Goal: Task Accomplishment & Management: Manage account settings

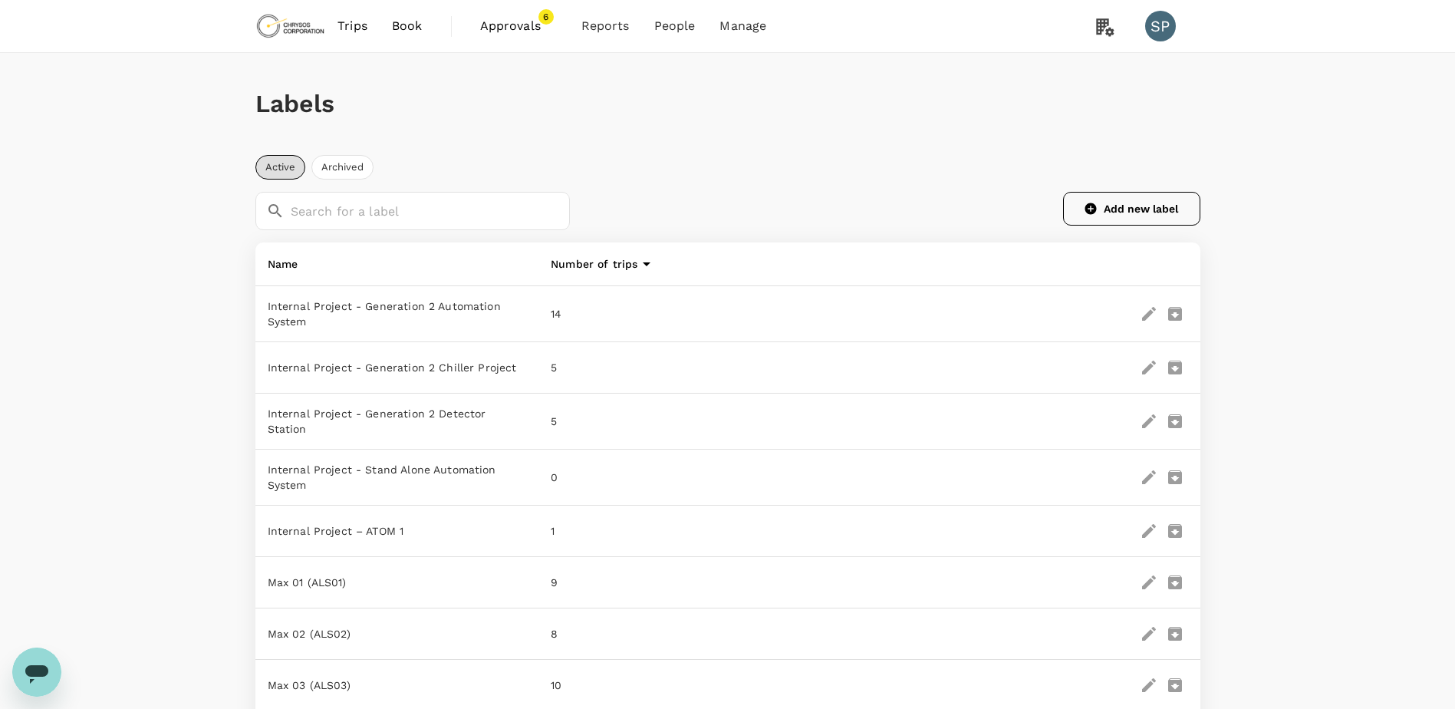
click at [1142, 202] on button "Add new label" at bounding box center [1131, 209] width 137 height 34
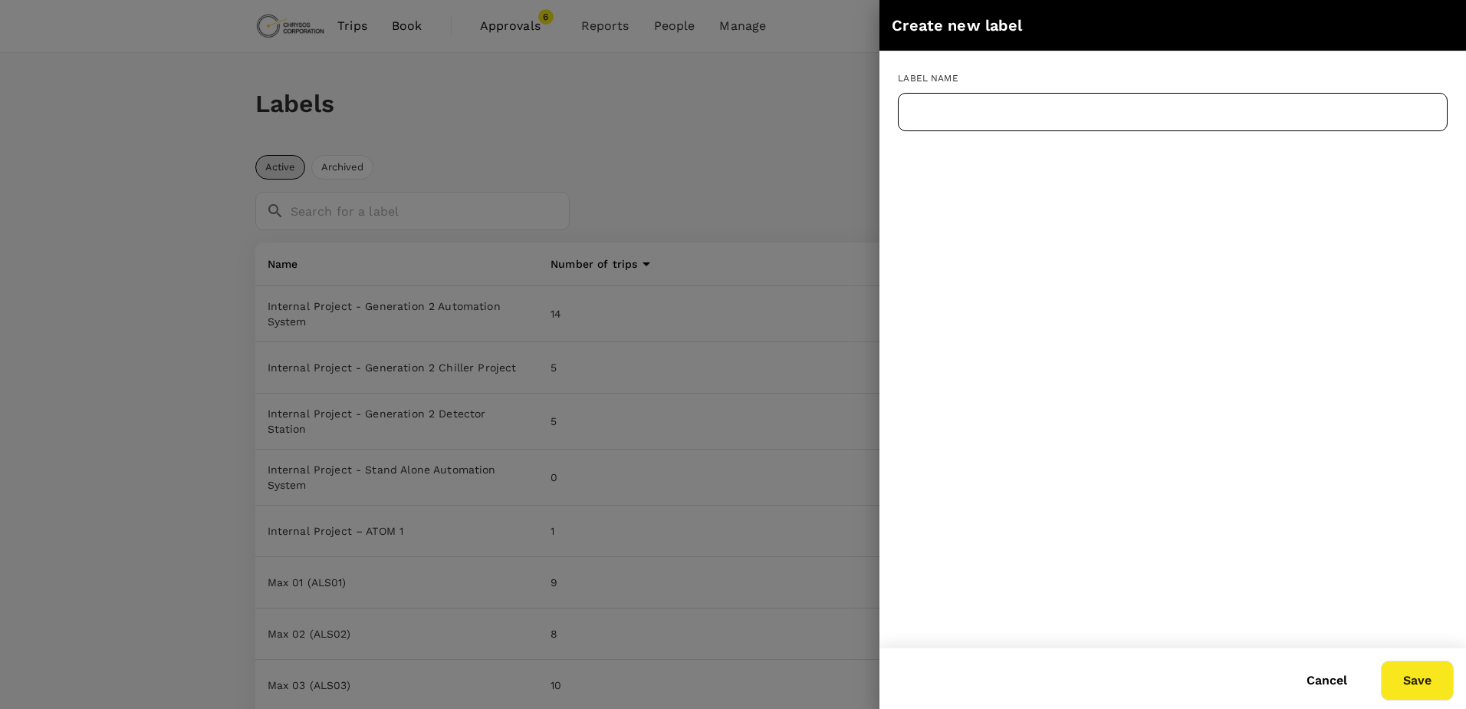
click at [996, 116] on input "text" at bounding box center [1173, 112] width 550 height 38
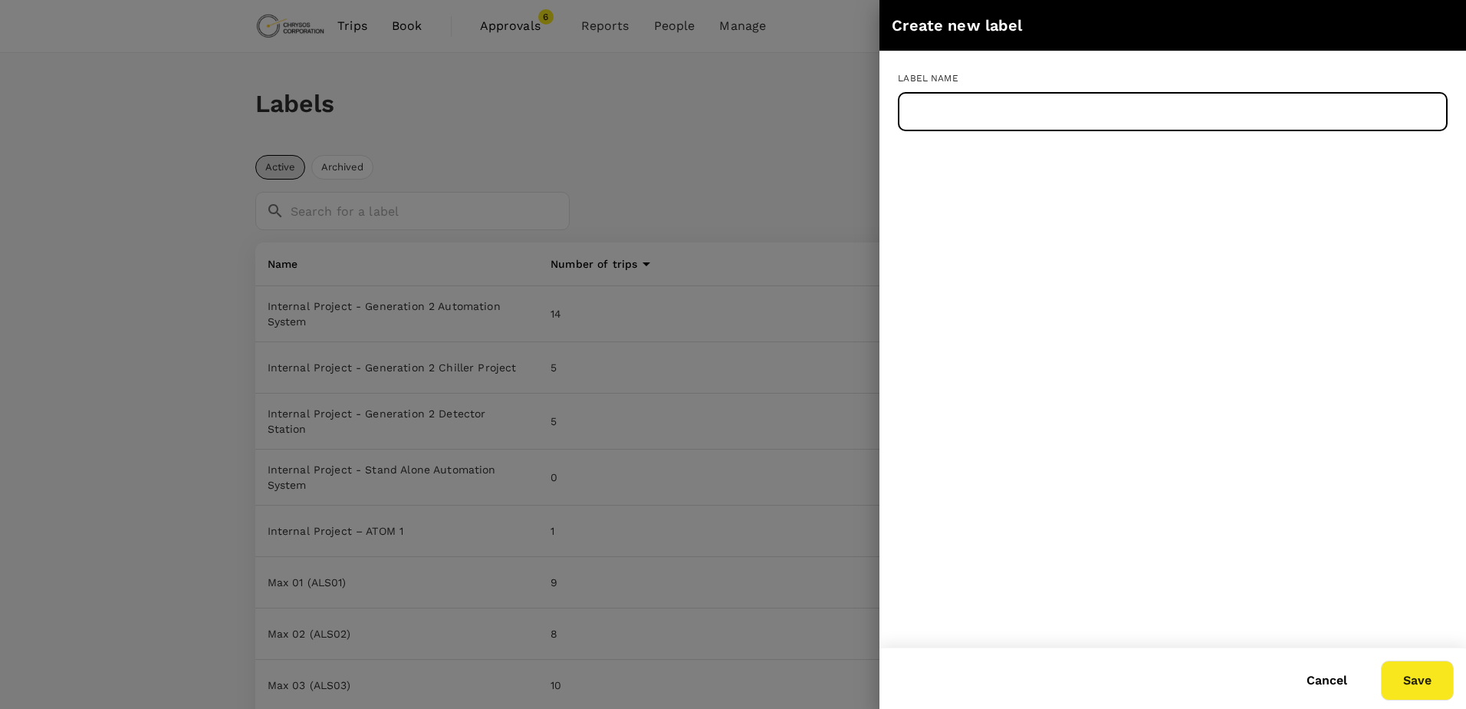
paste input "Internal Project - Gen 2 prototype"
type input "Internal Project - Gen 2 prototype"
click at [1424, 679] on button "Save" at bounding box center [1417, 680] width 73 height 40
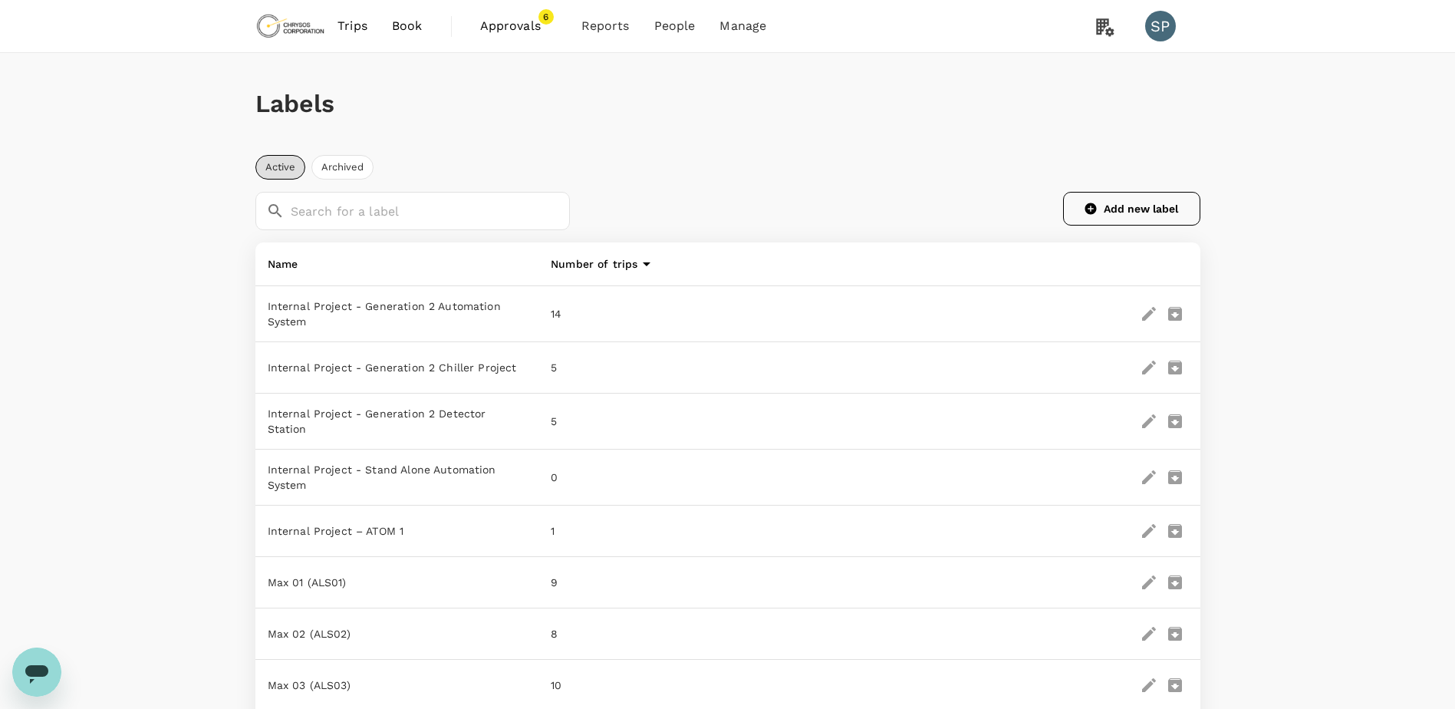
click at [1116, 210] on button "Add new label" at bounding box center [1131, 209] width 137 height 34
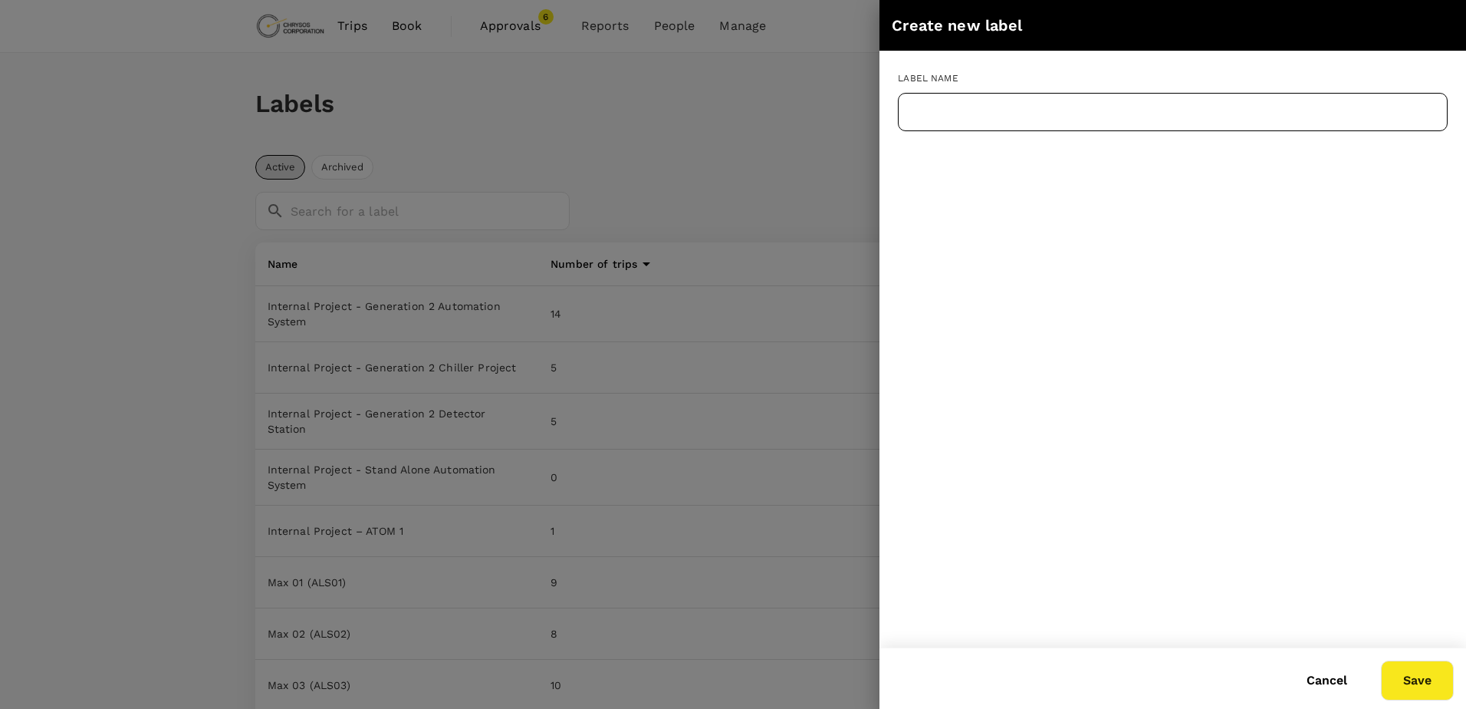
click at [1005, 119] on input "text" at bounding box center [1173, 112] width 550 height 38
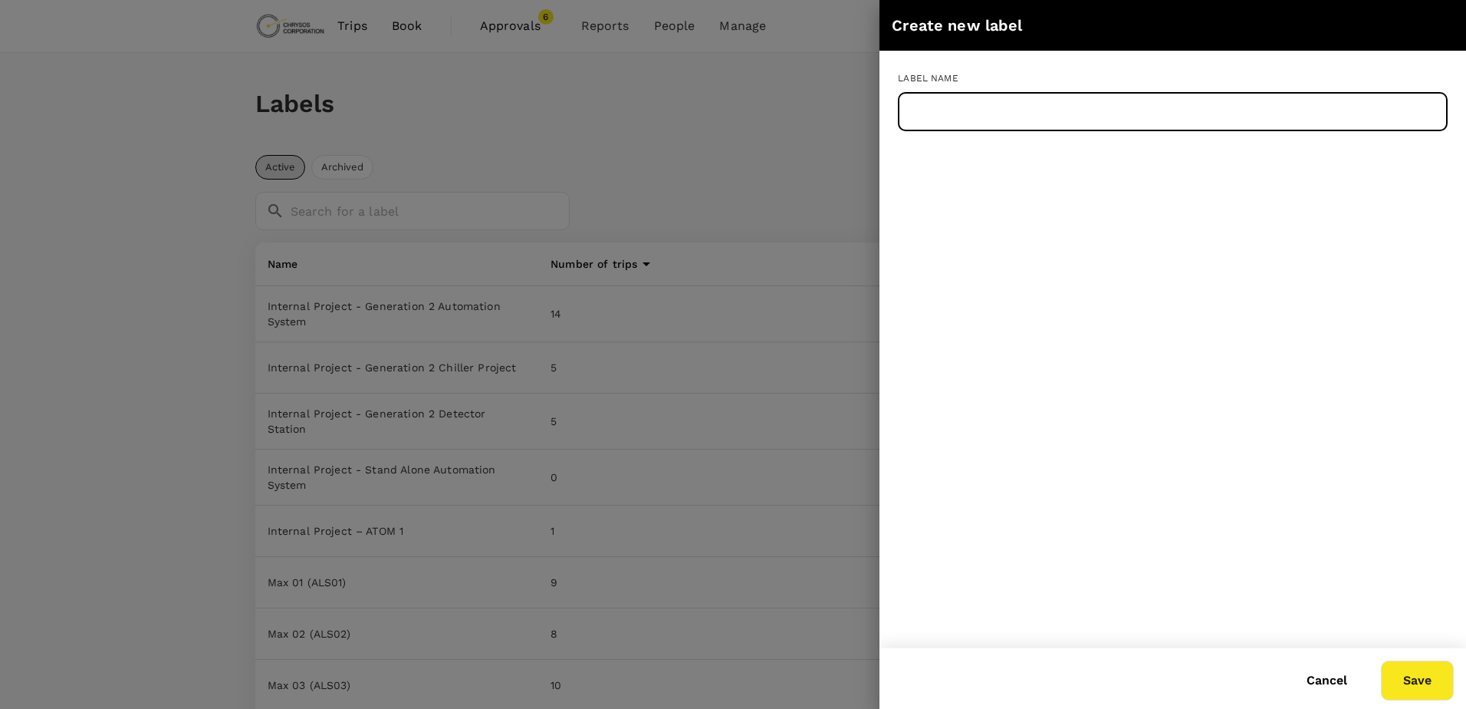
paste input "Internal Project-1010 Alternative detector supplier - Ortec GEM"
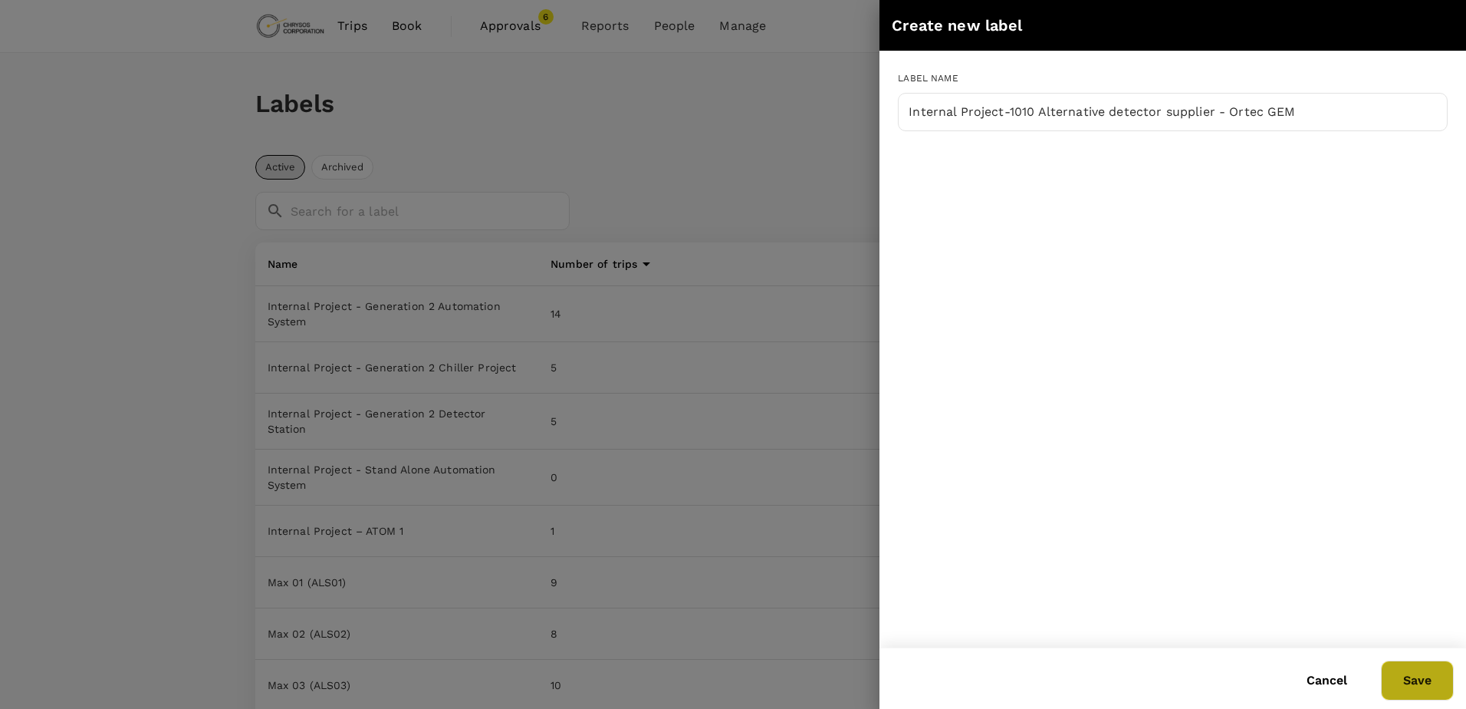
click at [1414, 680] on button "Save" at bounding box center [1417, 680] width 73 height 40
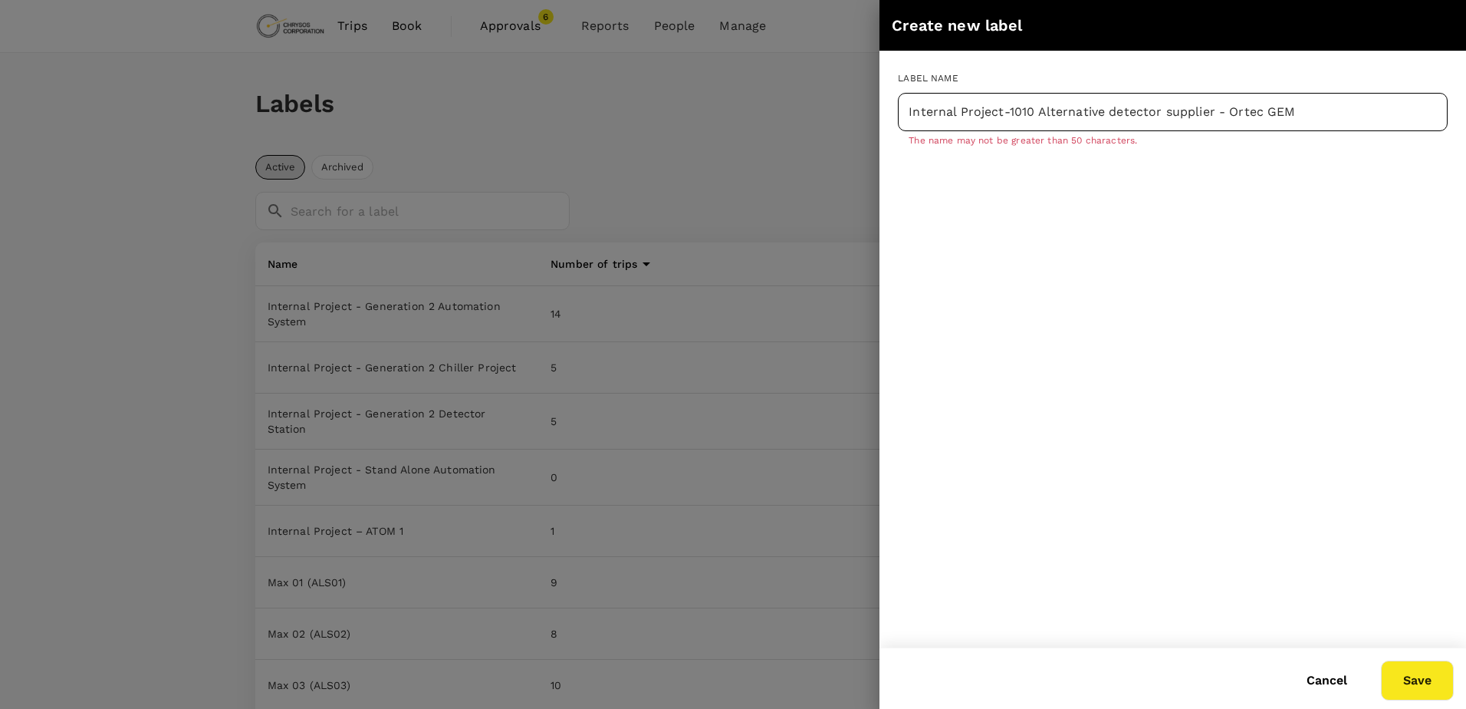
click at [1081, 113] on input "Internal Project-1010 Alternative detector supplier - Ortec GEM" at bounding box center [1173, 112] width 550 height 38
click at [1146, 113] on input "Internal Project-1010 Alt detector supplier - Ortec GEM" at bounding box center [1173, 112] width 550 height 38
type input "Internal Project-1010 Alt detector - Ortec GEM"
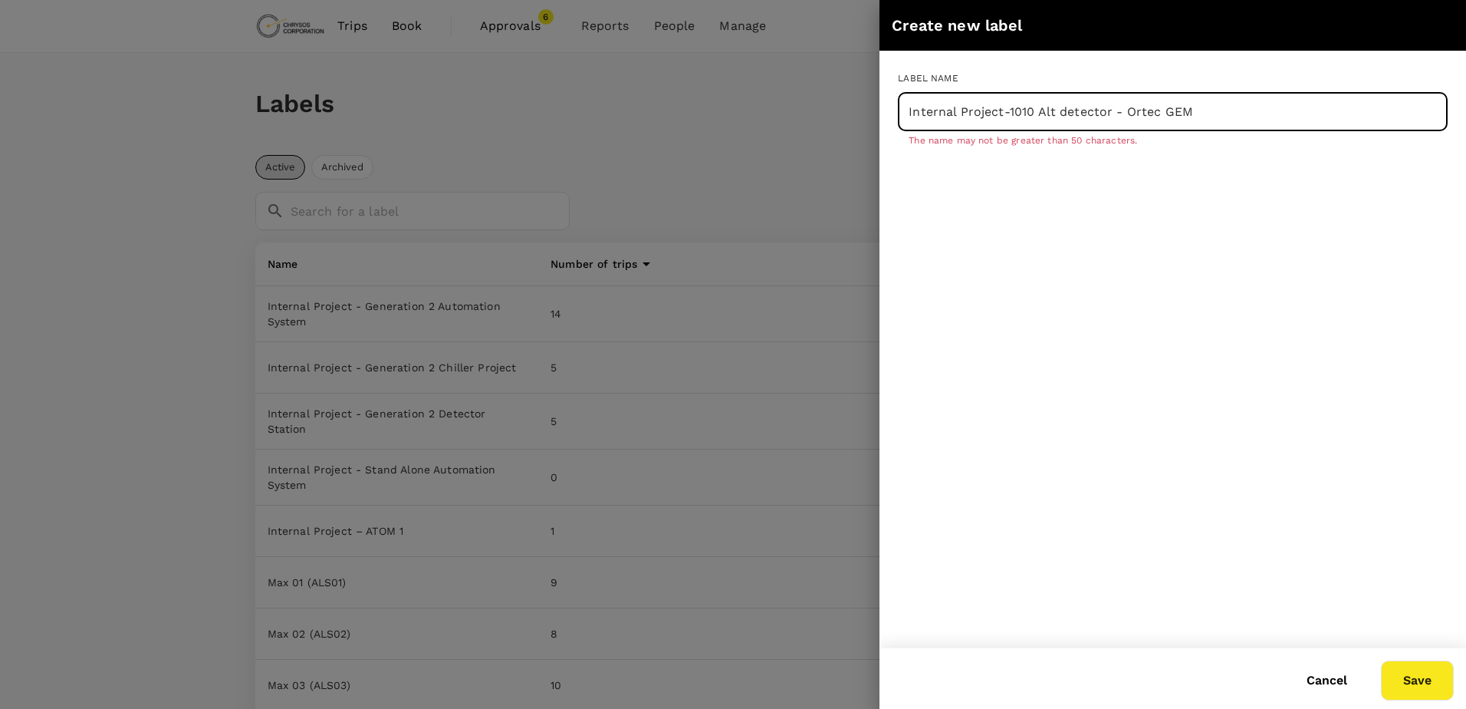
click at [1416, 689] on button "Save" at bounding box center [1417, 680] width 73 height 40
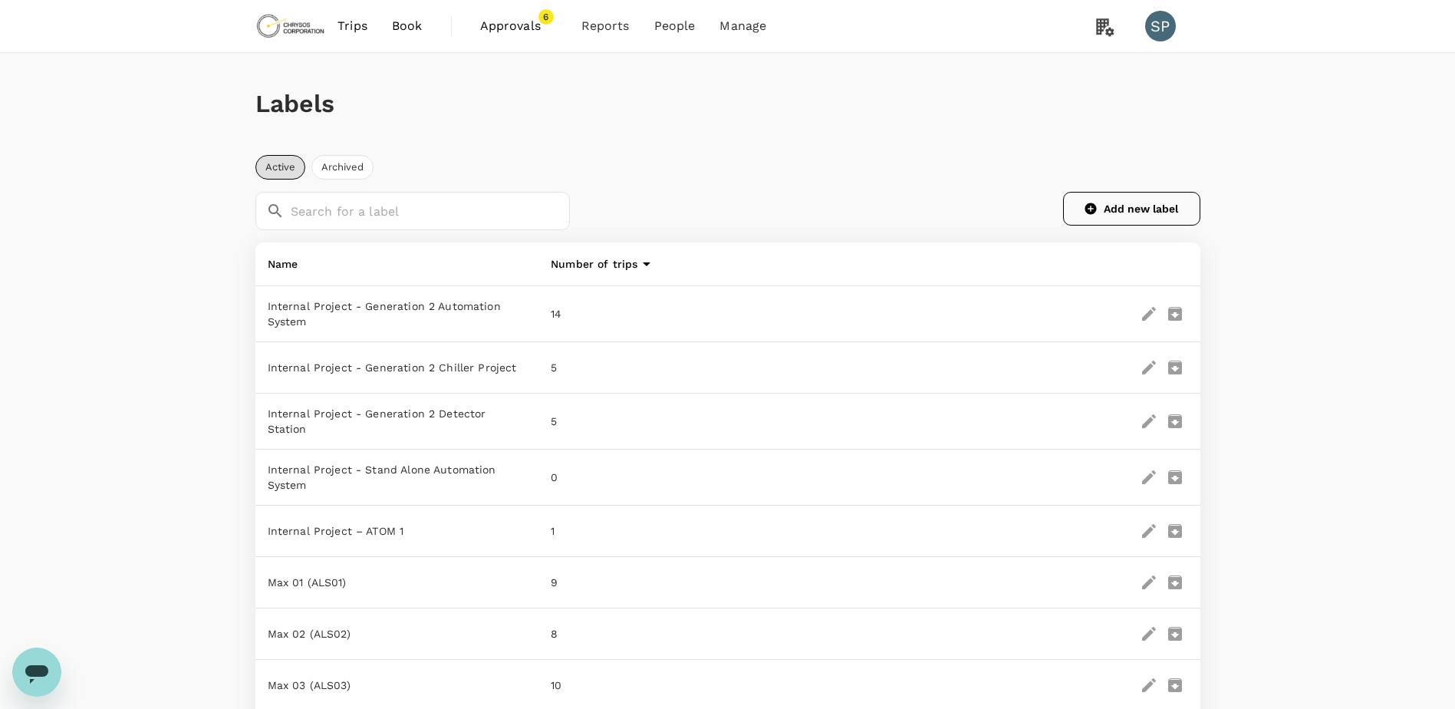
click at [1129, 207] on button "Add new label" at bounding box center [1131, 209] width 137 height 34
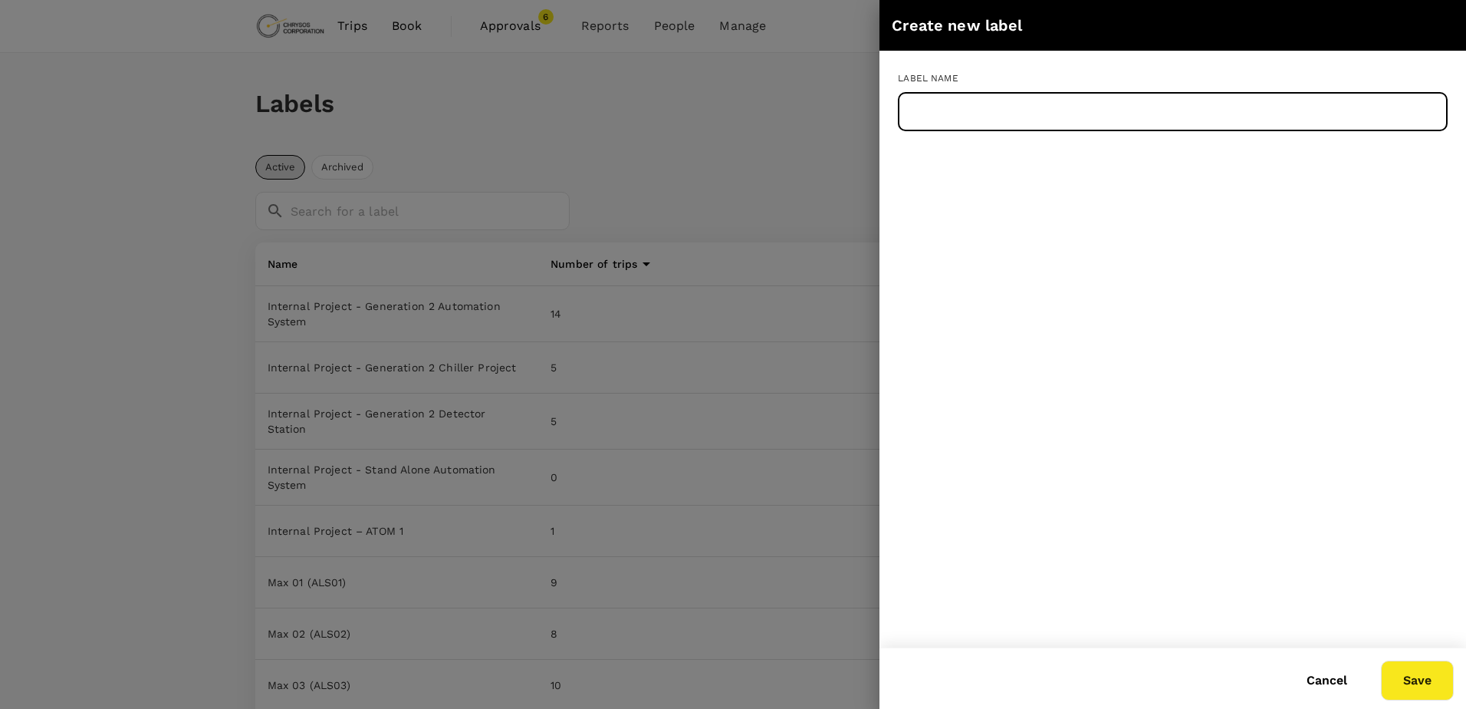
click at [988, 118] on input "text" at bounding box center [1173, 112] width 550 height 38
paste input "Internal Project-1038 [PERSON_NAME] Software Testing"
type input "Internal Project-1038 [PERSON_NAME] Software Testing"
click at [1406, 666] on button "Save" at bounding box center [1417, 680] width 73 height 40
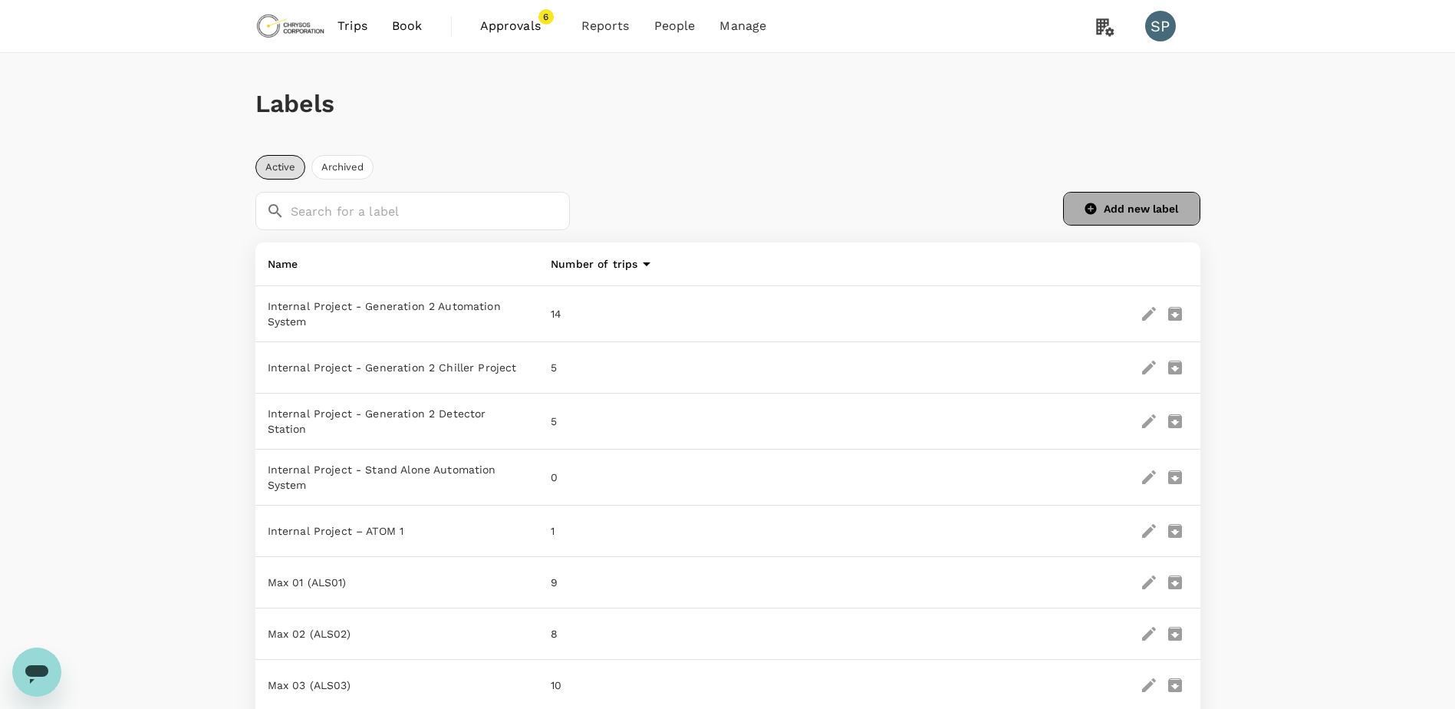
click at [1146, 209] on button "Add new label" at bounding box center [1131, 209] width 137 height 34
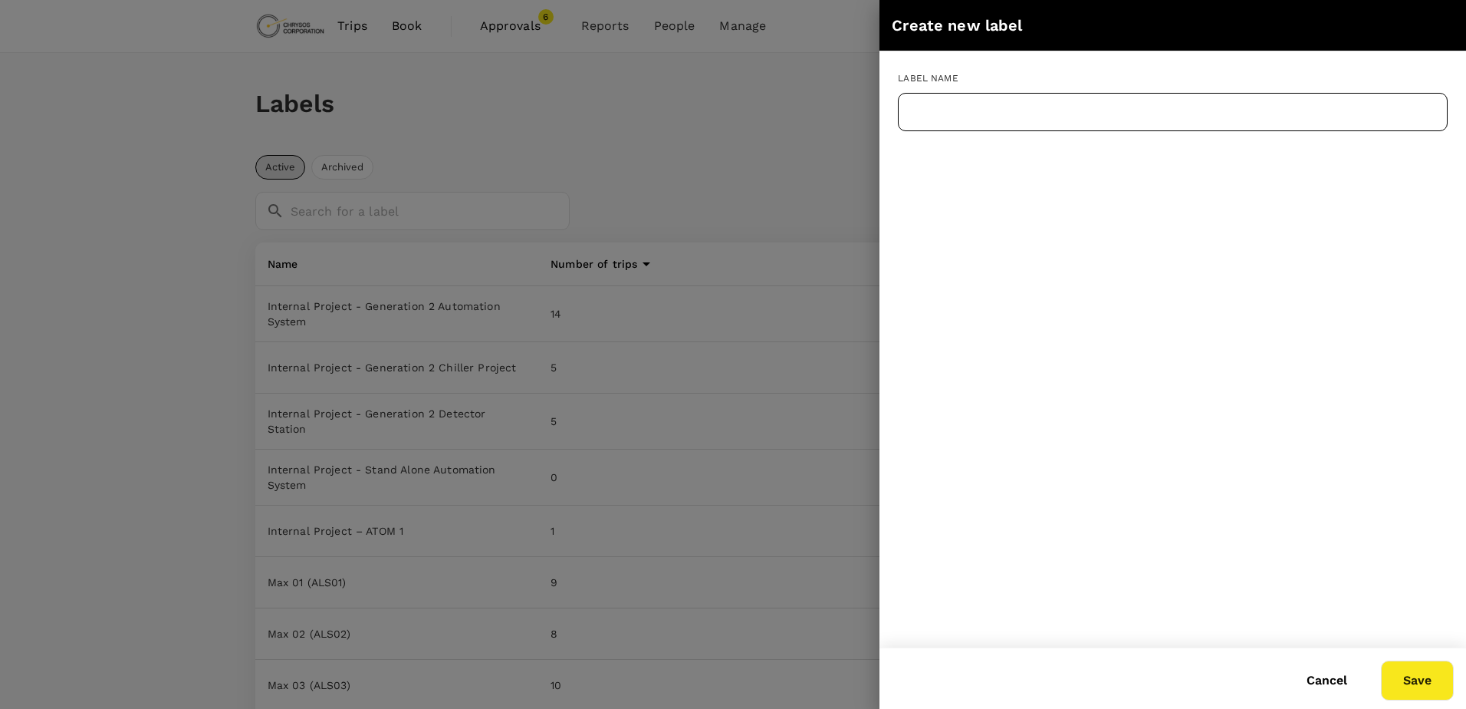
click at [1024, 130] on input "text" at bounding box center [1173, 112] width 550 height 38
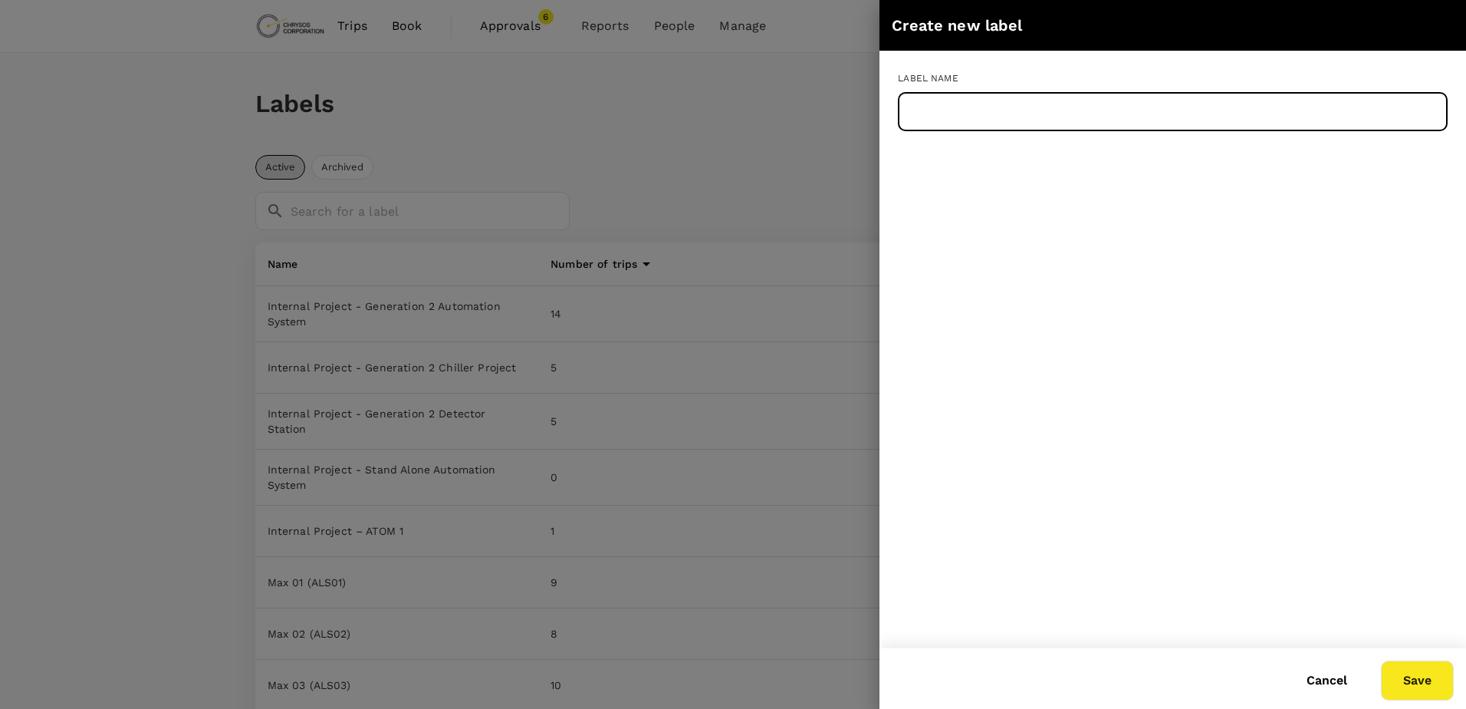
paste input "Internal Project-1071 AHK Gold-Silver Assay Development Plan"
click at [1418, 681] on button "Save" at bounding box center [1417, 680] width 73 height 40
click at [1201, 107] on input "Internal Project-1071 AHK Gold-Silver Assay Development Plan" at bounding box center [1173, 112] width 550 height 38
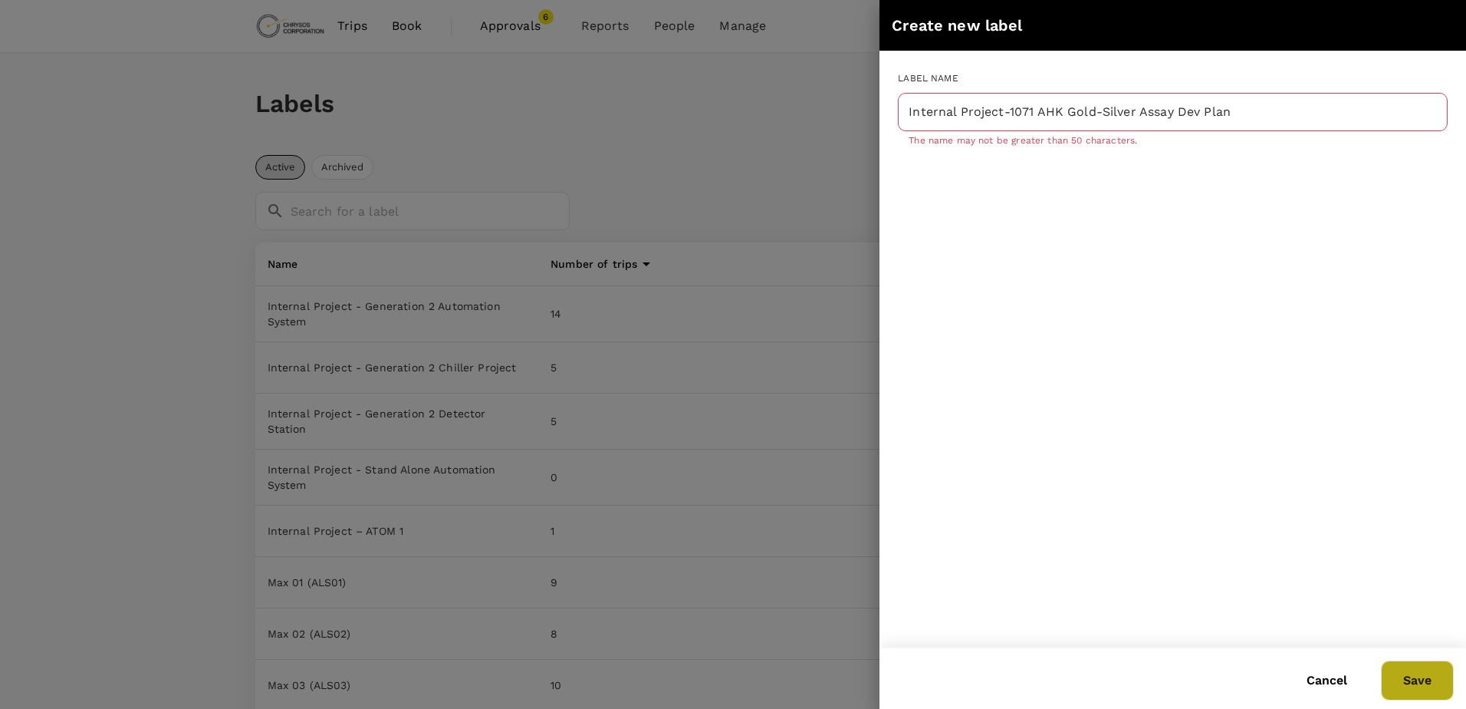
click at [1394, 676] on button "Save" at bounding box center [1417, 680] width 73 height 40
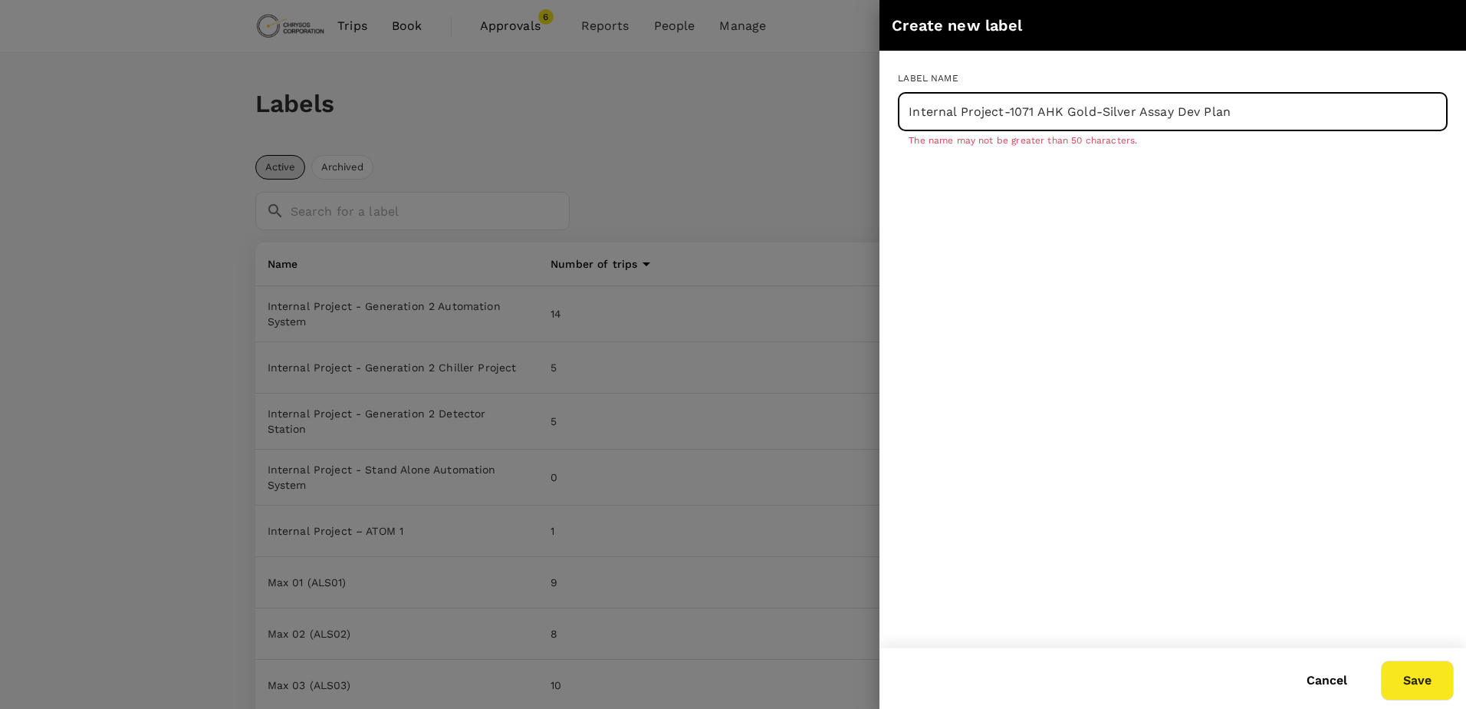
drag, startPoint x: 1177, startPoint y: 113, endPoint x: 1264, endPoint y: 116, distance: 87.4
click at [1264, 116] on input "Internal Project-1071 AHK Gold-Silver Assay Dev Plan" at bounding box center [1173, 112] width 550 height 38
type input "Internal Project-1071 AHK Gold-Silver Assay"
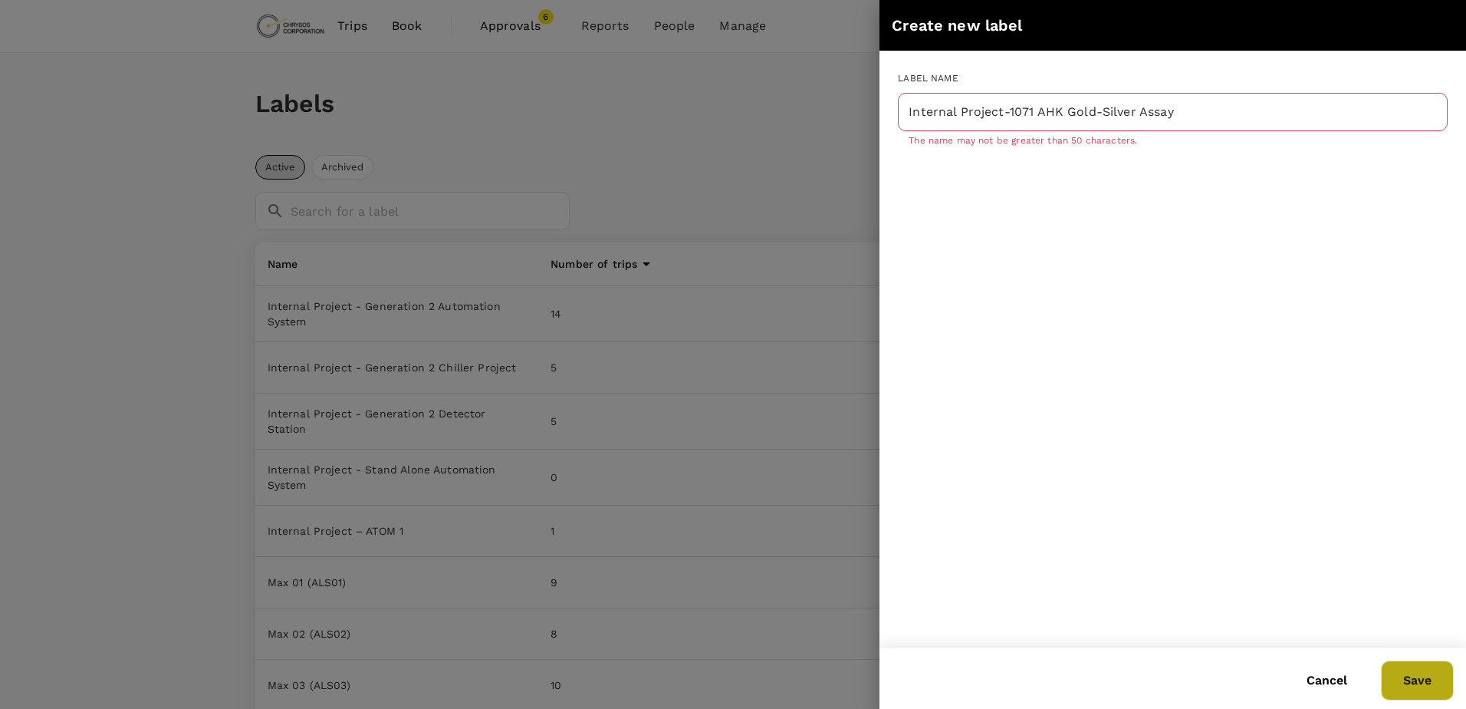
click at [1420, 684] on button "Save" at bounding box center [1417, 680] width 73 height 40
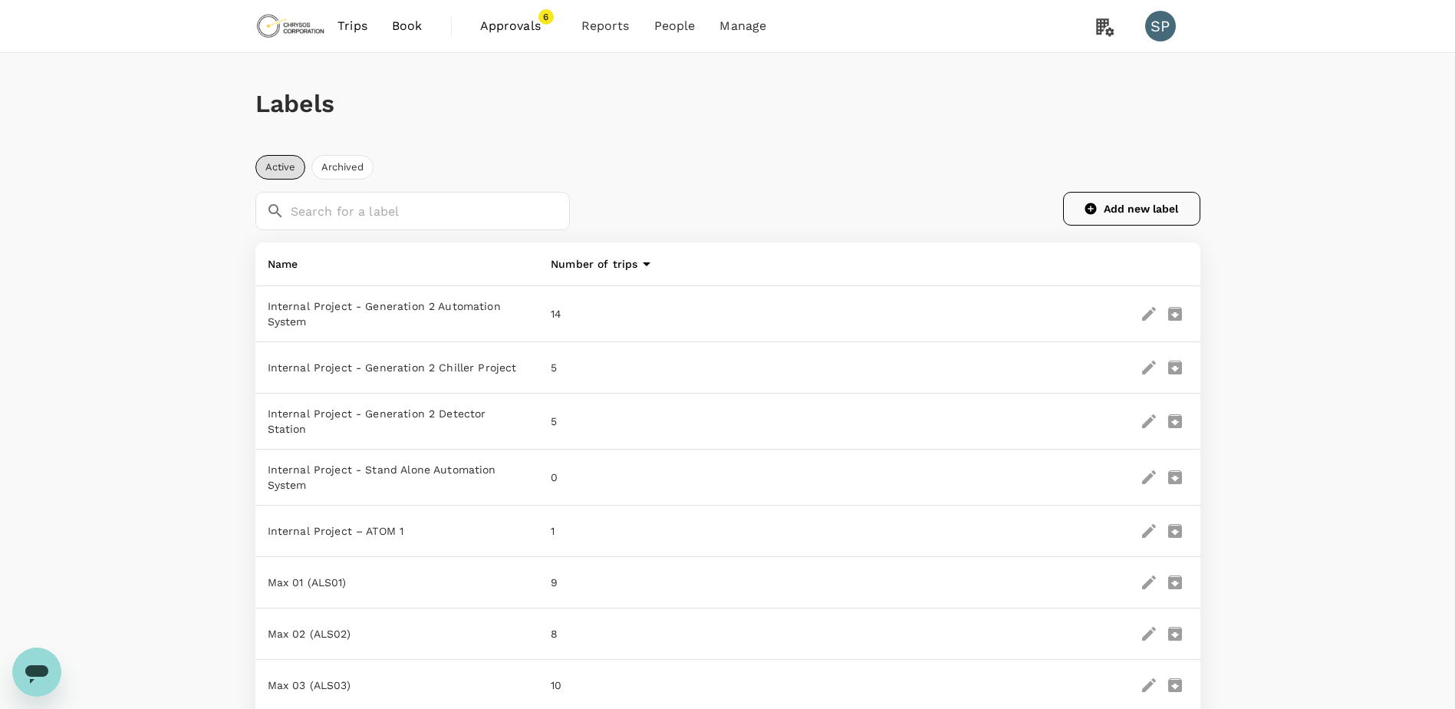
click at [1162, 202] on button "Add new label" at bounding box center [1131, 209] width 137 height 34
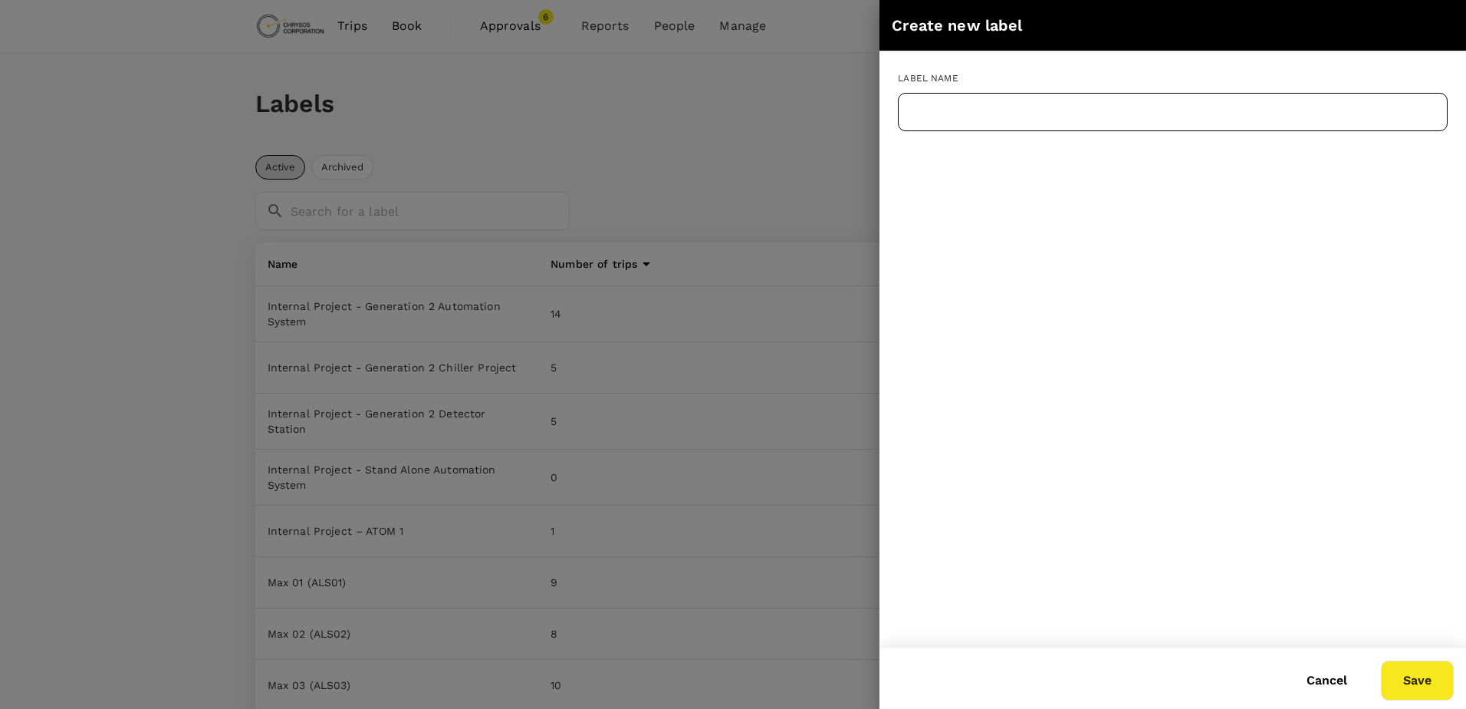
click at [1018, 120] on input "text" at bounding box center [1173, 112] width 550 height 38
paste input "Internal Project-1124 Centralised Analysis Service"
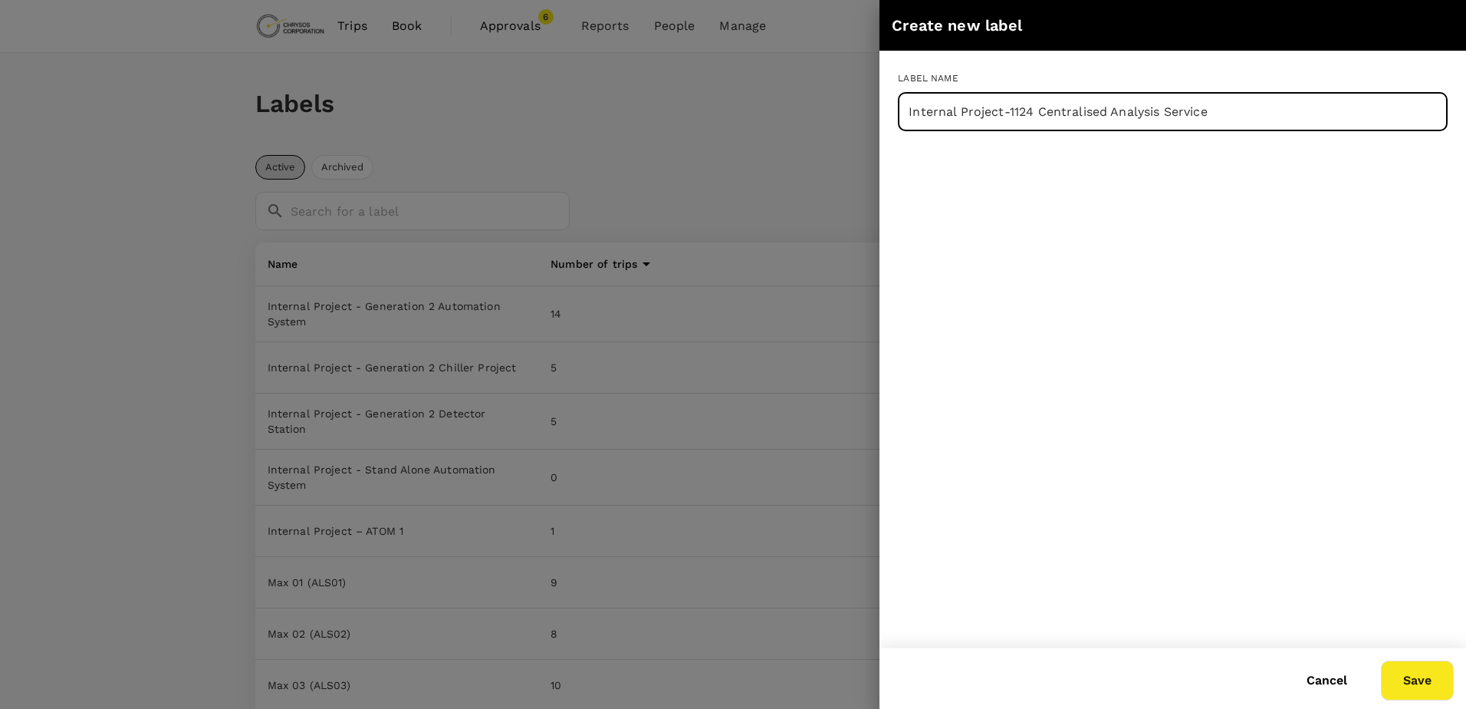
type input "Internal Project-1124 Centralised Analysis Service"
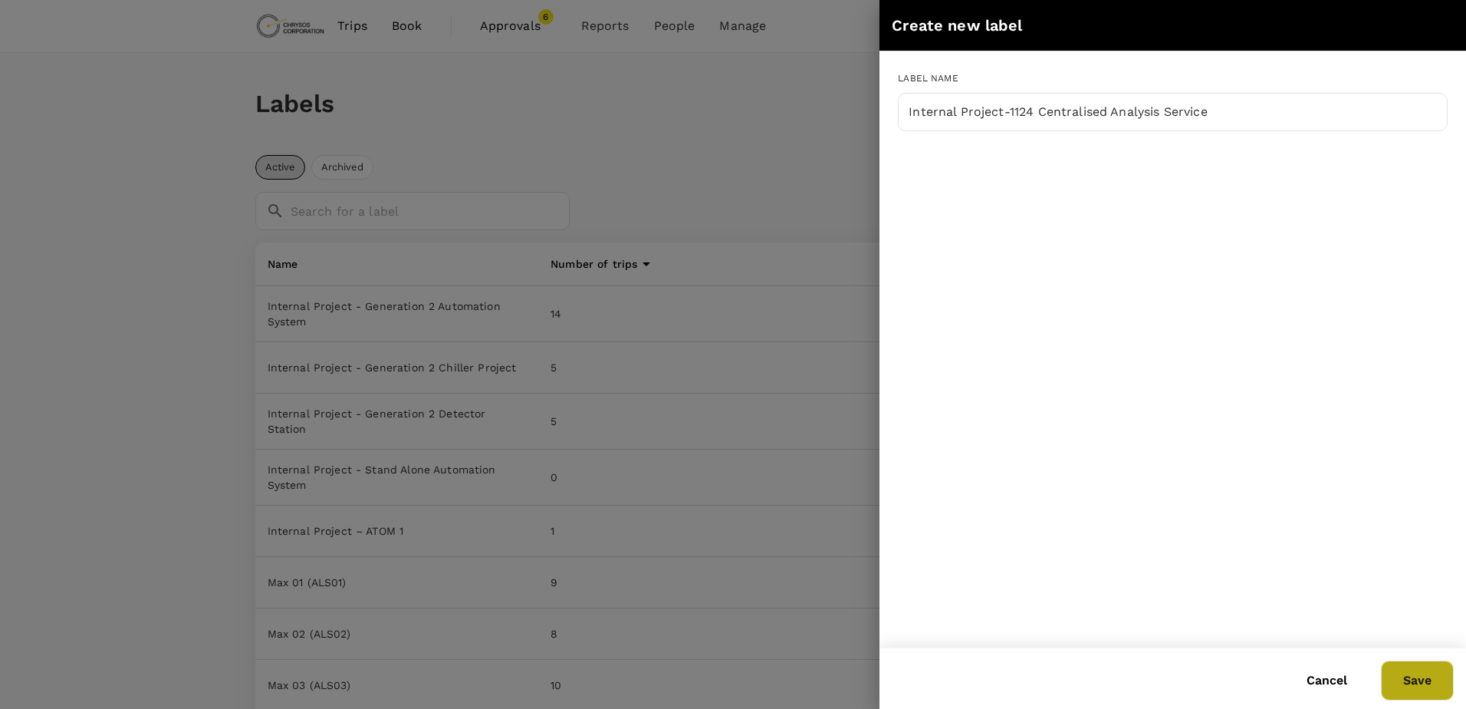
click at [1421, 688] on button "Save" at bounding box center [1417, 680] width 73 height 40
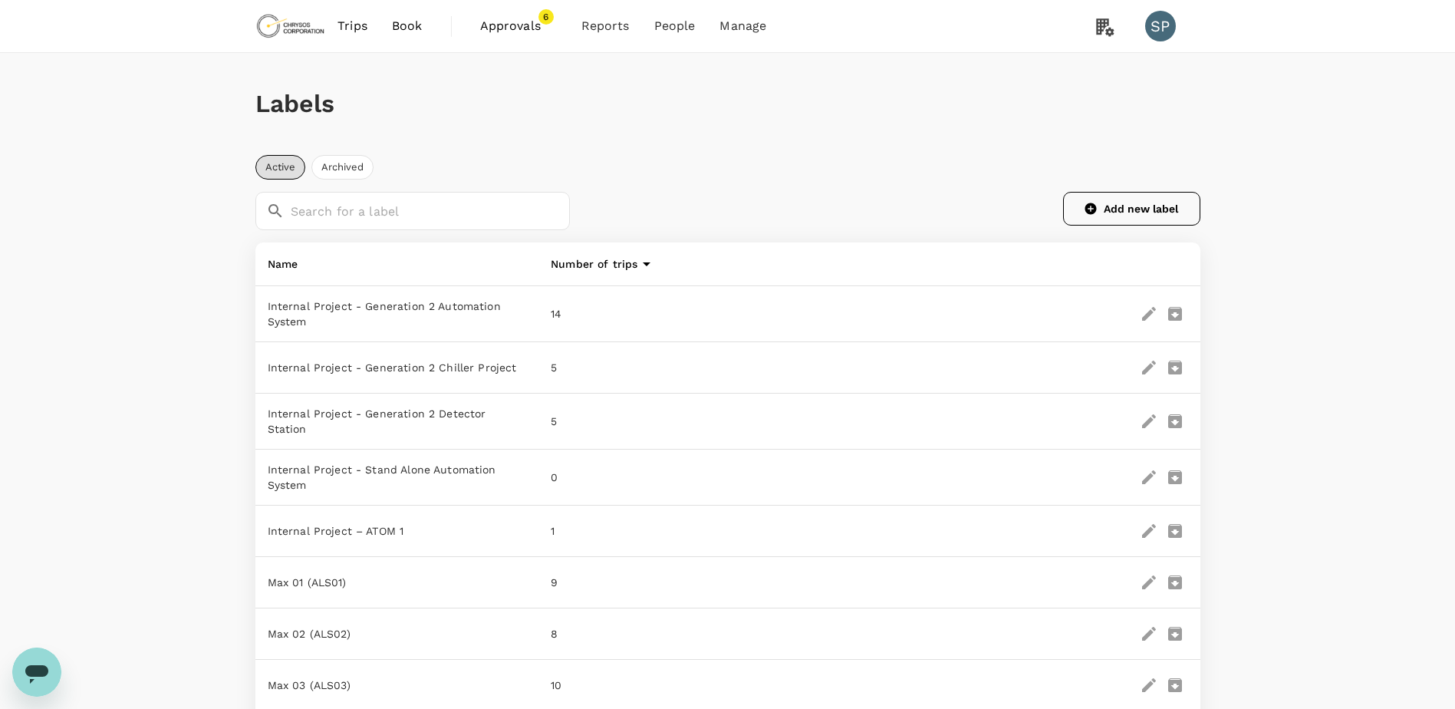
click at [1107, 206] on button "Add new label" at bounding box center [1131, 209] width 137 height 34
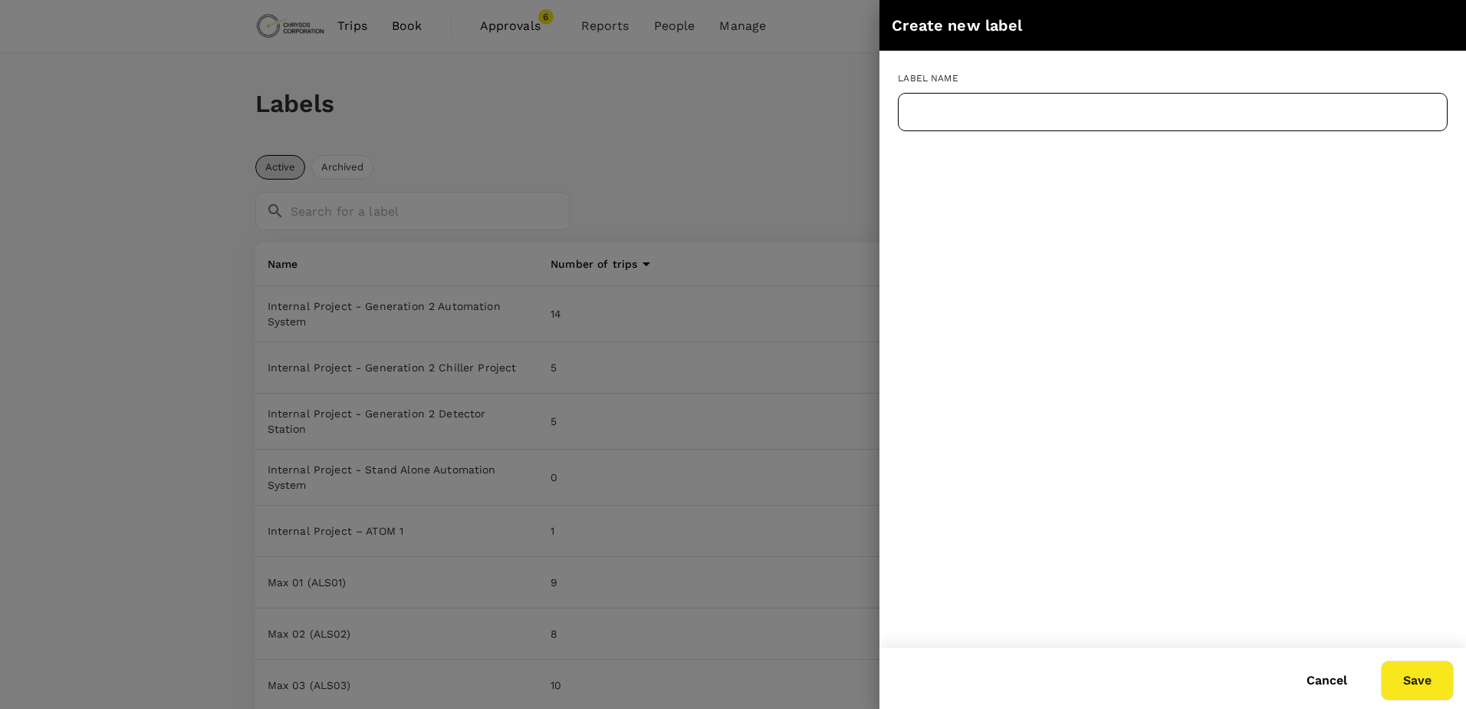
click at [932, 108] on input "text" at bounding box center [1173, 112] width 550 height 38
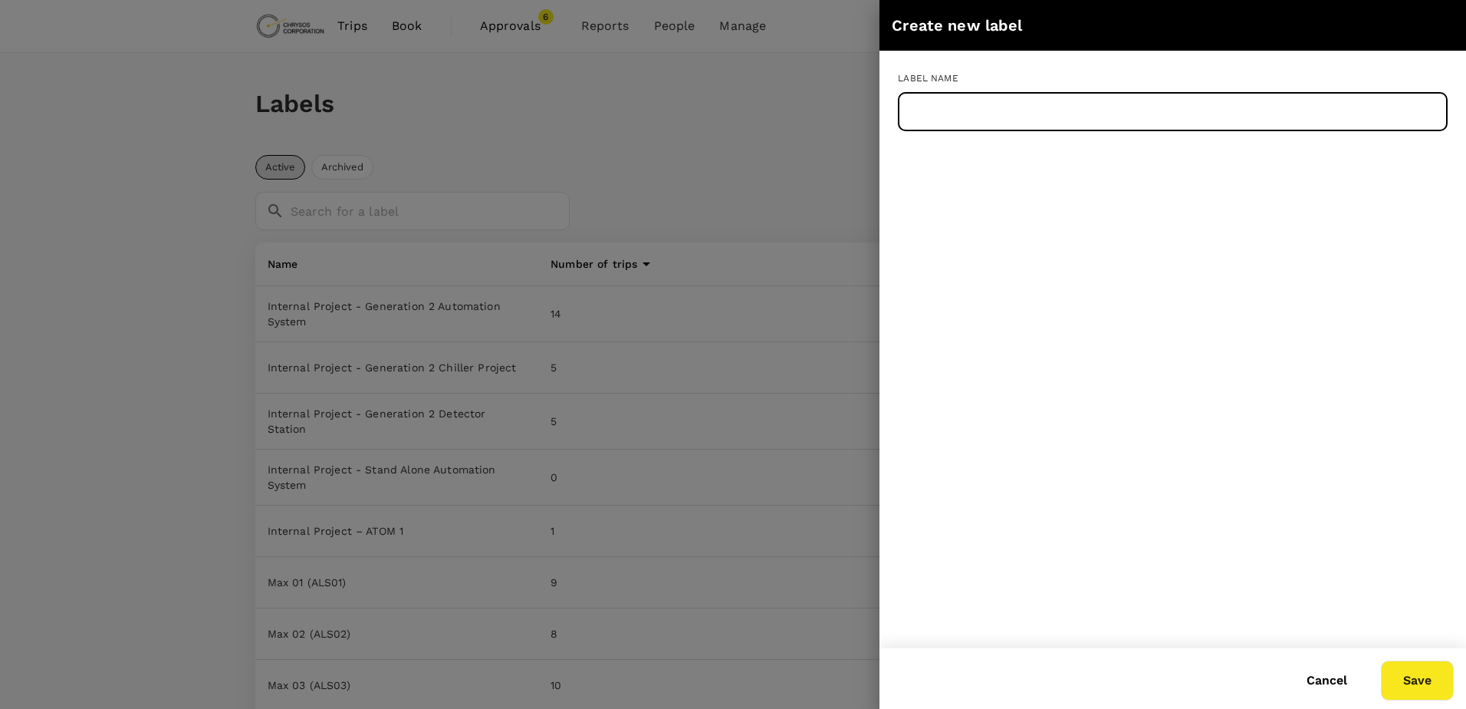
paste input "Internal Project-1155 Max Gen 2 Fill and Transmission Station"
click at [1415, 675] on button "Save" at bounding box center [1417, 680] width 73 height 40
click at [1183, 112] on input "Internal Project-1155 Max Gen 2 Fill and Transmission Station" at bounding box center [1173, 112] width 550 height 38
click at [1424, 681] on button "Save" at bounding box center [1417, 680] width 73 height 40
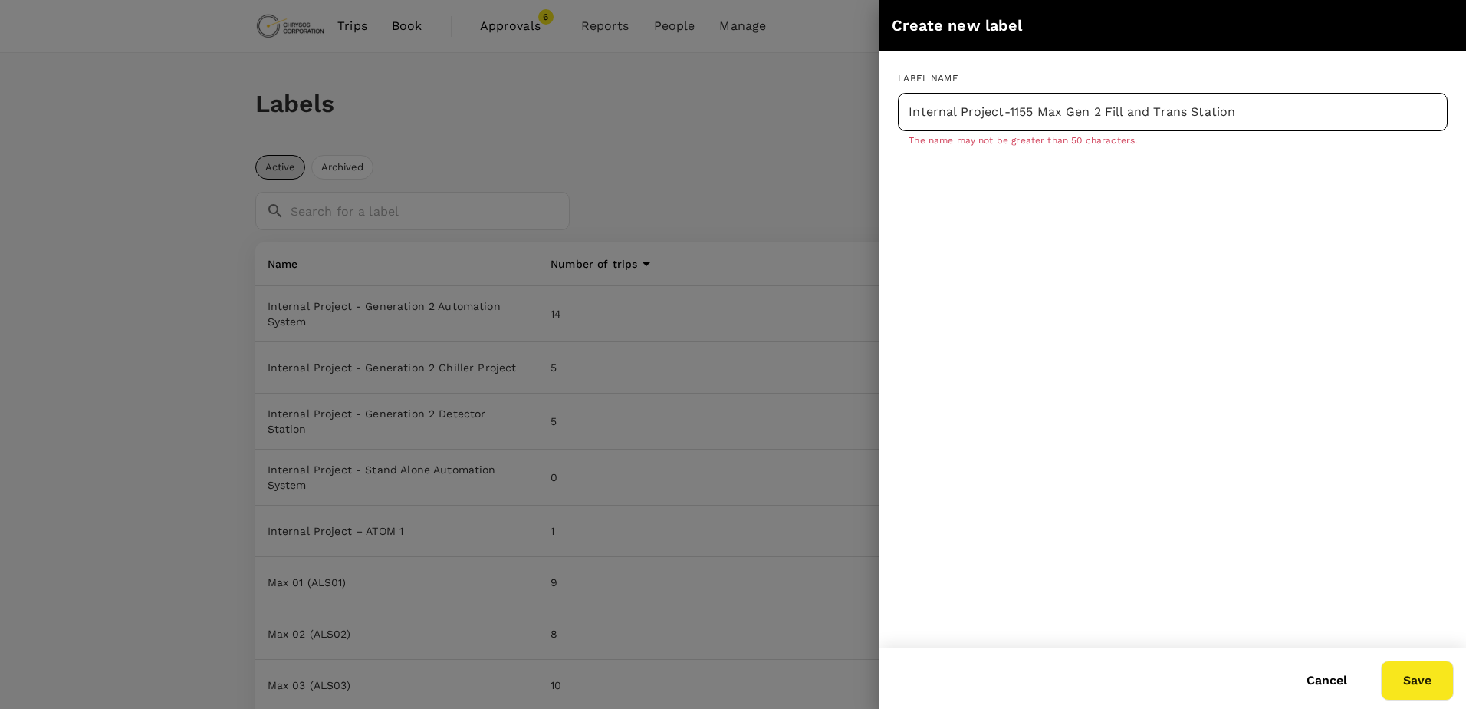
click at [1200, 104] on input "Internal Project-1155 Max Gen 2 Fill and Trans Station" at bounding box center [1173, 112] width 550 height 38
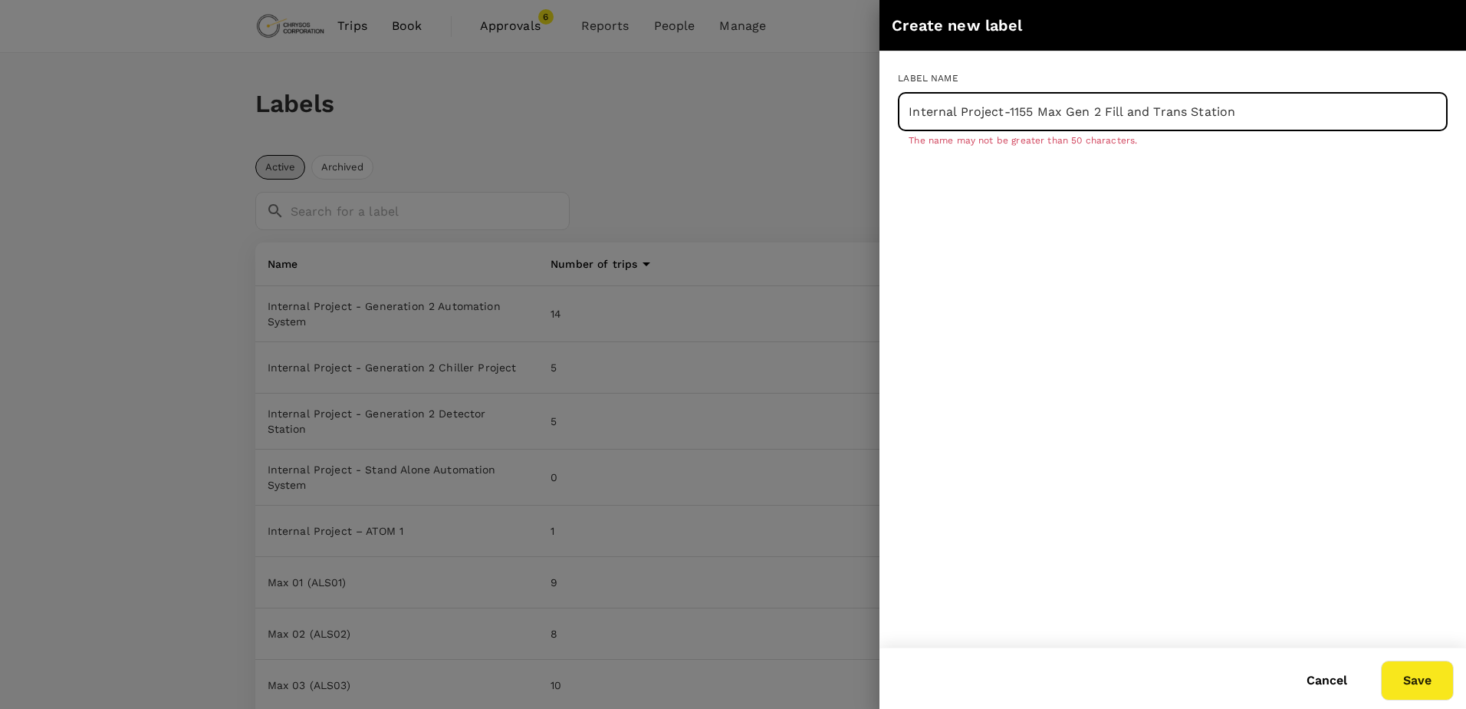
click at [1200, 104] on input "Internal Project-1155 Max Gen 2 Fill and Trans Station" at bounding box center [1173, 112] width 550 height 38
type input "Internal Project-1155 Max Gen 2 Fill and Trans"
click at [1414, 674] on button "Save" at bounding box center [1417, 680] width 73 height 40
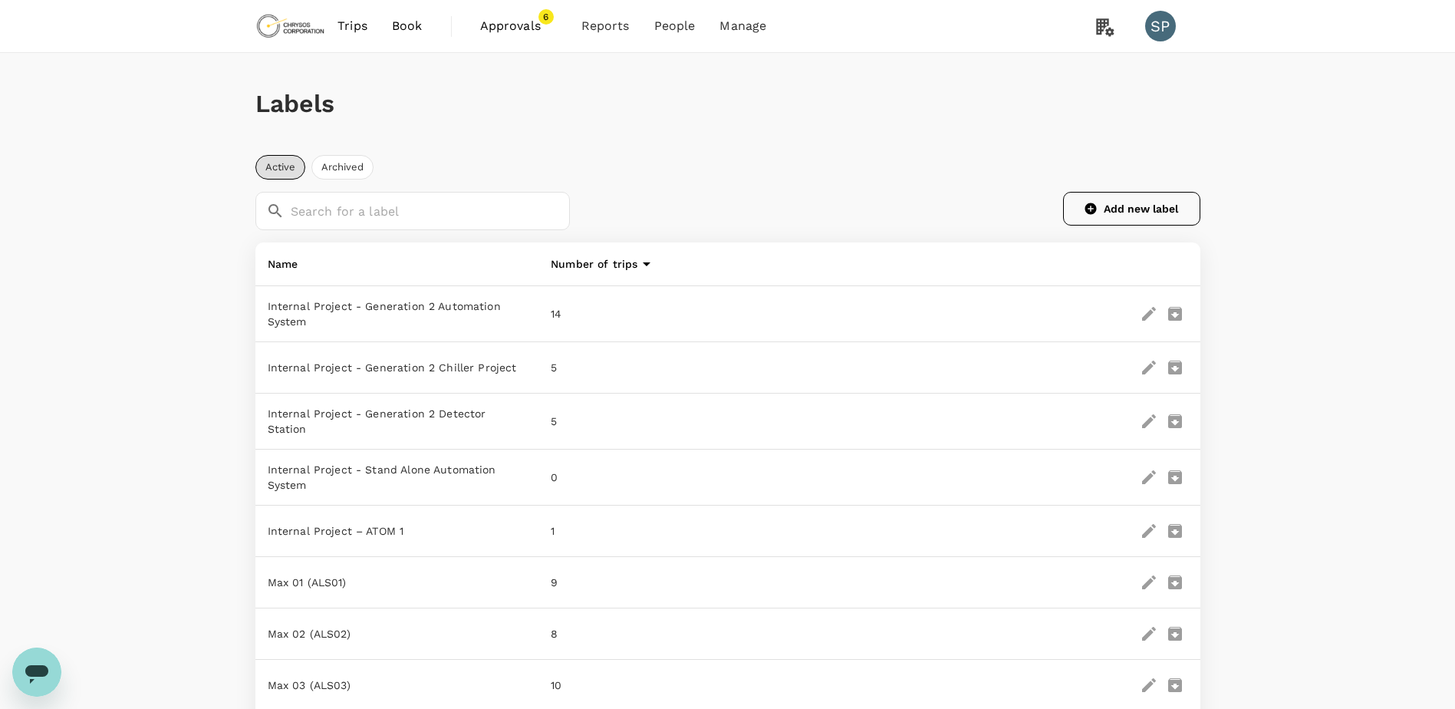
click at [1134, 213] on button "Add new label" at bounding box center [1131, 209] width 137 height 34
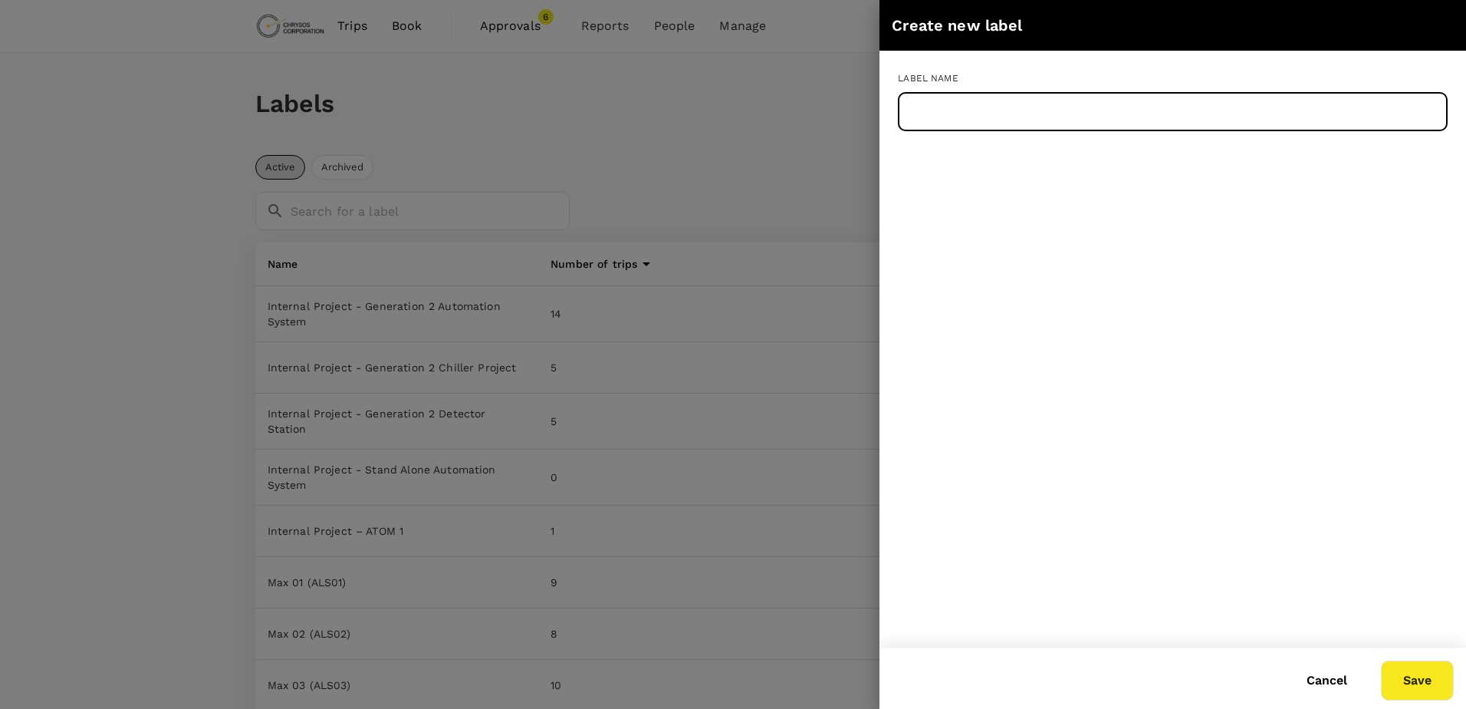
click at [1069, 117] on input "text" at bounding box center [1173, 112] width 550 height 38
paste input "Internal Project-1164 Long Term Chiller Solution"
type input "Internal Project-1164 Long Term Chiller Solution"
click at [1416, 684] on button "Save" at bounding box center [1417, 680] width 73 height 40
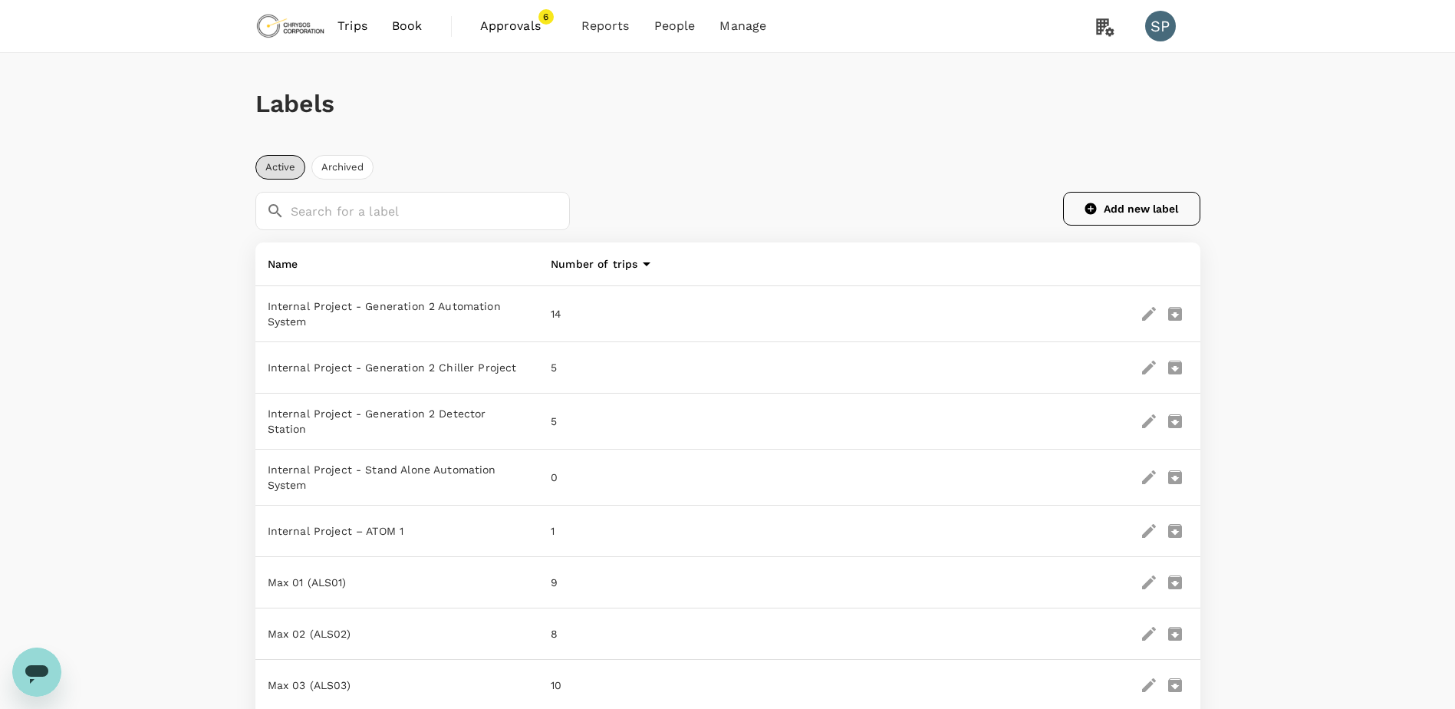
click at [1128, 215] on button "Add new label" at bounding box center [1131, 209] width 137 height 34
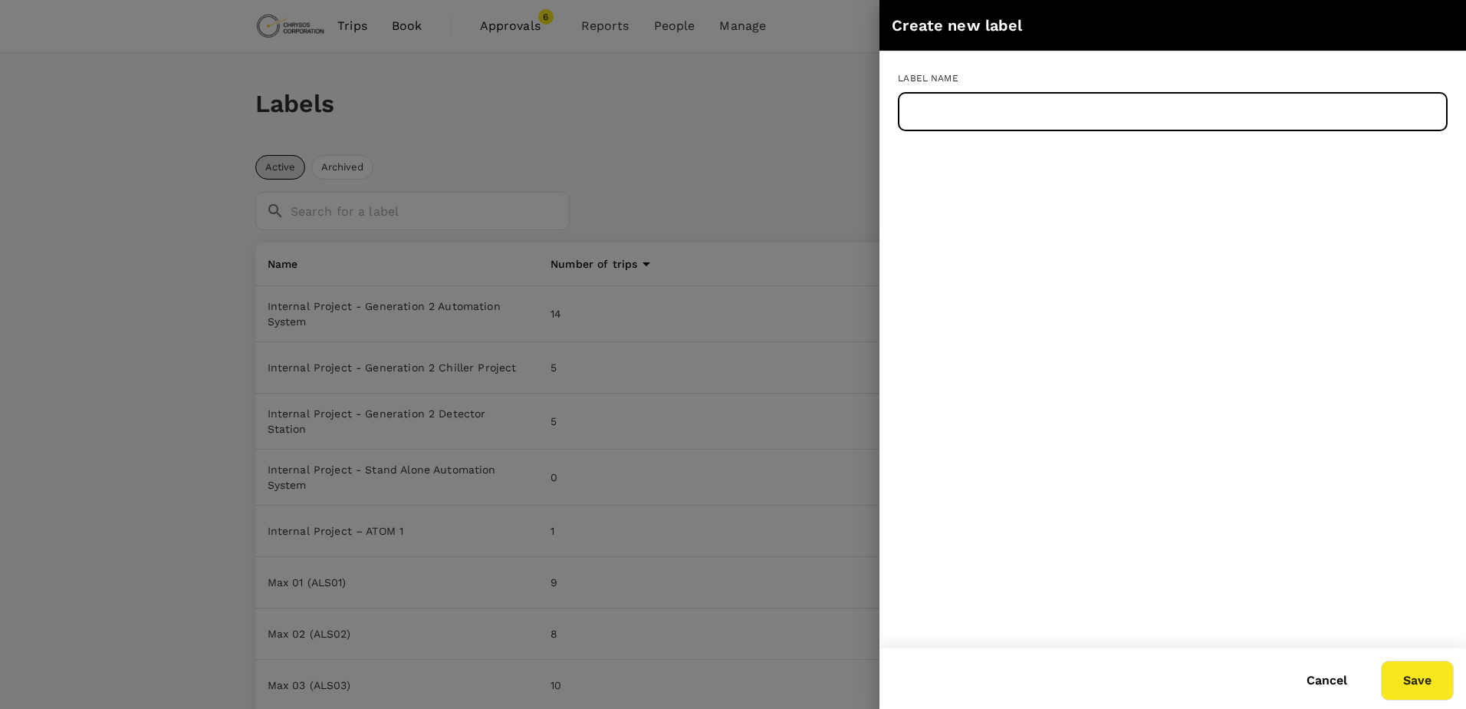
click at [1049, 123] on input "text" at bounding box center [1173, 112] width 550 height 38
paste input "Internal Project-1168 PACU01A Material-Agnostic Copper Service"
click at [1067, 112] on input "Internal Project-1168 PACU01A Material-Agnostic Copper Service" at bounding box center [1173, 112] width 550 height 38
click at [1231, 107] on input "Internal Project-1168 Material-Agnostic Copper Service" at bounding box center [1173, 112] width 550 height 38
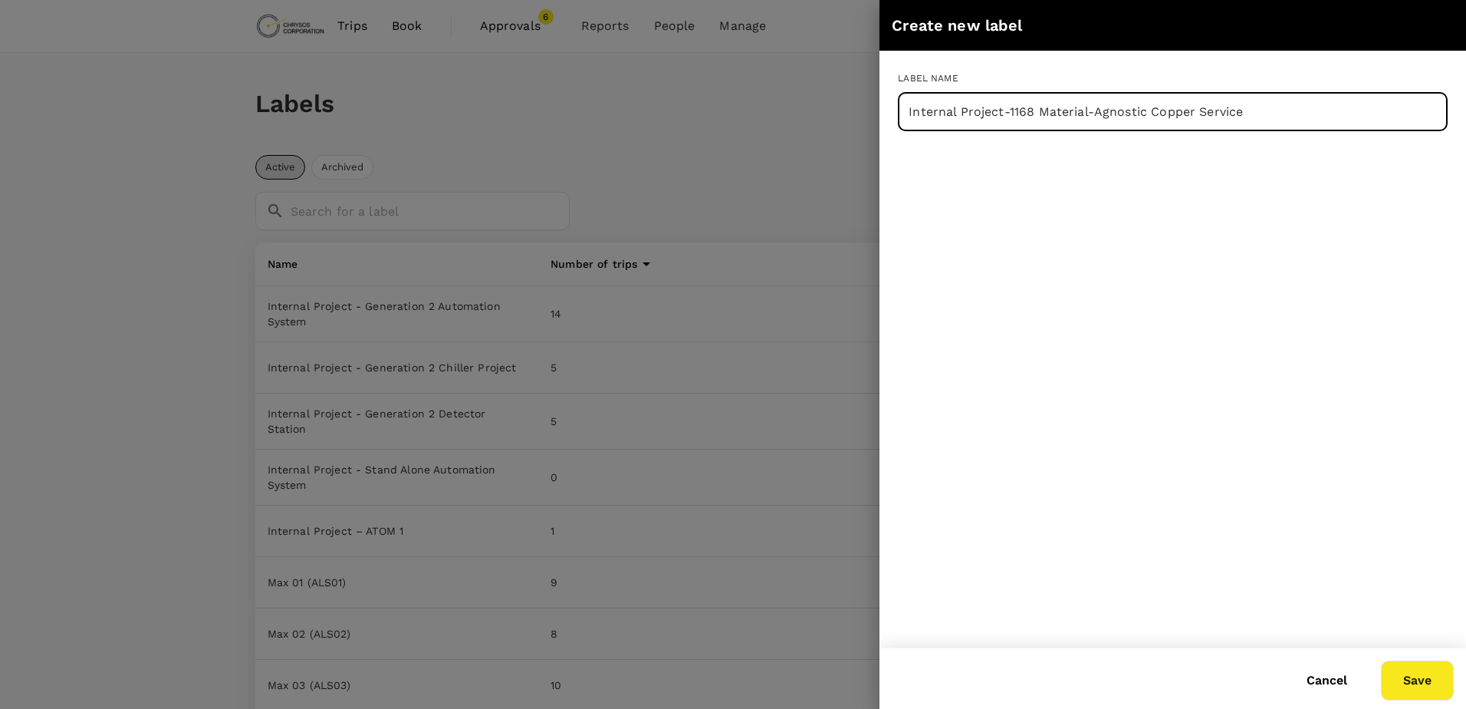
click at [1231, 107] on input "Internal Project-1168 Material-Agnostic Copper Service" at bounding box center [1173, 112] width 550 height 38
type input "Internal Project-1168 Material-Agnostic Copper"
click at [1411, 679] on button "Save" at bounding box center [1417, 680] width 73 height 40
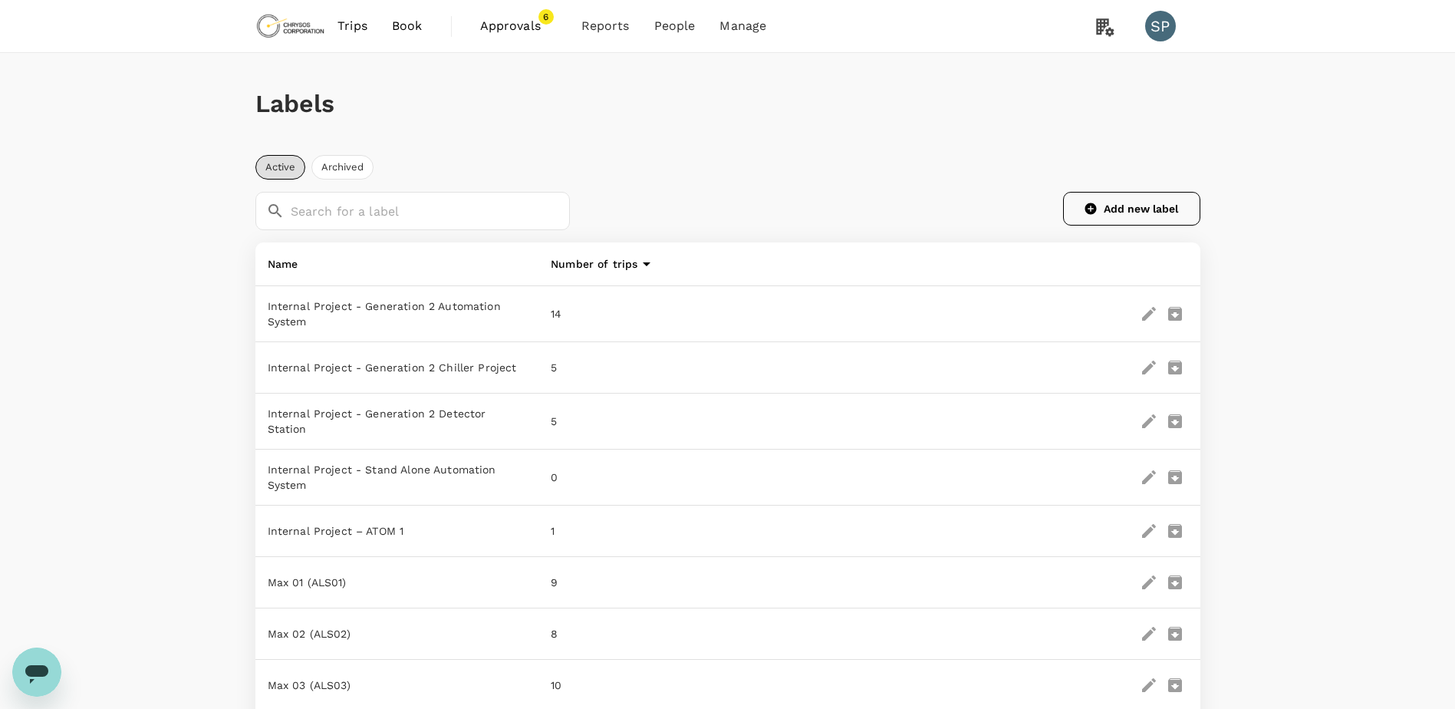
click at [1154, 201] on button "Add new label" at bounding box center [1131, 209] width 137 height 34
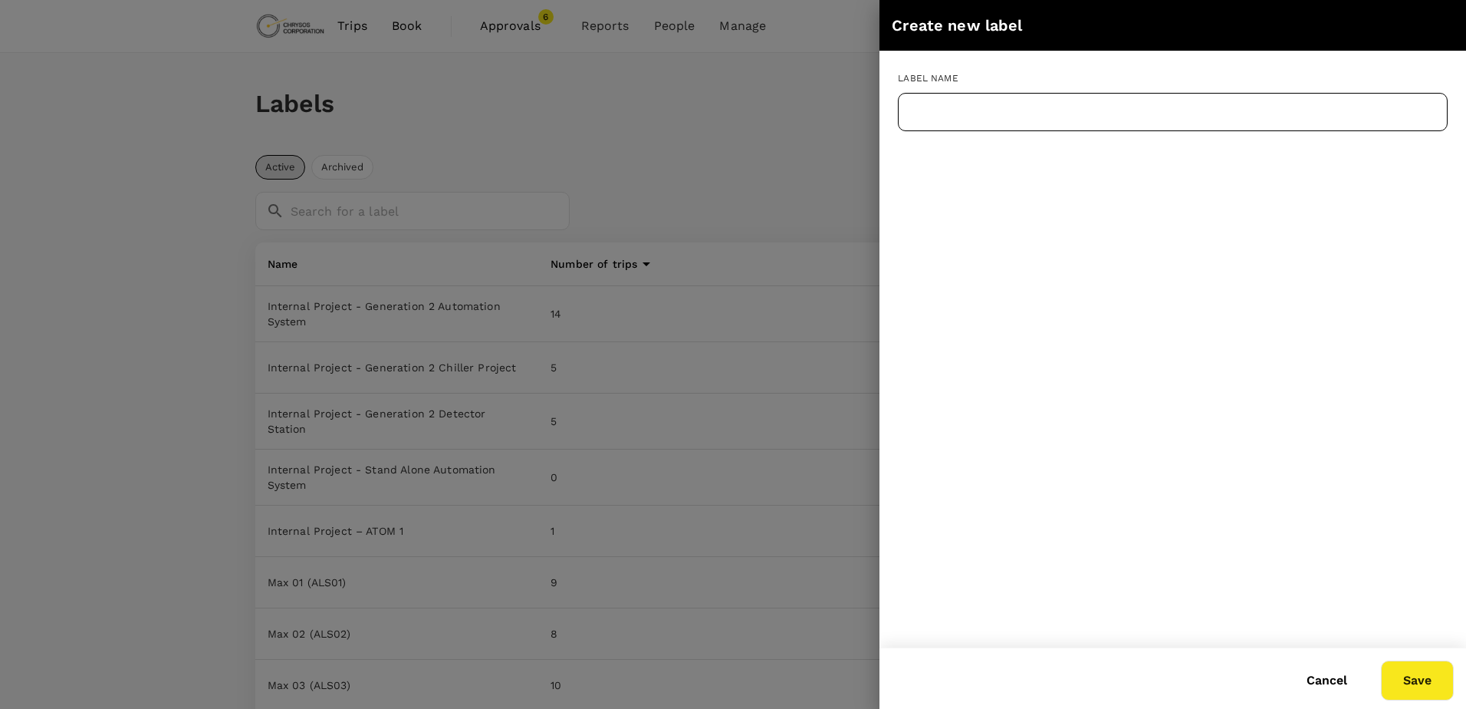
click at [1040, 112] on input "text" at bounding box center [1173, 112] width 550 height 38
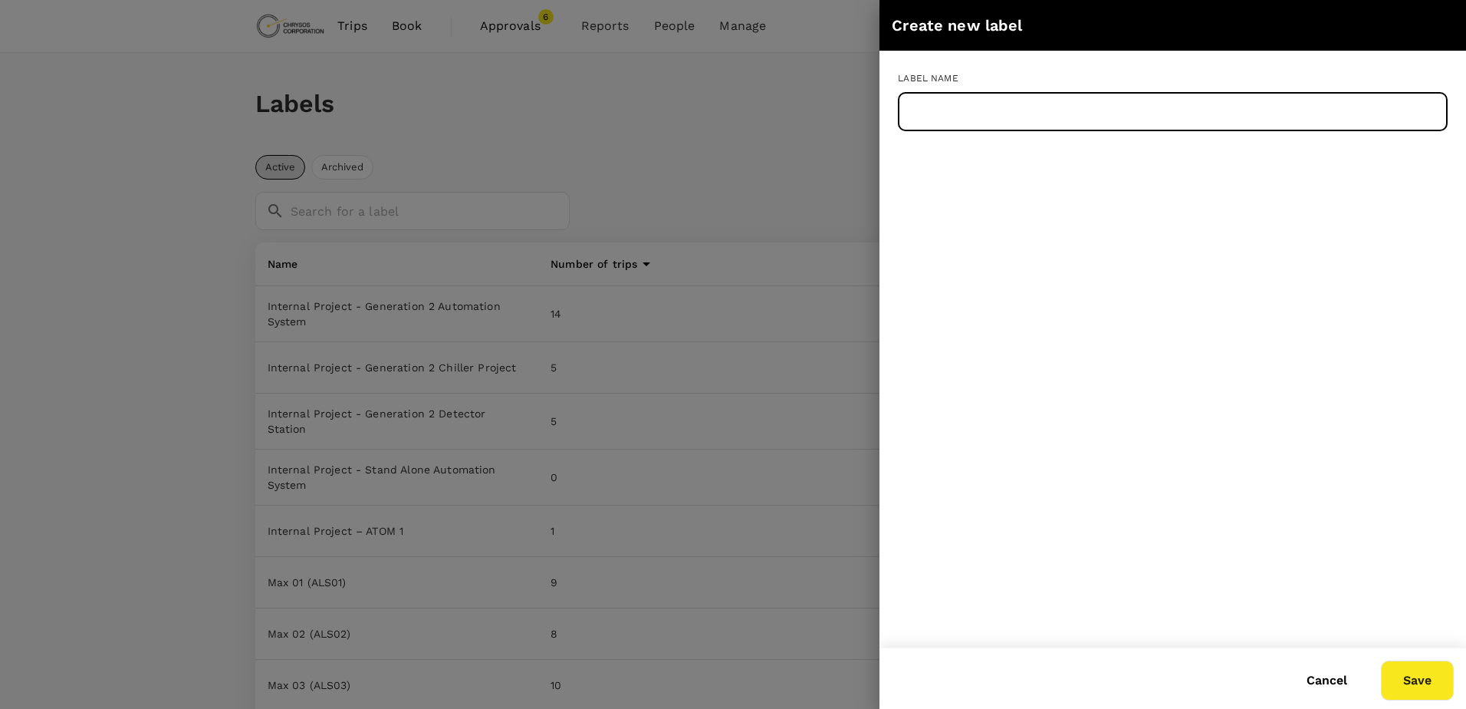
paste input "Internal Project-1301 Alternative Detector Supplier- Nuctech HPGe"
click at [1195, 107] on input "Internal Project-1301 Alternative Detector Supplier- Nuctech HPGe" at bounding box center [1173, 112] width 550 height 38
click at [1415, 678] on button "Save" at bounding box center [1417, 680] width 73 height 40
click at [1195, 114] on input "Internal Project-1301 Alternative Detector- Nuctech HPGe" at bounding box center [1173, 112] width 550 height 38
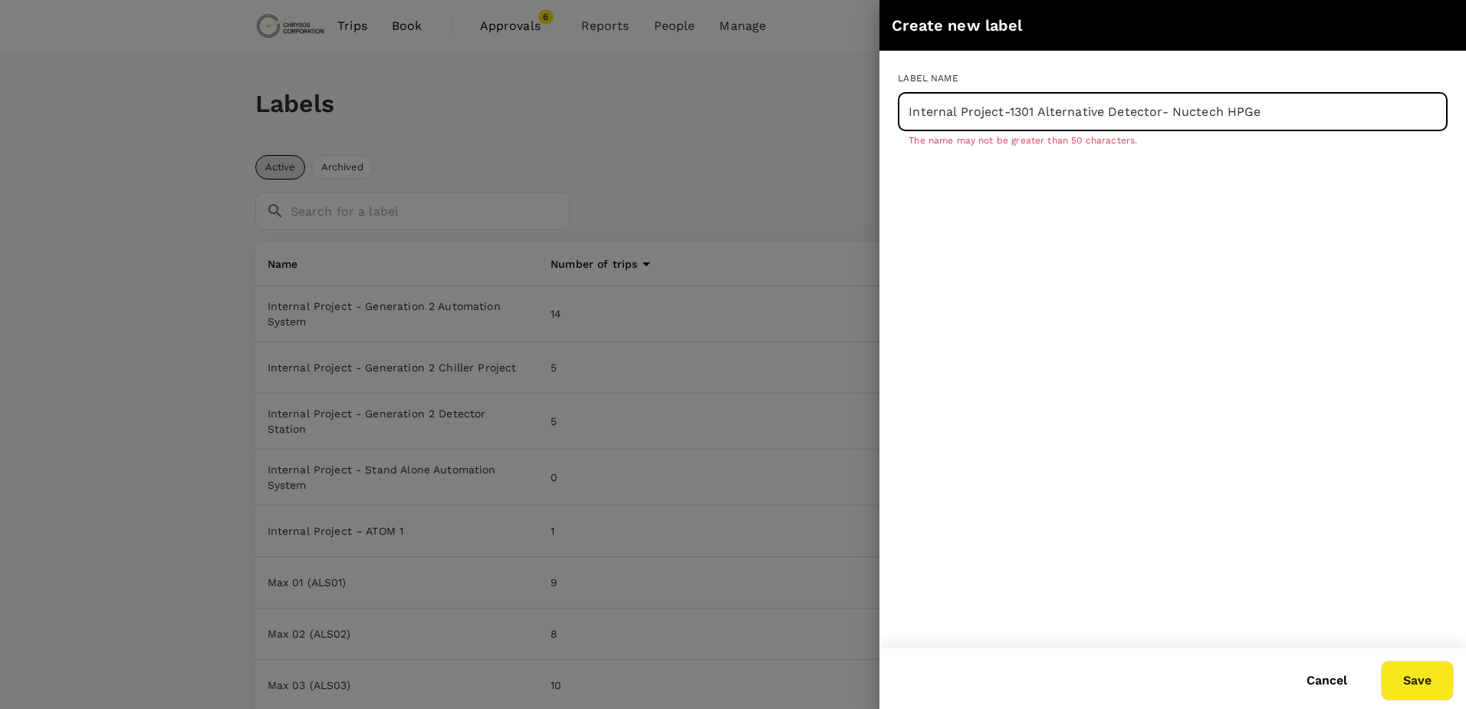
drag, startPoint x: 1219, startPoint y: 114, endPoint x: 1197, endPoint y: 114, distance: 22.2
click at [1197, 114] on input "Internal Project-1301 Alternative Detector- Nuctech HPGe" at bounding box center [1173, 112] width 550 height 38
click at [1408, 679] on button "Save" at bounding box center [1417, 680] width 73 height 40
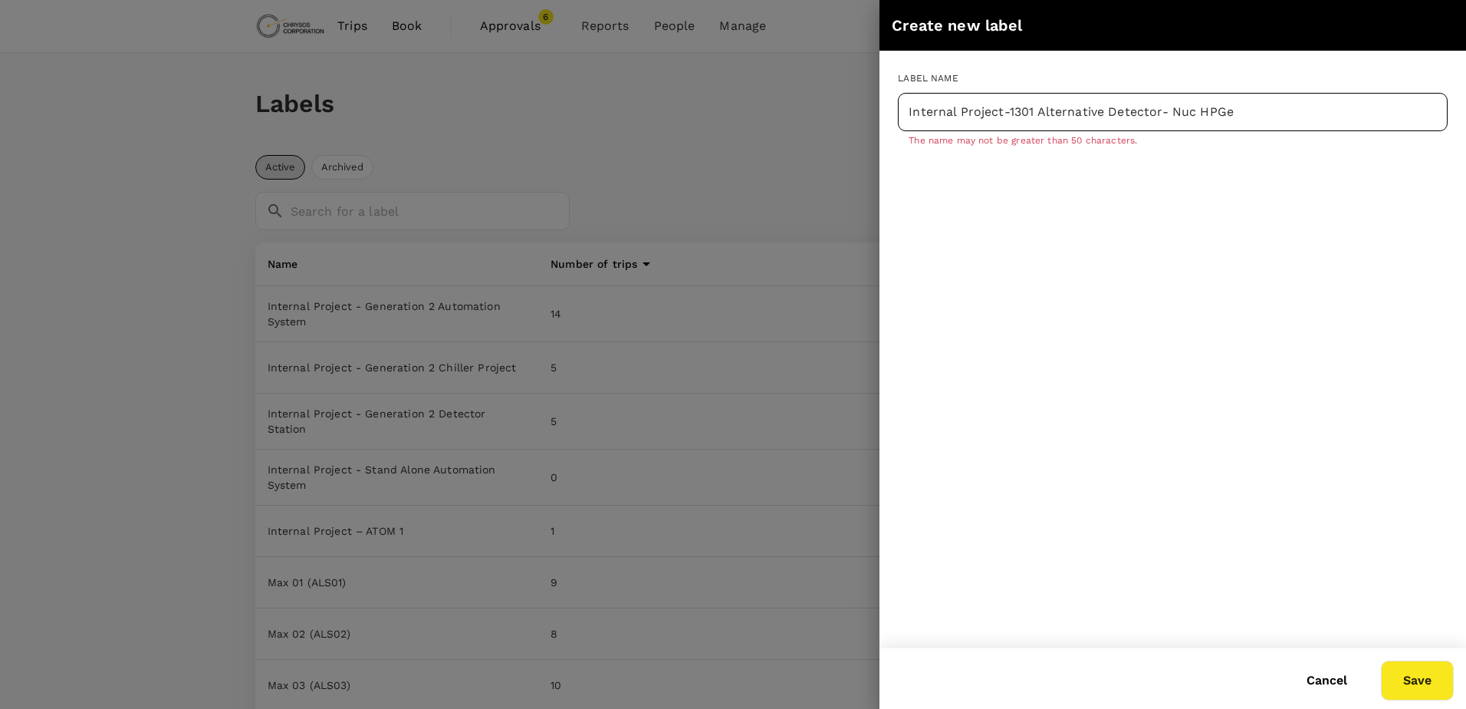
click at [1072, 98] on input "Internal Project-1301 Alternative Detector- Nuc HPGe" at bounding box center [1173, 112] width 550 height 38
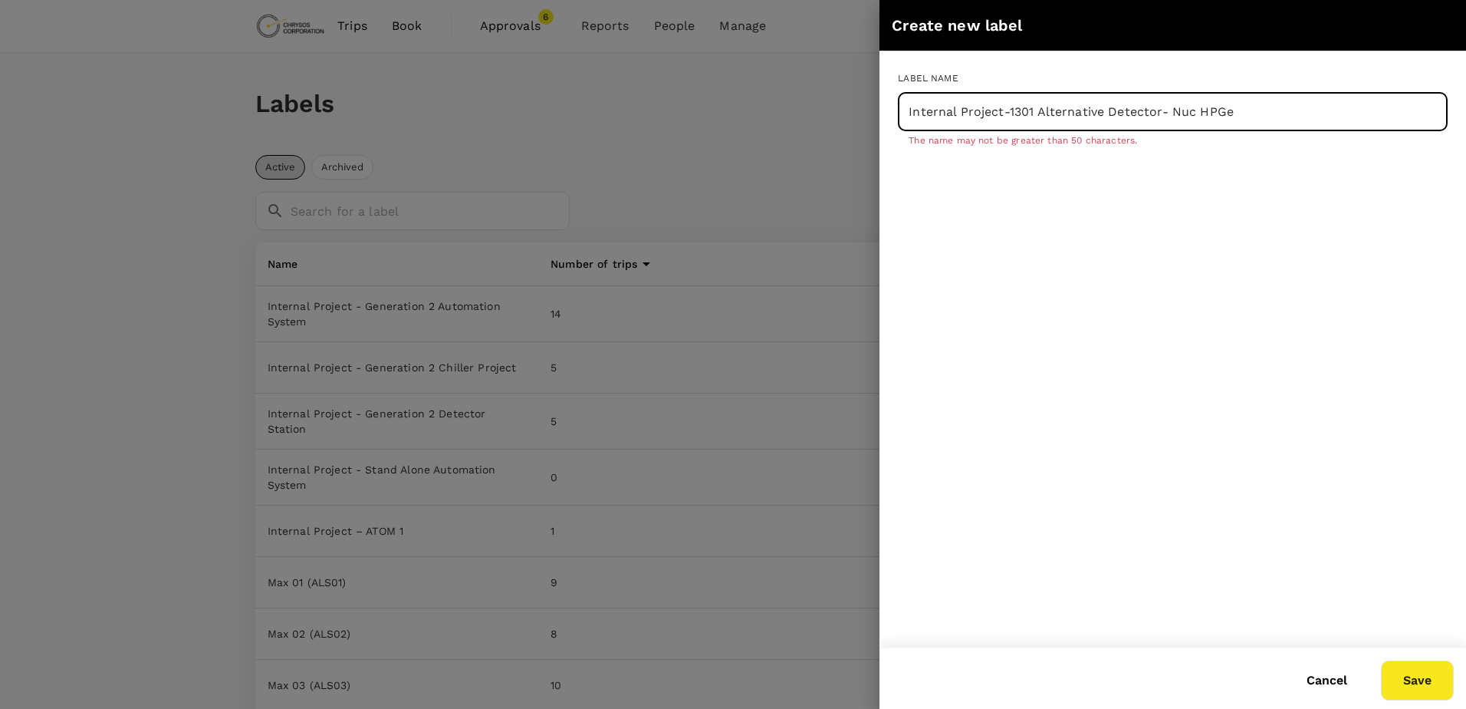
click at [1072, 98] on input "Internal Project-1301 Alternative Detector- Nuc HPGe" at bounding box center [1173, 112] width 550 height 38
type input "Internal Project-1301 Alt Detector- Nuc HPGe"
click at [1425, 669] on button "Save" at bounding box center [1417, 680] width 73 height 40
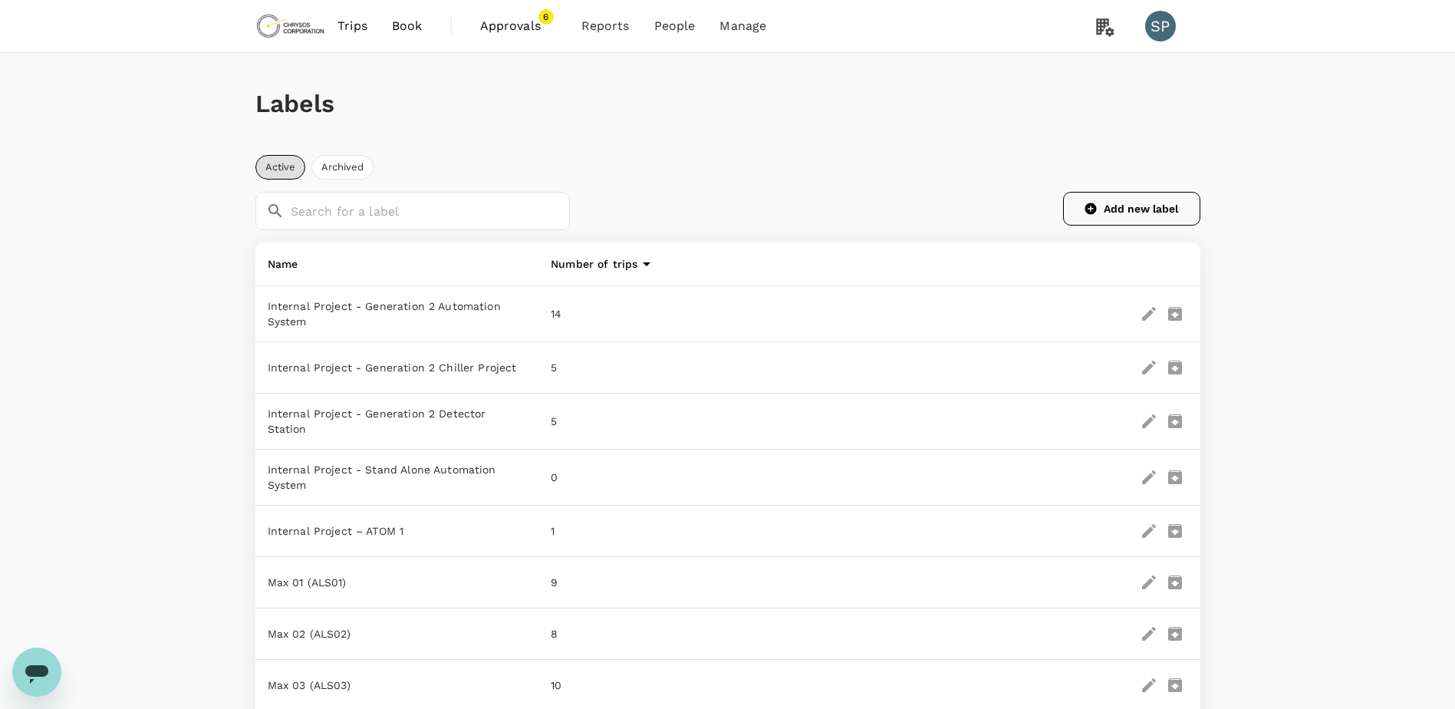
click at [1105, 205] on button "Add new label" at bounding box center [1131, 209] width 137 height 34
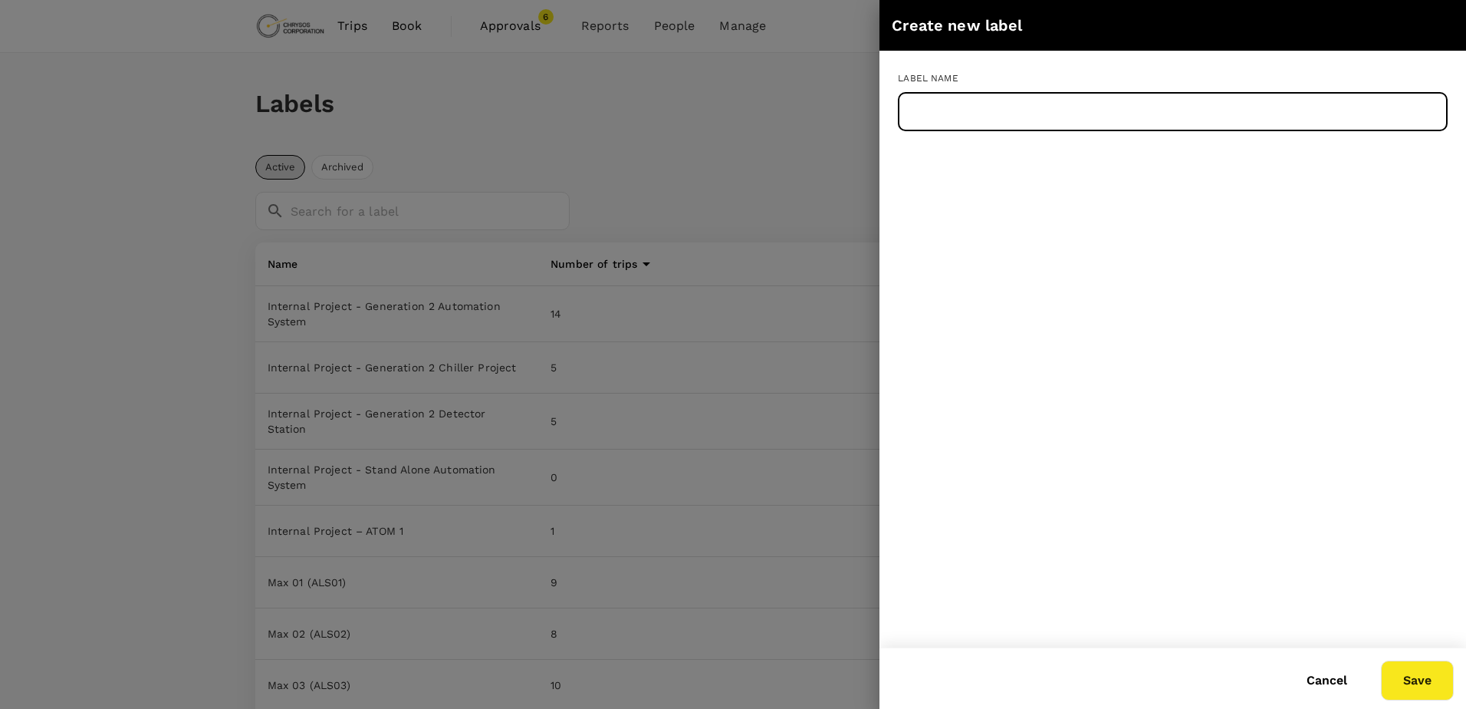
click at [1044, 109] on input "text" at bounding box center [1173, 112] width 550 height 38
paste input "Internal Project-1308 Moisture service documentation"
type input "Internal Project-1308 Moisture service doc"
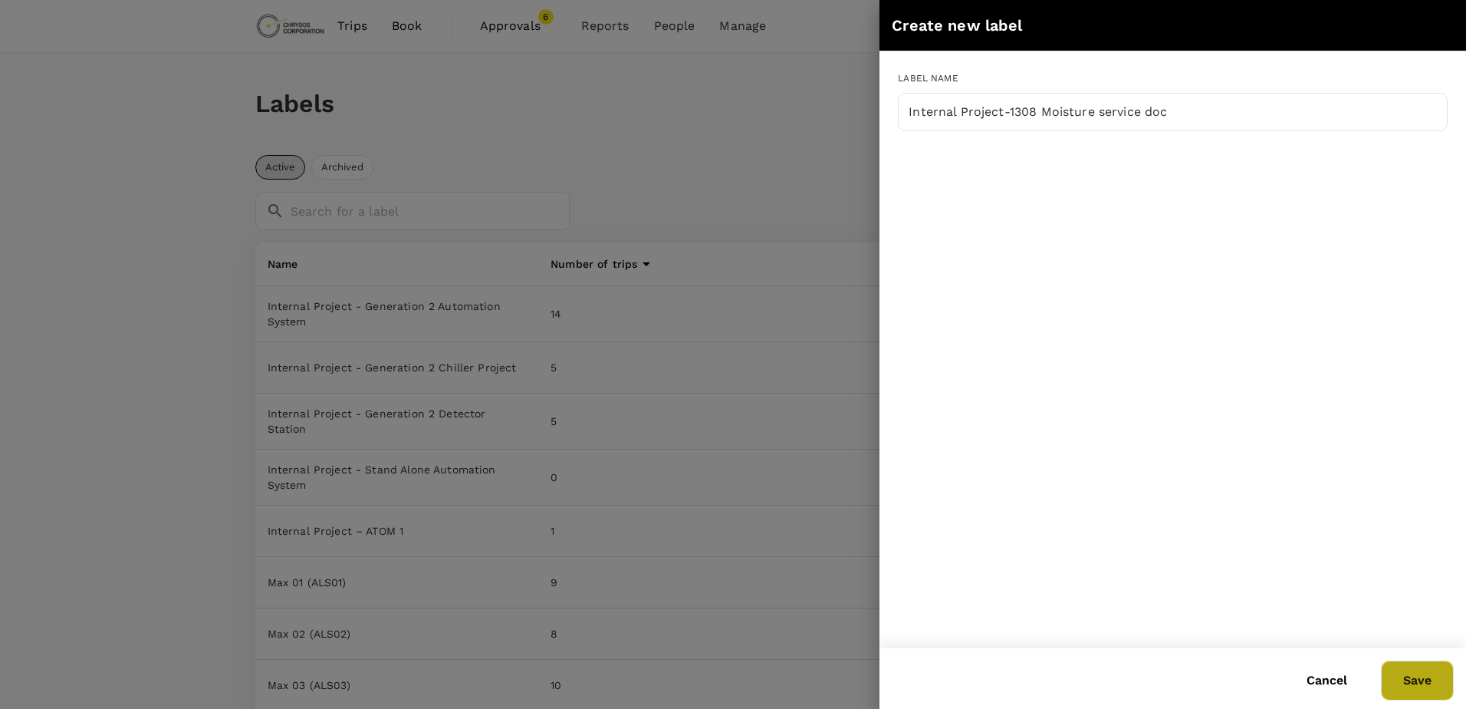
click at [1420, 689] on button "Save" at bounding box center [1417, 680] width 73 height 40
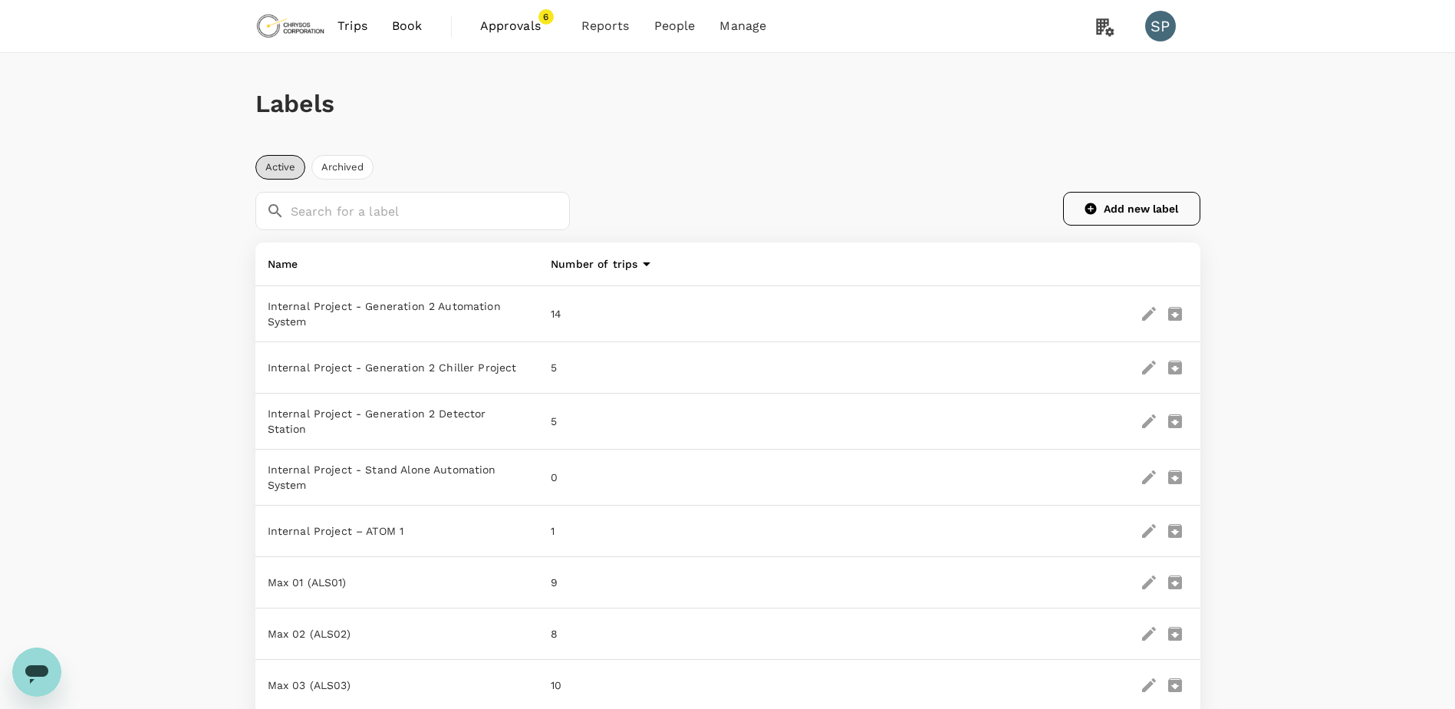
click at [1157, 205] on button "Add new label" at bounding box center [1131, 209] width 137 height 34
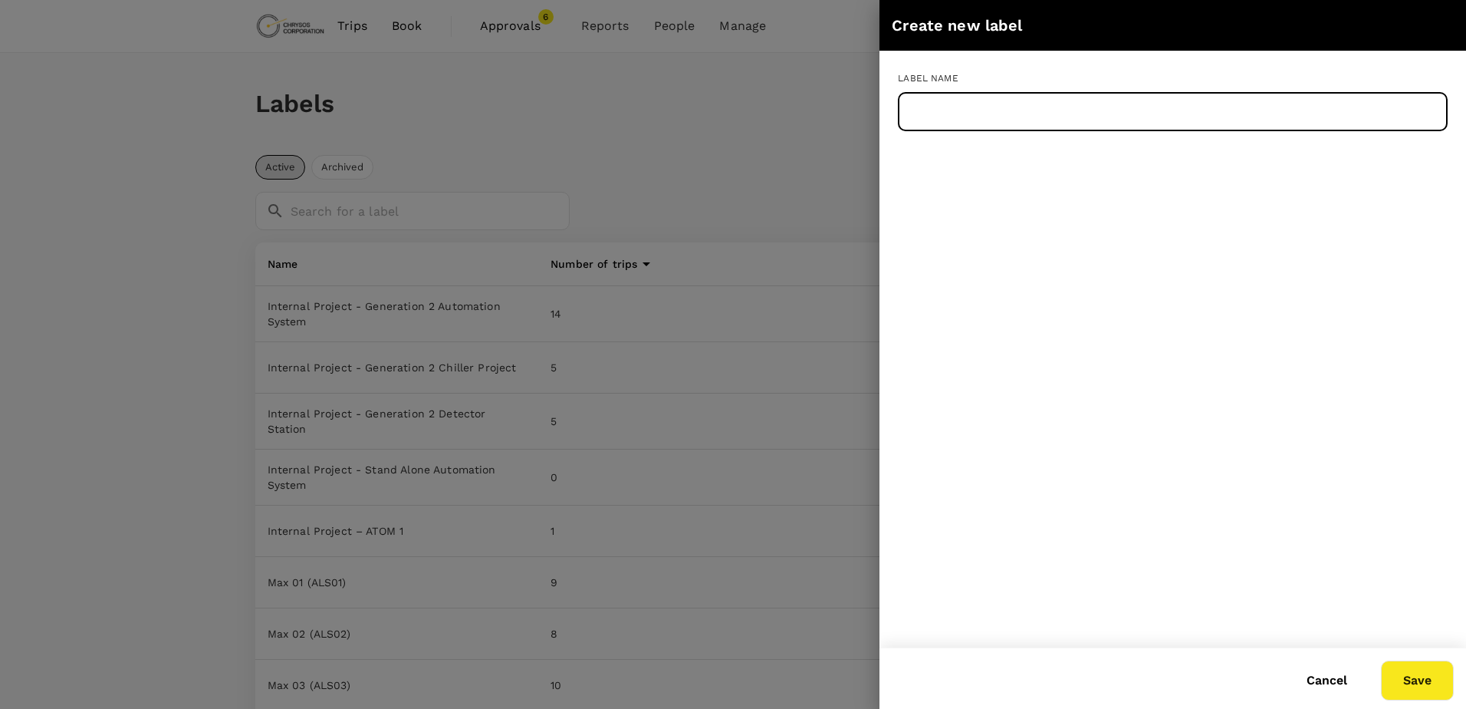
click at [1143, 107] on input "text" at bounding box center [1173, 112] width 550 height 38
paste input "Internal Project-1318 Mature PAAUAG02 PAAGAU01 Gold/Silver Beta Services"
drag, startPoint x: 1215, startPoint y: 111, endPoint x: 1083, endPoint y: 112, distance: 131.9
click at [1083, 112] on input "Internal Project-1318 Mature PAAUAG02 PAAGAU01 Gold/Silver Beta Services" at bounding box center [1173, 112] width 550 height 38
click at [1414, 688] on button "Save" at bounding box center [1417, 680] width 73 height 40
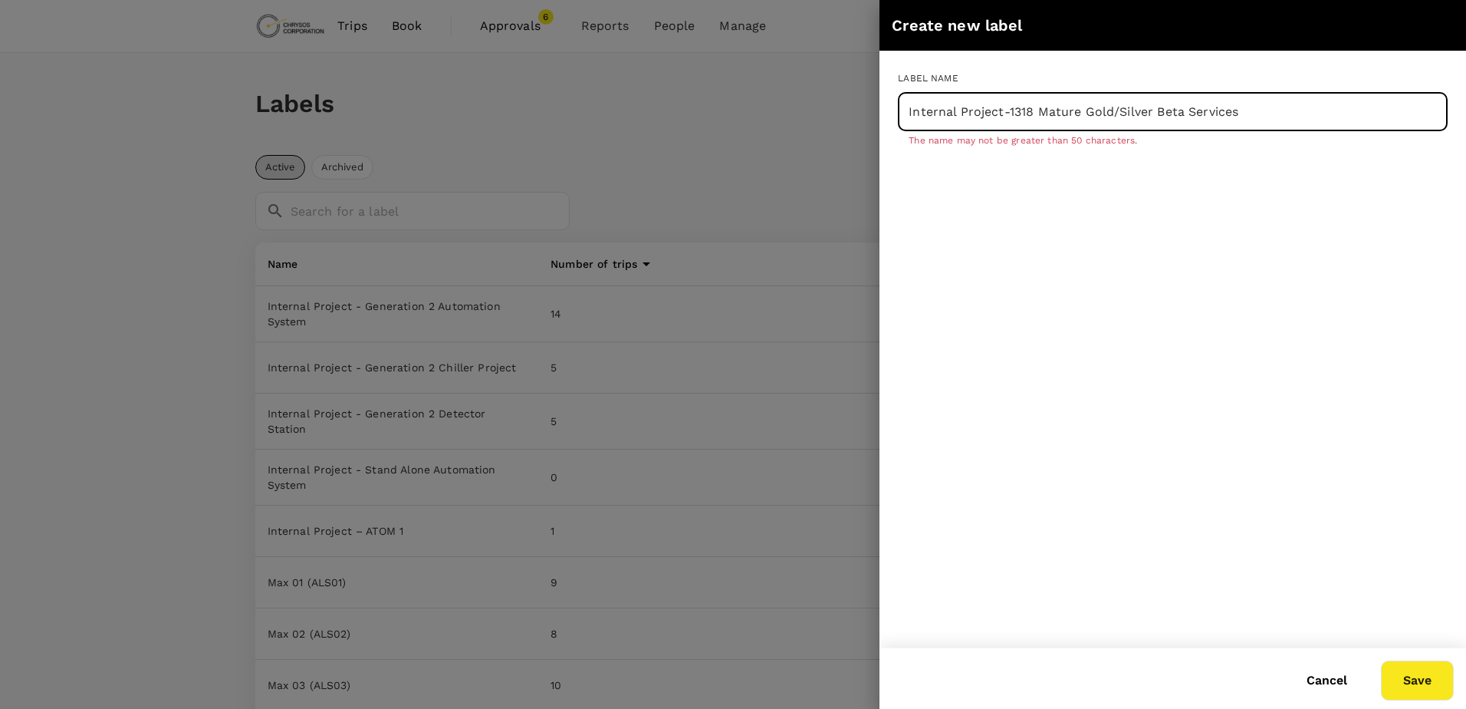
click at [1215, 110] on input "Internal Project-1318 Mature Gold/Silver Beta Services" at bounding box center [1173, 112] width 550 height 38
drag, startPoint x: 1212, startPoint y: 111, endPoint x: 1261, endPoint y: 110, distance: 49.1
click at [1261, 110] on input "Internal Project-1318 Mature Gold/Silver Beta Services" at bounding box center [1173, 112] width 550 height 38
type input "Internal Project-1318 Mature Gold/Silver Beta Ser"
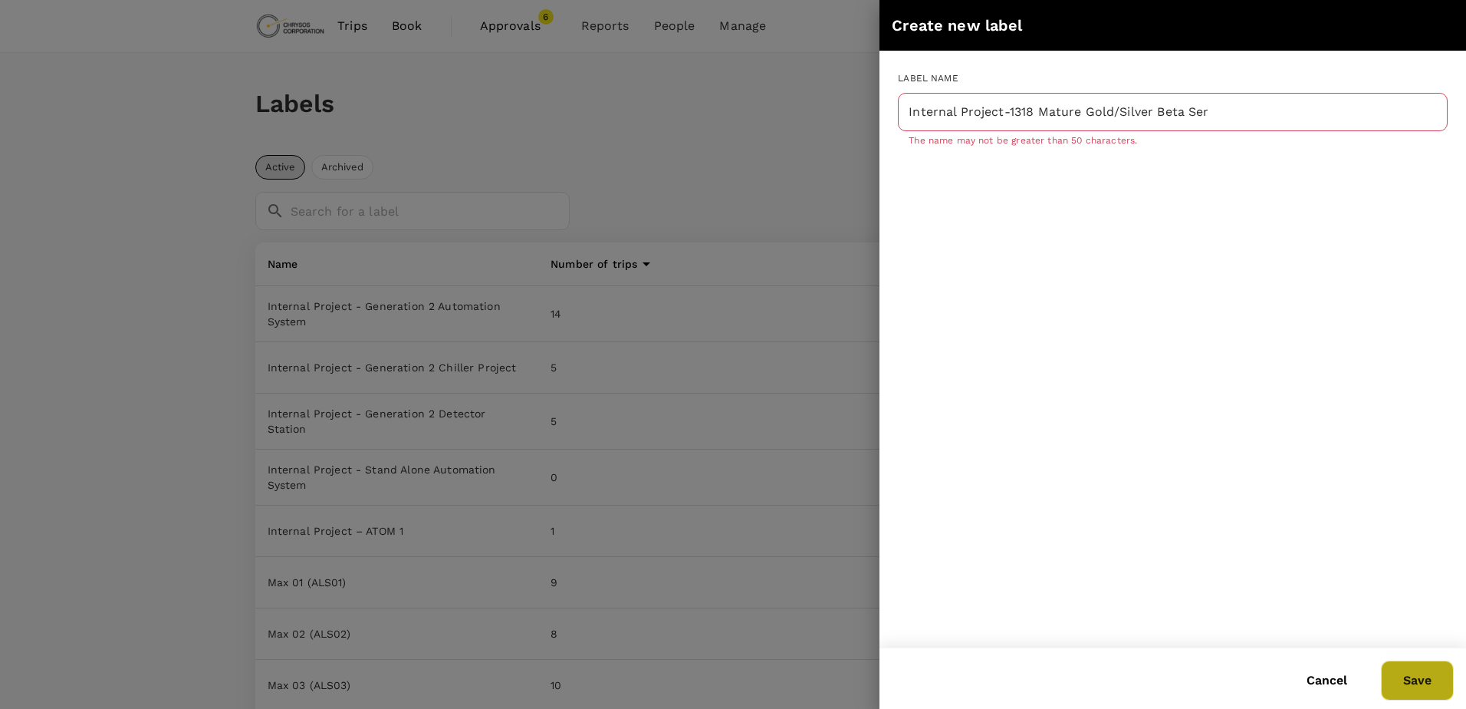
click at [1425, 674] on button "Save" at bounding box center [1417, 680] width 73 height 40
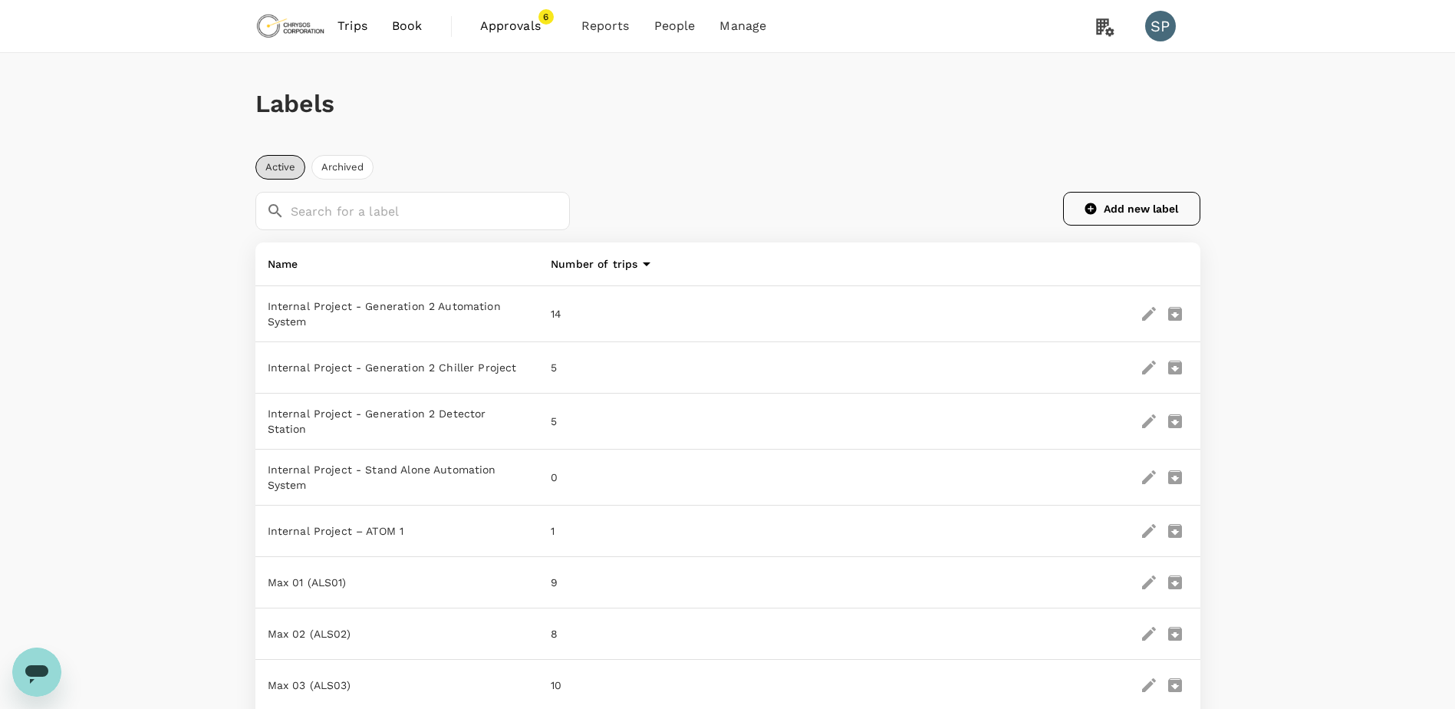
click at [1120, 212] on button "Add new label" at bounding box center [1131, 209] width 137 height 34
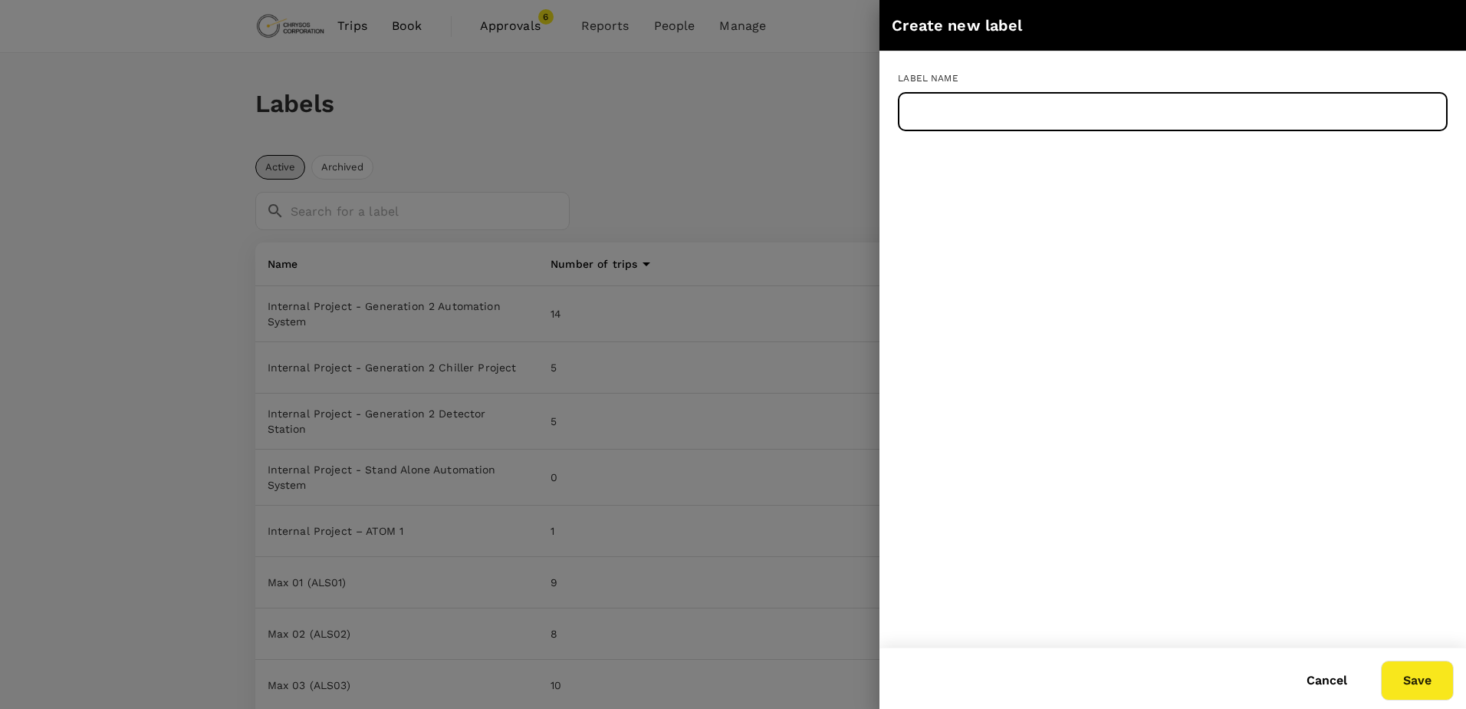
click at [1062, 121] on input "text" at bounding box center [1173, 112] width 550 height 38
paste input "Internal Project-1319 Mature PACU01 Copper Beta Service"
click at [1423, 678] on button "Save" at bounding box center [1417, 680] width 73 height 40
click at [1113, 113] on input "Internal Project-1319 Mature PACU01 Copper Beta Service" at bounding box center [1173, 112] width 550 height 38
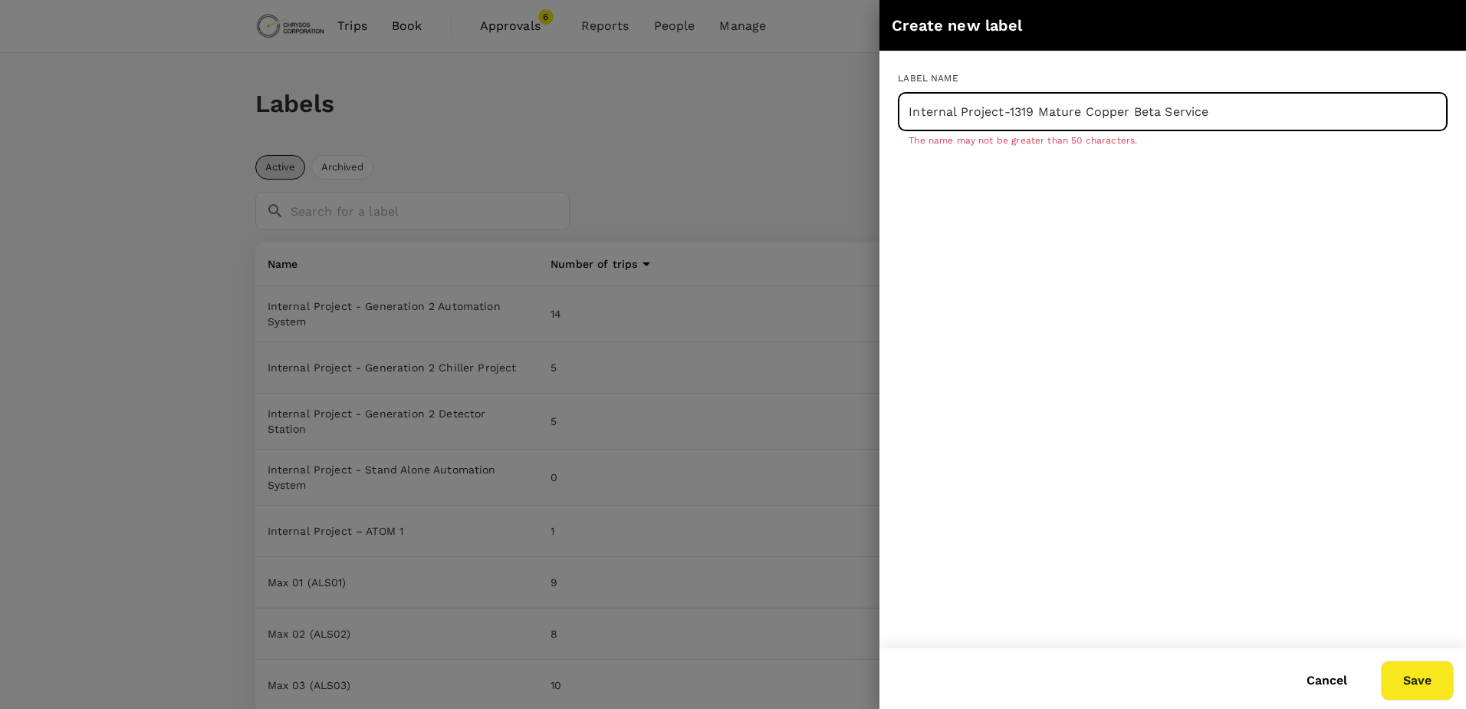
click at [1173, 107] on input "Internal Project-1319 Mature Copper Beta Service" at bounding box center [1173, 112] width 550 height 38
type input "Internal Project-1319 Mature Copper Beta Service"
click at [1405, 672] on button "Save" at bounding box center [1417, 680] width 73 height 40
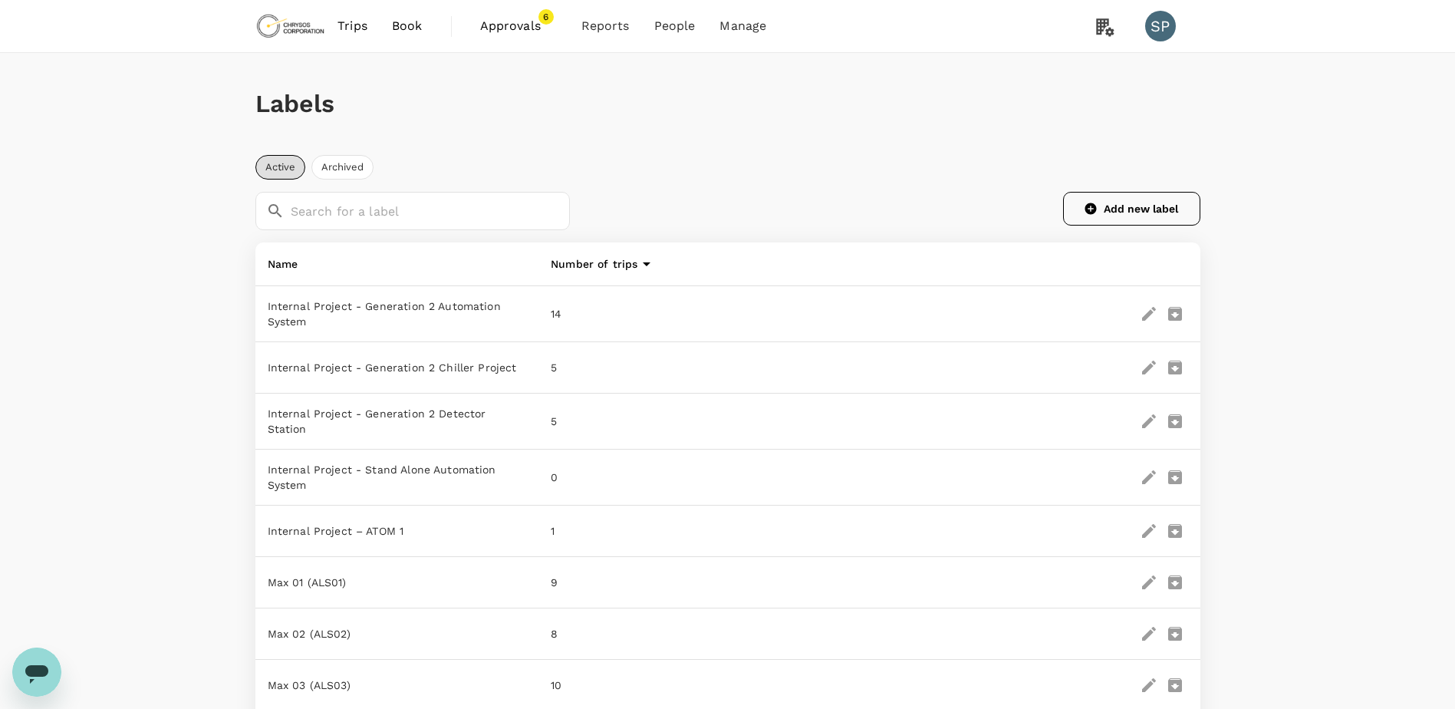
click at [1105, 218] on button "Add new label" at bounding box center [1131, 209] width 137 height 34
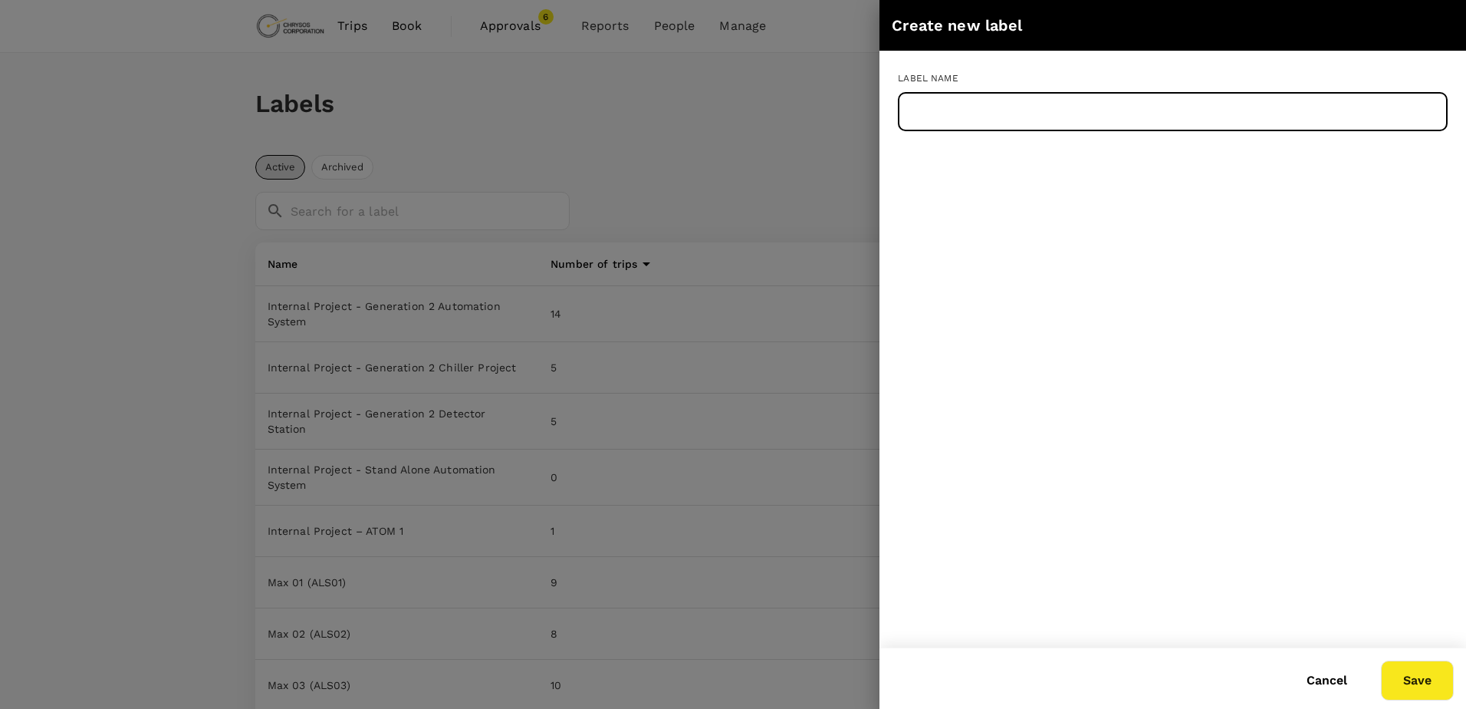
click at [1103, 101] on input "text" at bounding box center [1173, 112] width 550 height 38
paste input "Internal Project-[STREET_ADDRESS]"
type input "Internal Project-[STREET_ADDRESS]"
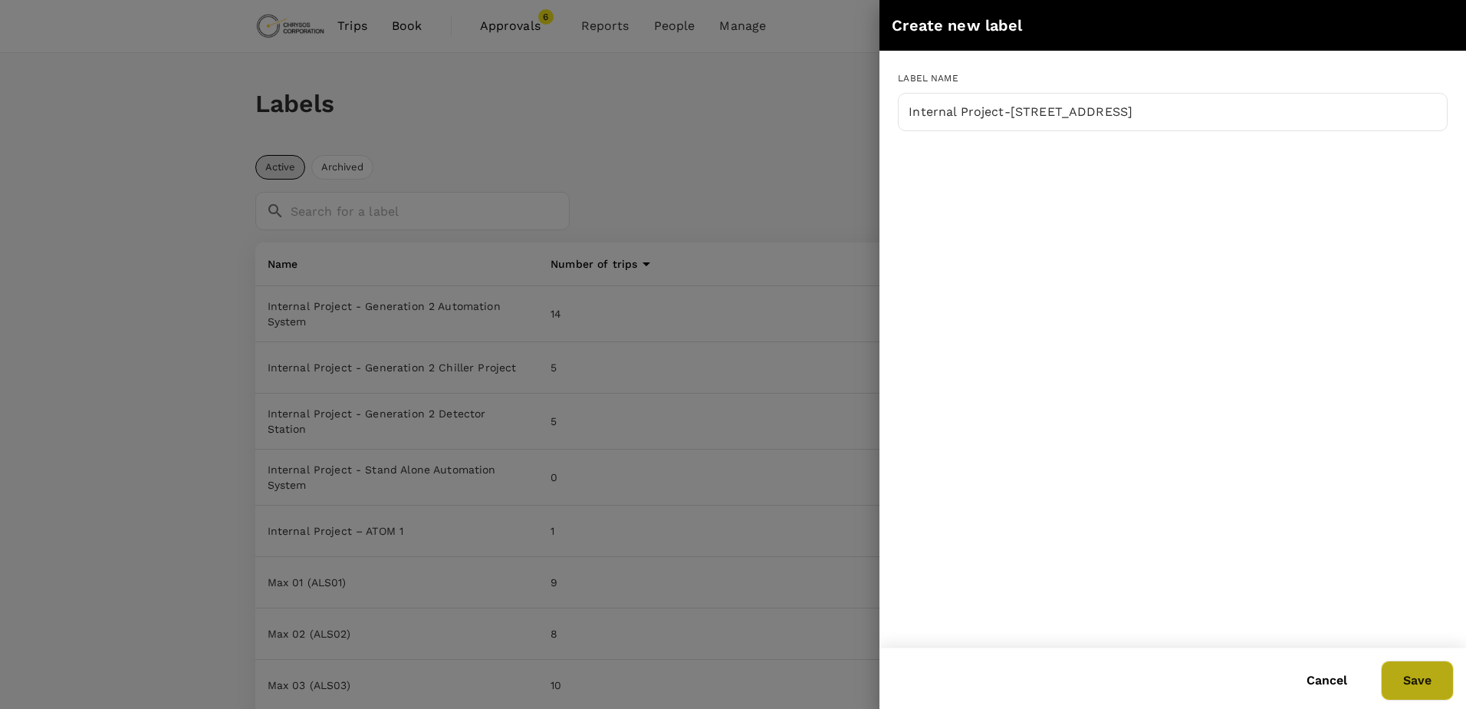
drag, startPoint x: 1402, startPoint y: 676, endPoint x: 1425, endPoint y: 662, distance: 25.8
click at [1403, 676] on button "Save" at bounding box center [1417, 680] width 73 height 40
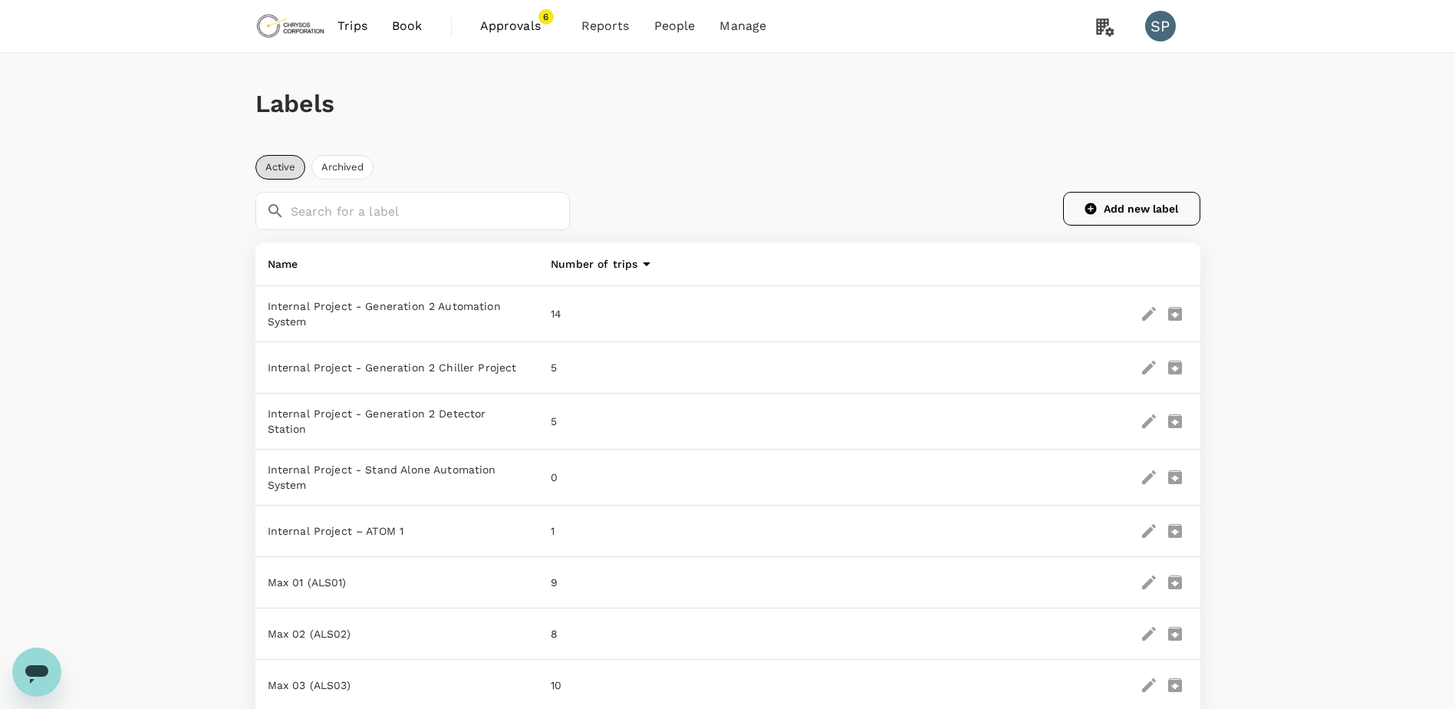
click at [1122, 202] on button "Add new label" at bounding box center [1131, 209] width 137 height 34
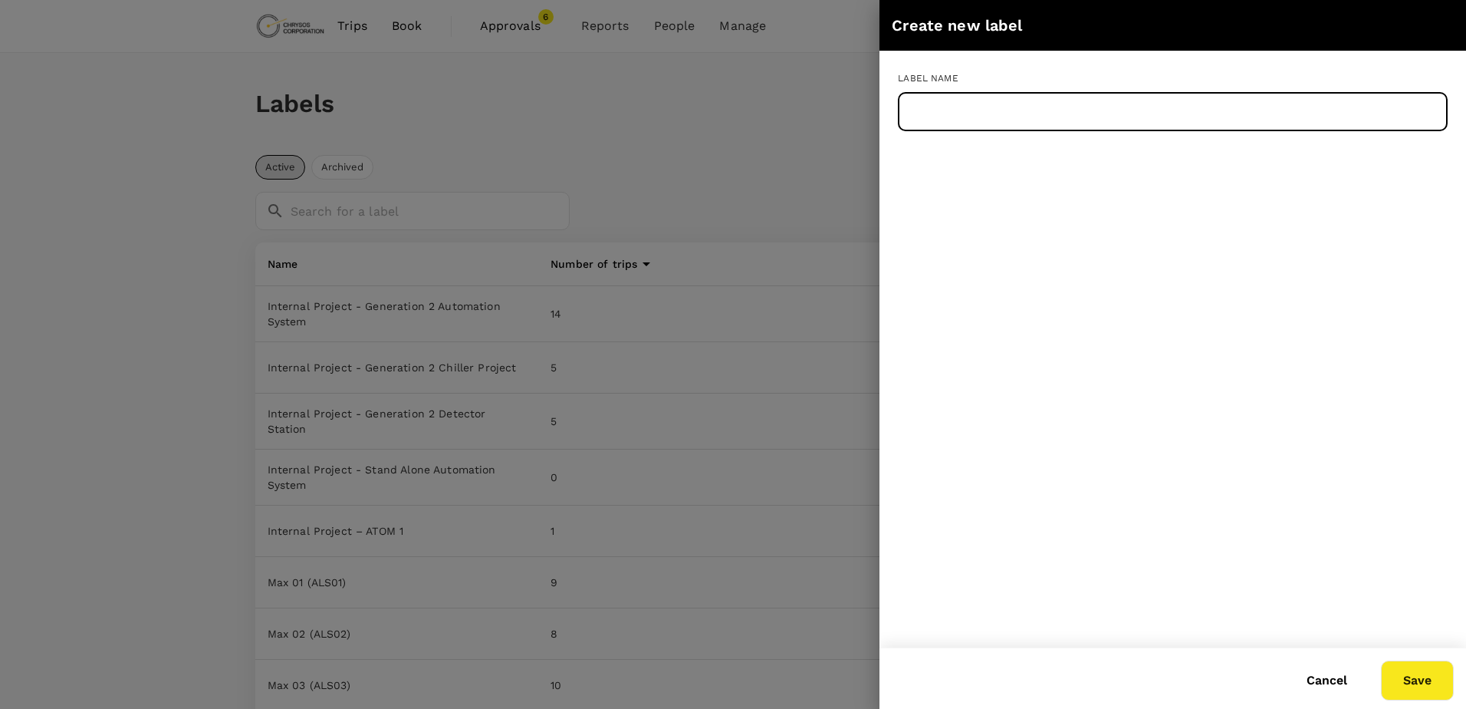
click at [1064, 118] on input "text" at bounding box center [1173, 112] width 550 height 38
paste input "Internal Project-1323 Benchtop Transmission Station"
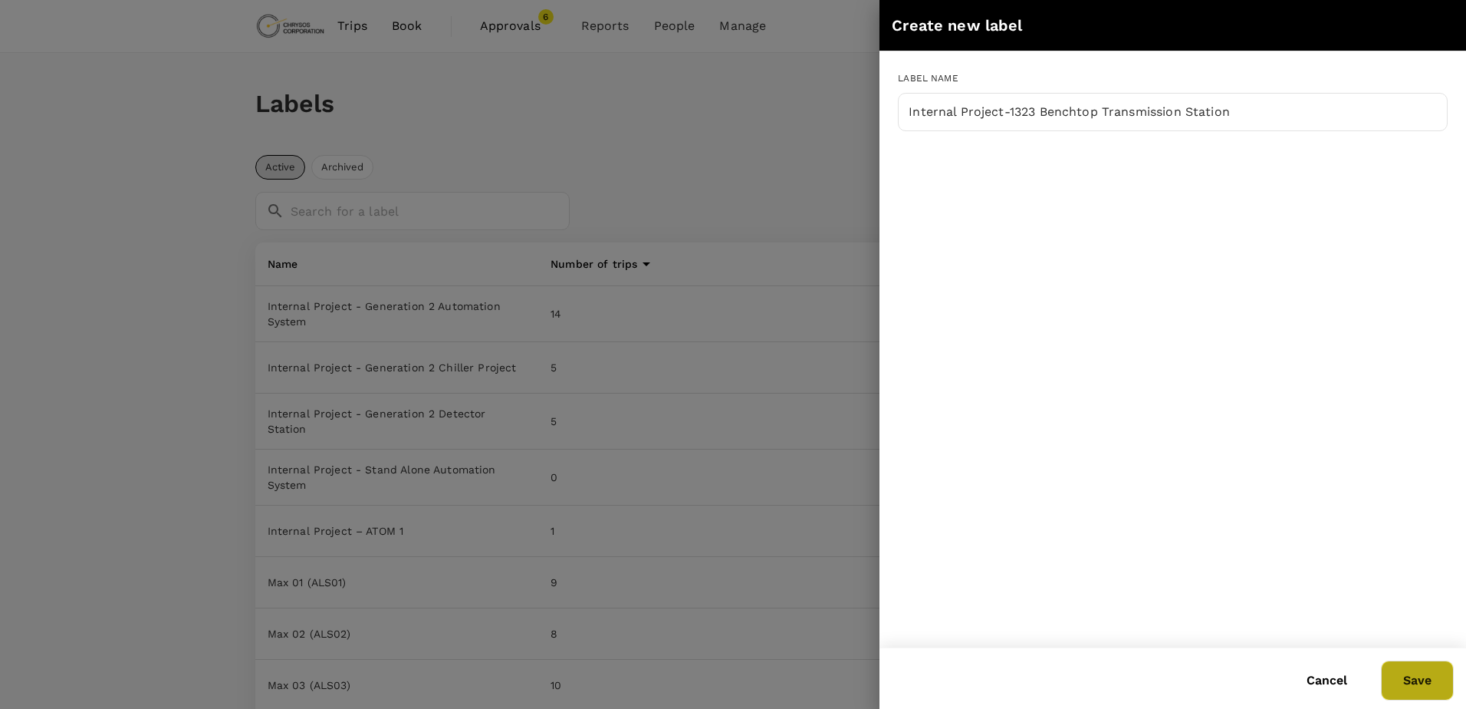
click at [1422, 686] on button "Save" at bounding box center [1417, 680] width 73 height 40
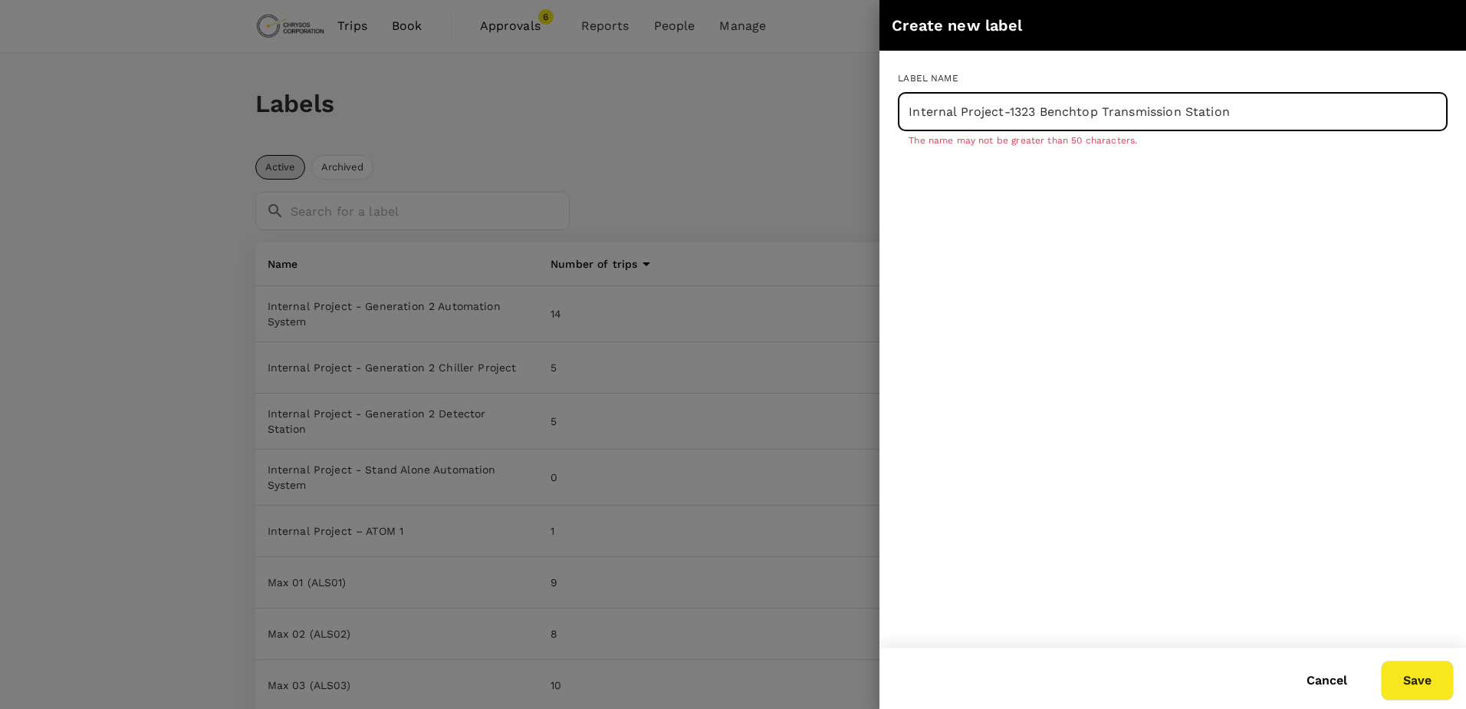
drag, startPoint x: 1134, startPoint y: 112, endPoint x: 1179, endPoint y: 113, distance: 45.3
click at [1179, 113] on input "Internal Project-1323 Benchtop Transmission Station" at bounding box center [1173, 112] width 550 height 38
type input "Internal Project-1323 Benchtop Trans Station"
click at [1416, 685] on button "Save" at bounding box center [1417, 680] width 73 height 40
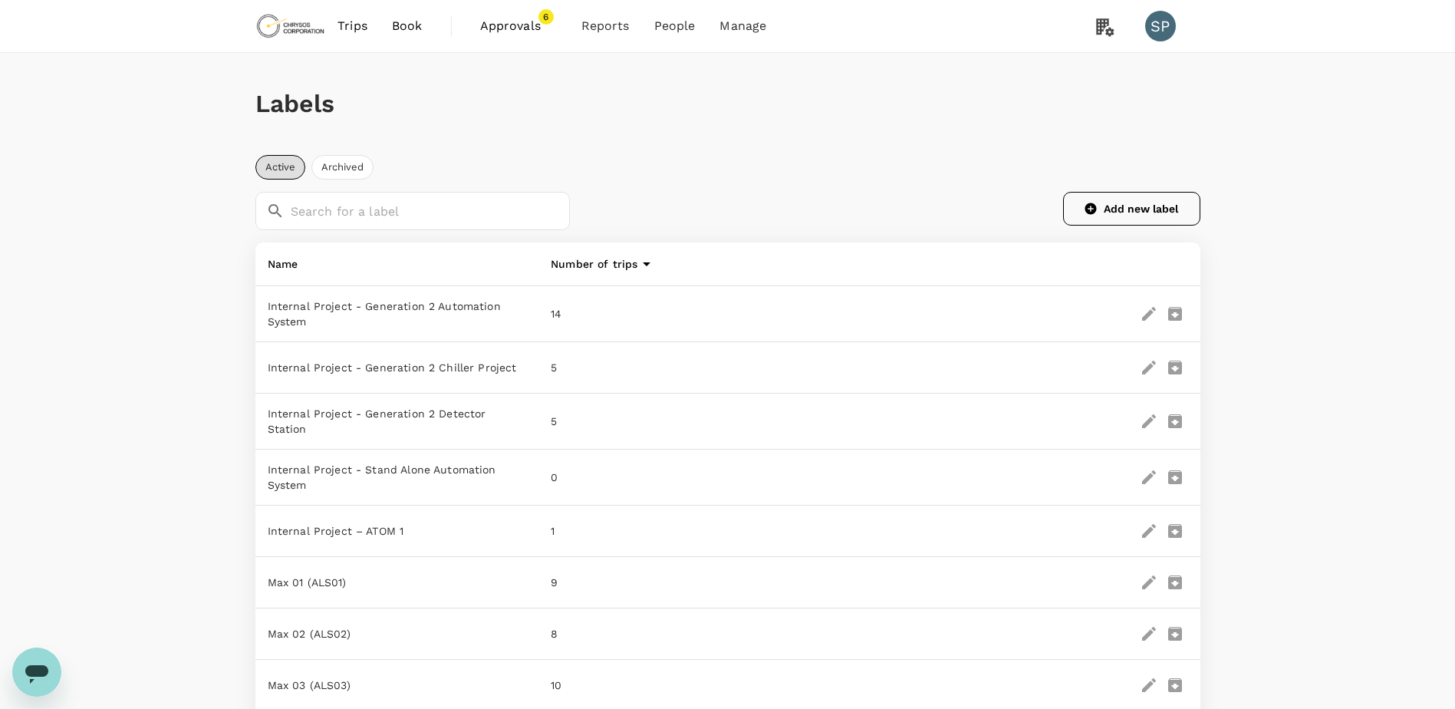
click at [1113, 201] on button "Add new label" at bounding box center [1131, 209] width 137 height 34
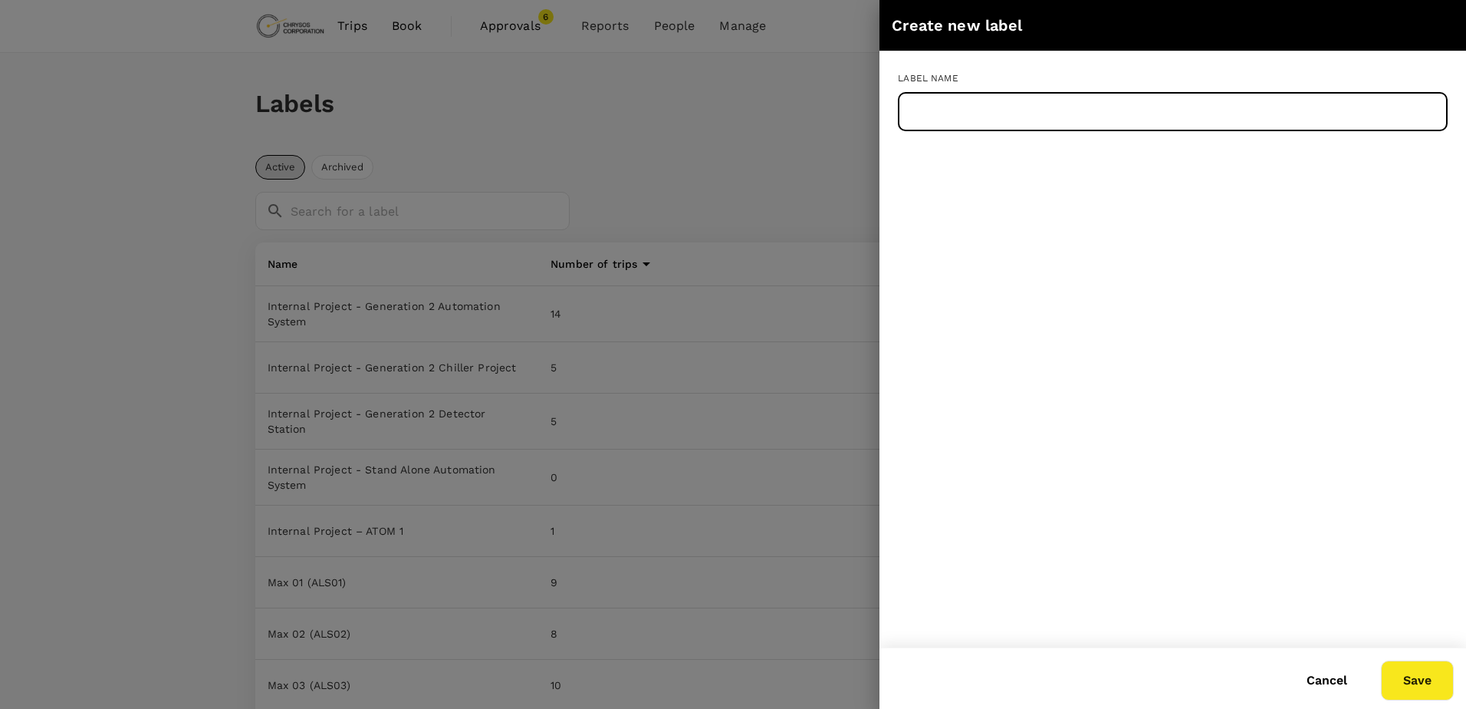
click at [1037, 110] on input "text" at bounding box center [1173, 112] width 550 height 38
paste input "Internal Project-1329 Gen-2 Analysis Changes Plan"
type input "Internal Project-1329 Gen-2 Analysis Changes Plan"
click at [1415, 684] on button "Save" at bounding box center [1417, 680] width 73 height 40
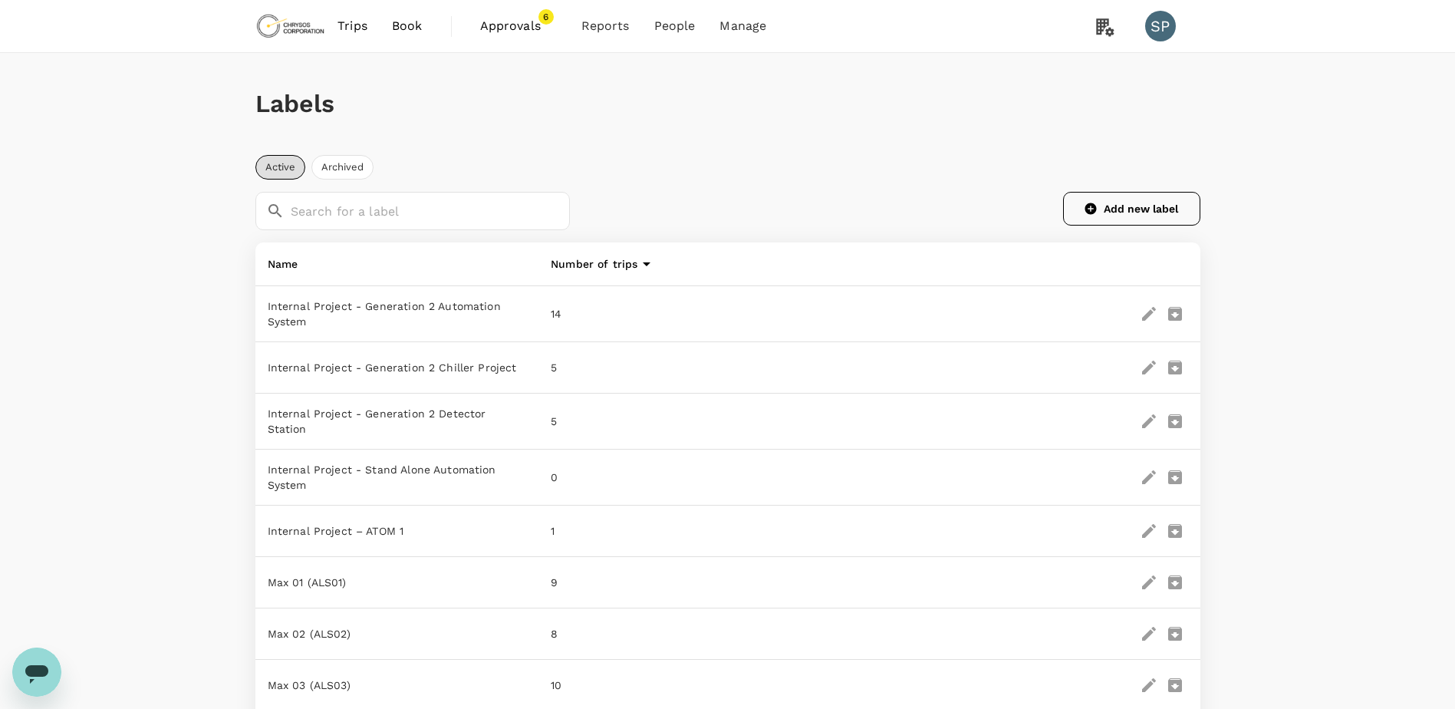
click at [1103, 205] on button "Add new label" at bounding box center [1131, 209] width 137 height 34
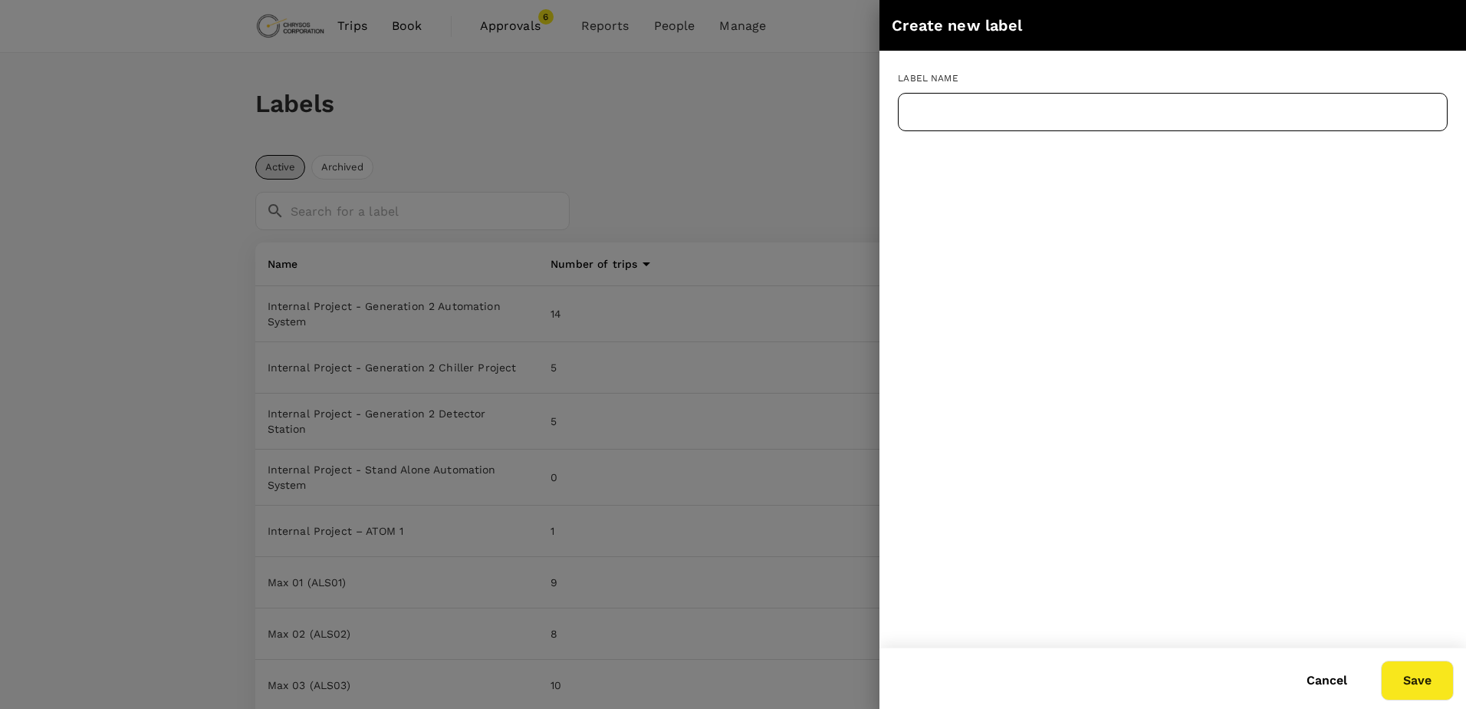
click at [1075, 111] on input "text" at bounding box center [1173, 112] width 550 height 38
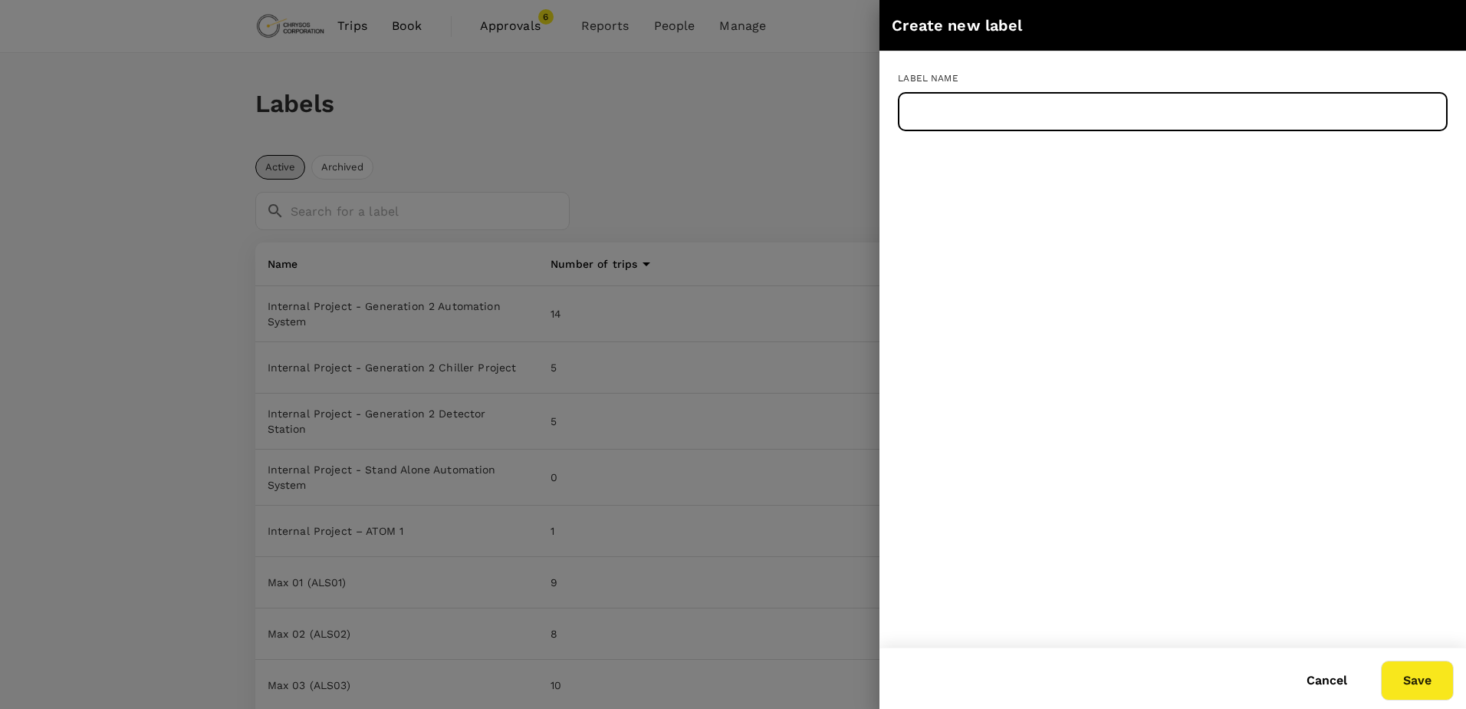
paste input "Internal Project-1331 XN Alpha Prototype"
type input "Internal Project-1331 XN Alpha Prototype"
click at [1404, 669] on button "Save" at bounding box center [1417, 680] width 73 height 40
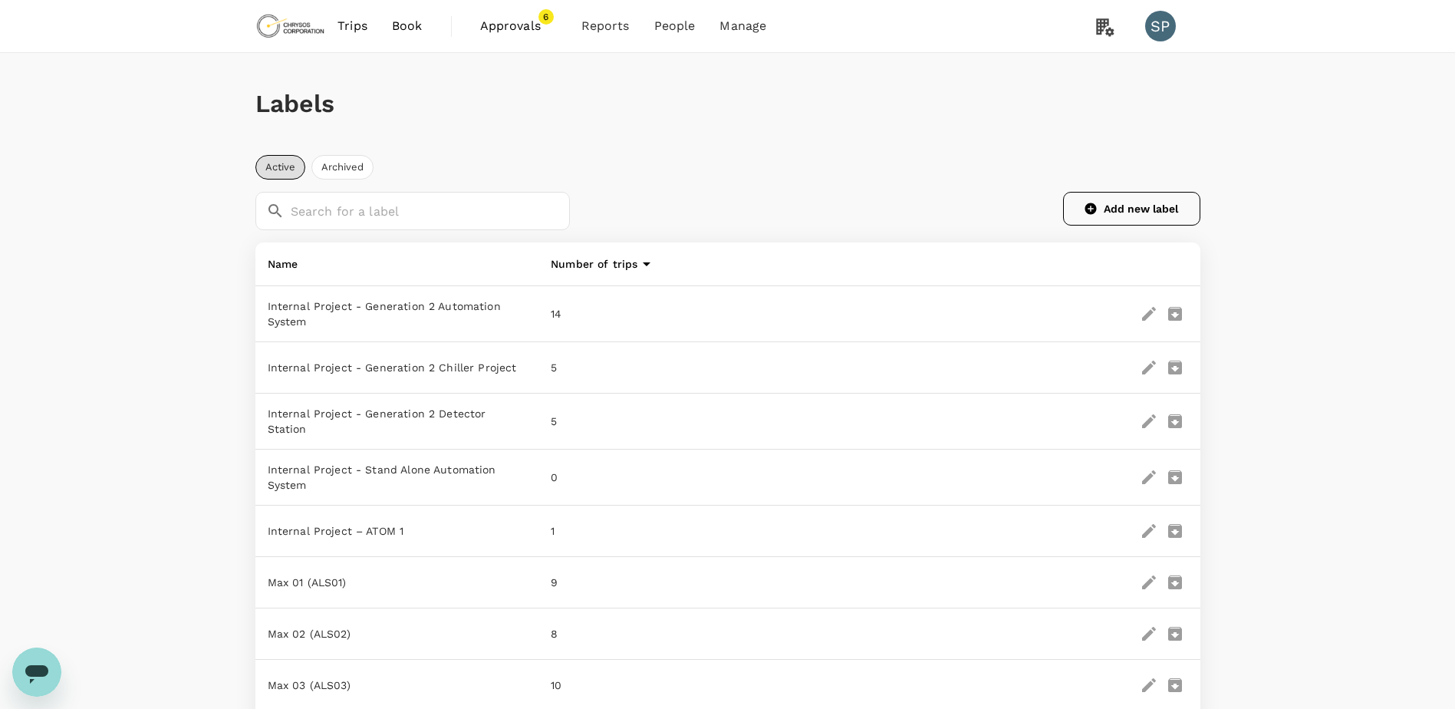
click at [1141, 196] on button "Add new label" at bounding box center [1131, 209] width 137 height 34
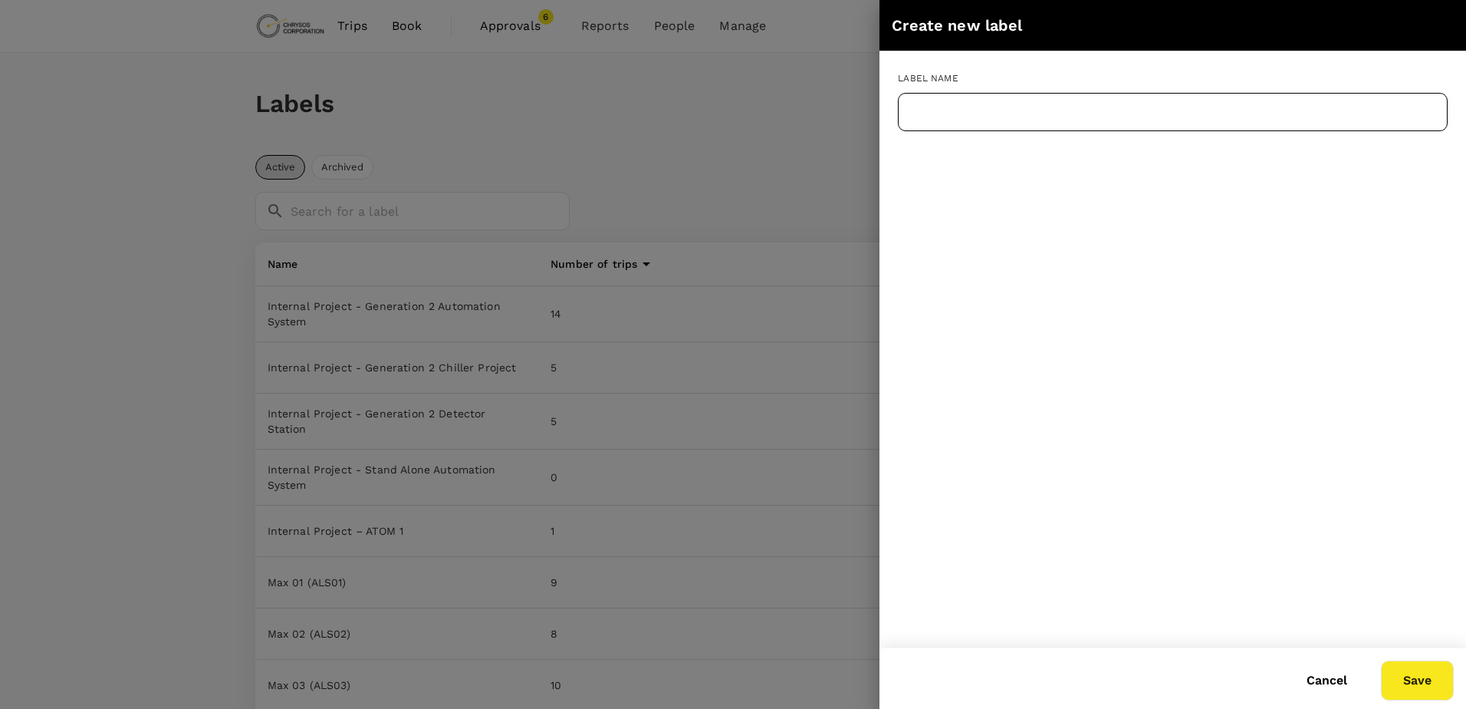
click at [1059, 113] on input "text" at bounding box center [1173, 112] width 550 height 38
paste input "Internal Project-1332 XC Alpha Prototype"
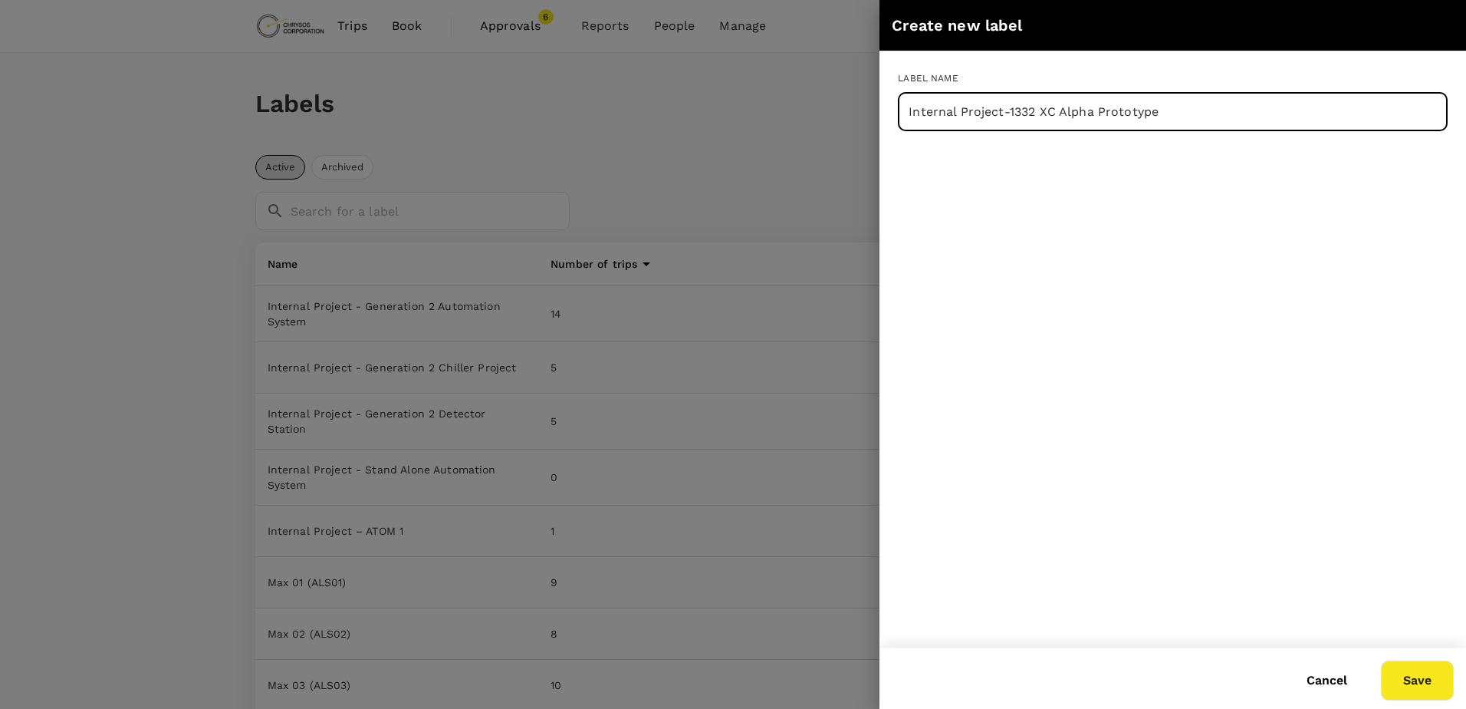
type input "Internal Project-1332 XC Alpha Prototype"
click at [1403, 681] on button "Save" at bounding box center [1417, 680] width 73 height 40
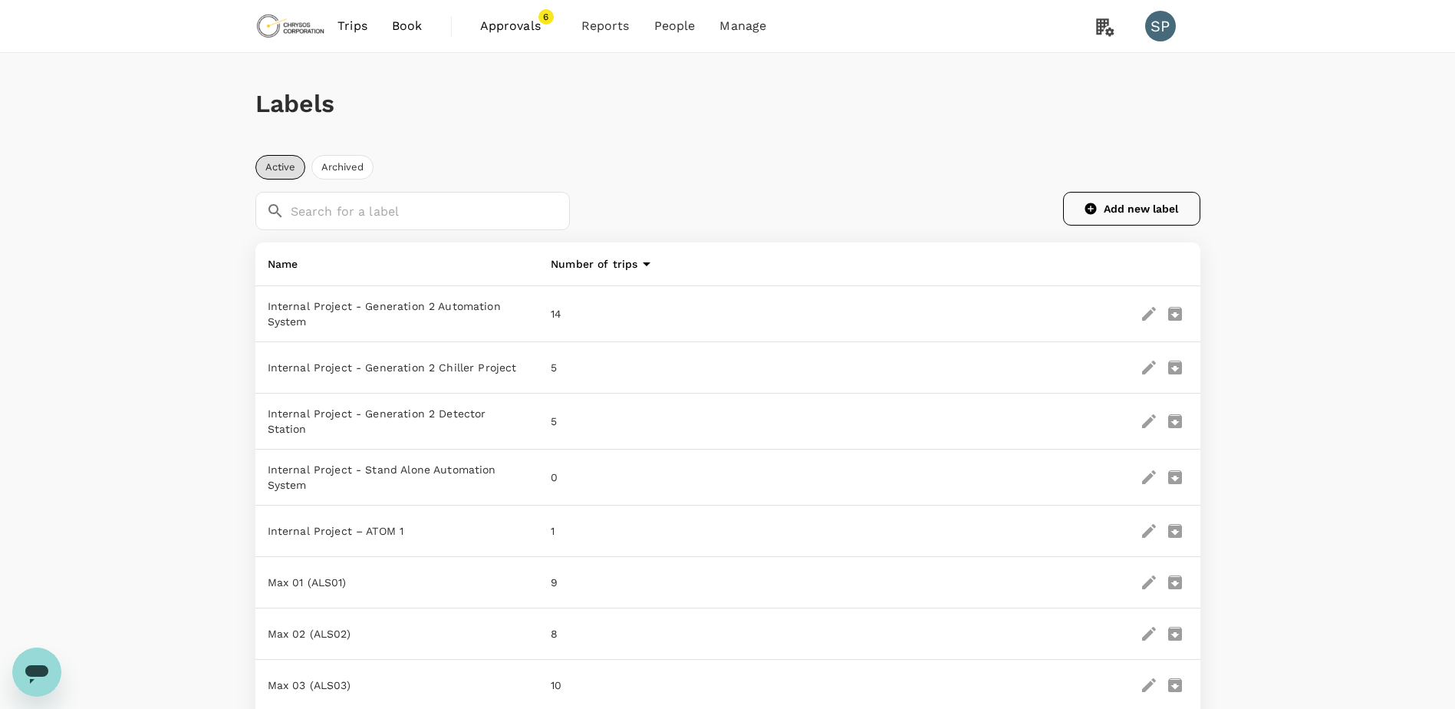
click at [1163, 202] on button "Add new label" at bounding box center [1131, 209] width 137 height 34
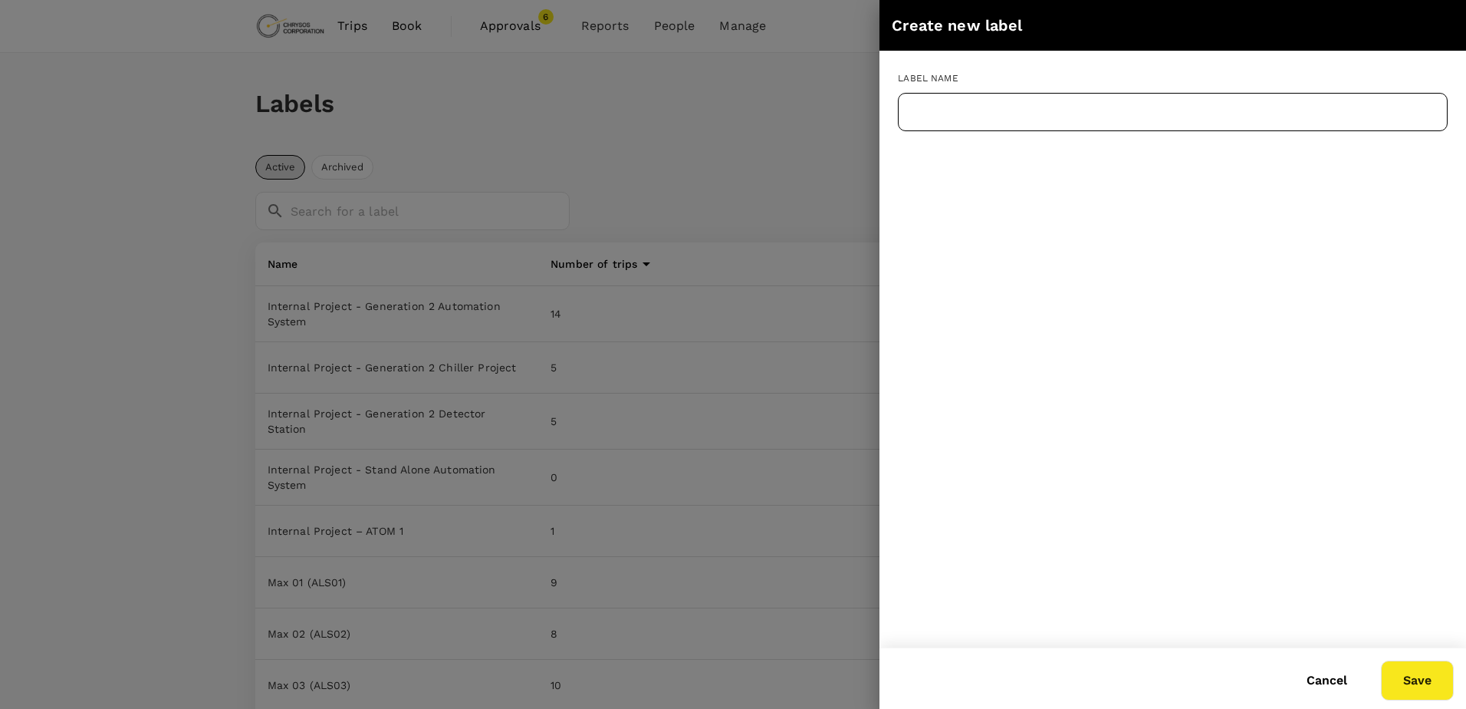
click at [973, 111] on input "text" at bounding box center [1173, 112] width 550 height 38
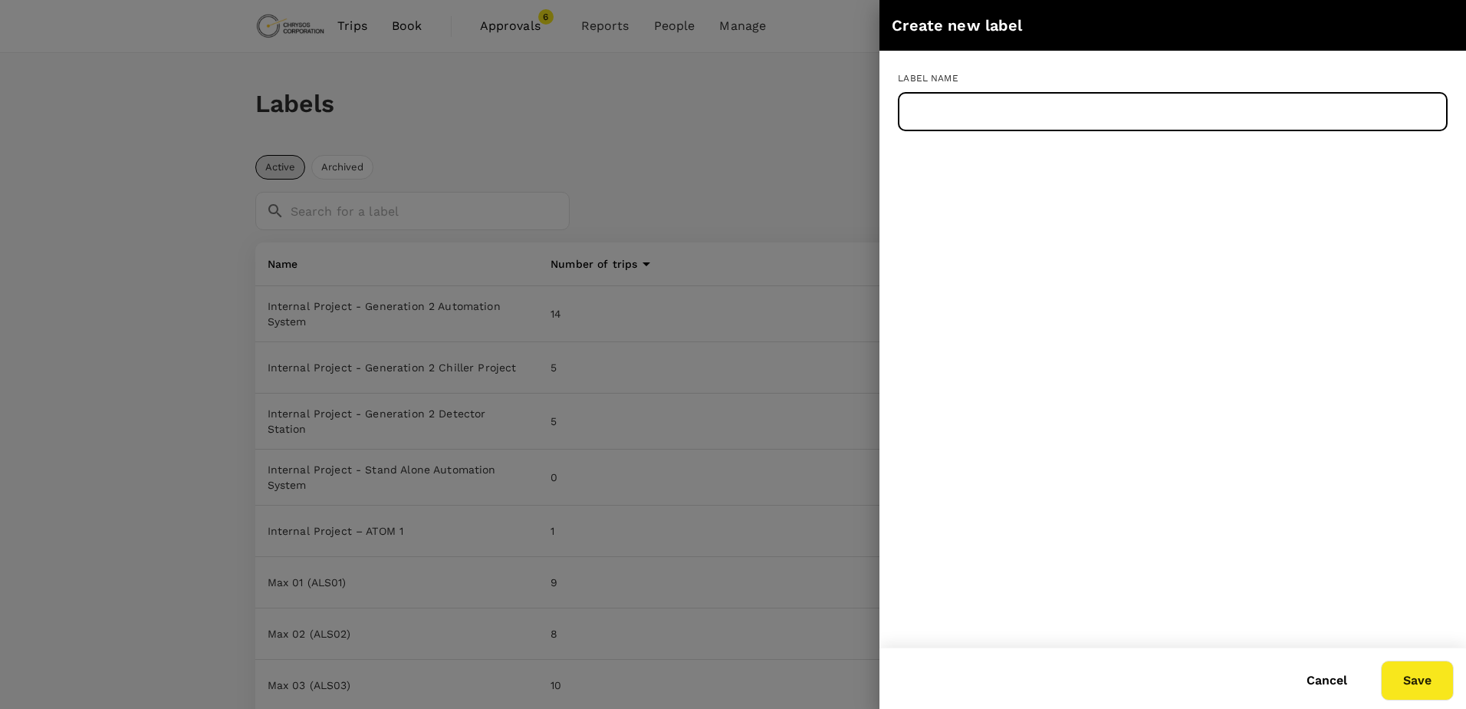
paste input "Internal Project-1337 CRM Fill procedure and min. mass plan"
click at [1413, 682] on button "Save" at bounding box center [1417, 680] width 73 height 40
click at [1127, 117] on input "Internal Project-1337 CRM Fill procedure and min. mass plan" at bounding box center [1173, 112] width 550 height 38
click at [1118, 114] on input "Internal Project-1337 CRM Fill procedure and min. mass plan" at bounding box center [1173, 112] width 550 height 38
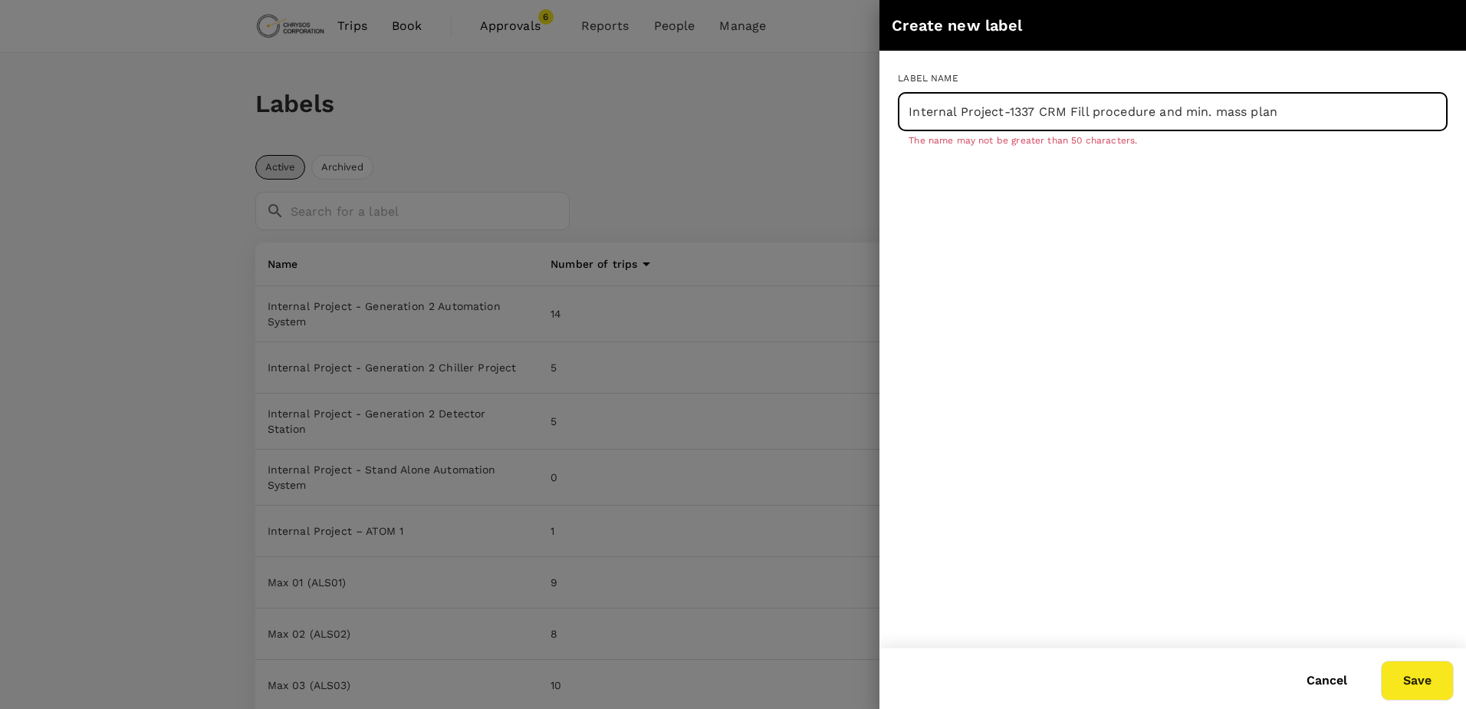
drag, startPoint x: 1119, startPoint y: 115, endPoint x: 1141, endPoint y: 112, distance: 21.7
click at [1141, 112] on input "Internal Project-1337 CRM Fill procedure and min. mass plan" at bounding box center [1173, 112] width 550 height 38
click at [1153, 116] on input "Internal Project-1337 CRM Fill procedure and min. mass plan" at bounding box center [1173, 112] width 550 height 38
drag, startPoint x: 1153, startPoint y: 112, endPoint x: 1119, endPoint y: 109, distance: 33.9
click at [1119, 109] on input "Internal Project-1337 CRM Fill procedure and min. mass plan" at bounding box center [1173, 112] width 550 height 38
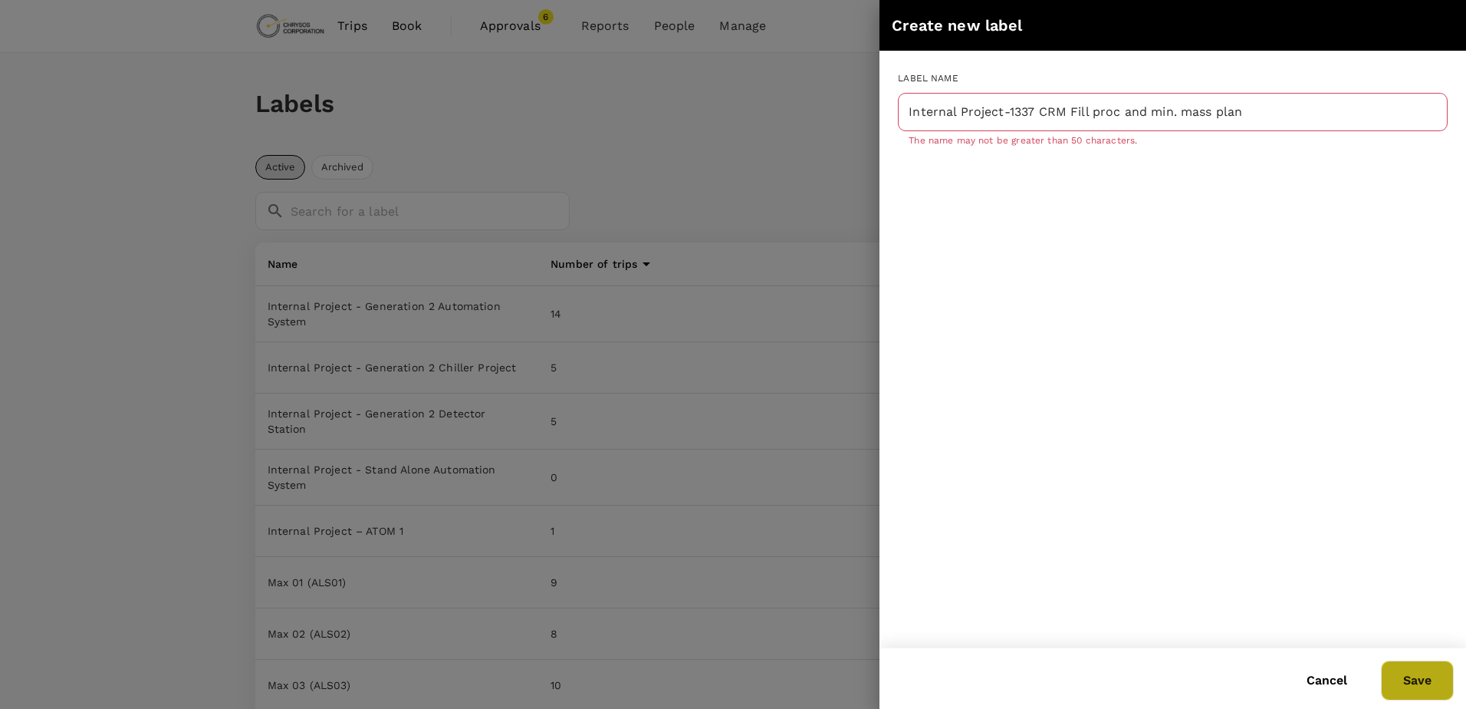
click at [1403, 683] on button "Save" at bounding box center [1417, 680] width 73 height 40
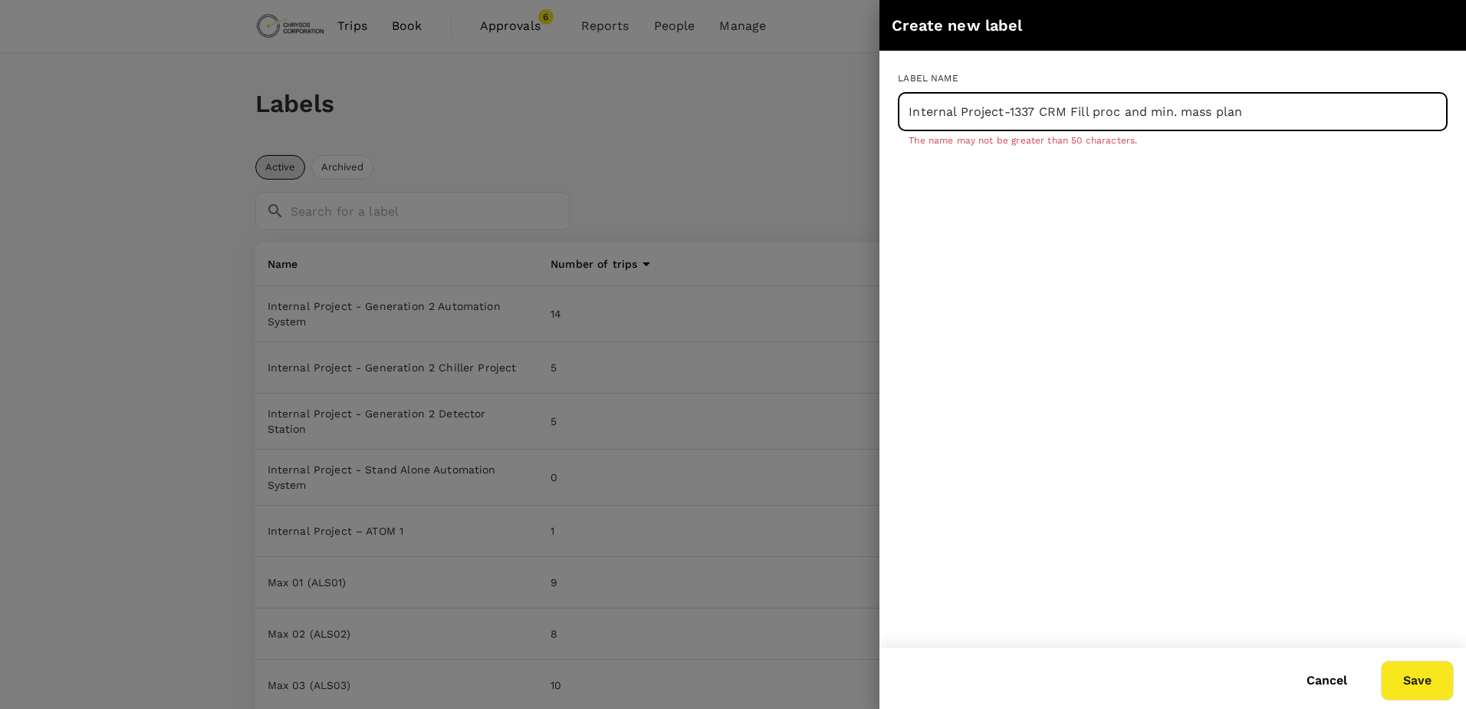
drag, startPoint x: 1218, startPoint y: 119, endPoint x: 1278, endPoint y: 116, distance: 59.9
click at [1278, 116] on input "Internal Project-1337 CRM Fill proc and min. mass plan" at bounding box center [1173, 112] width 550 height 38
type input "Internal Project-1337 CRM Fill proc and min. mass"
click at [1408, 678] on button "Save" at bounding box center [1417, 680] width 73 height 40
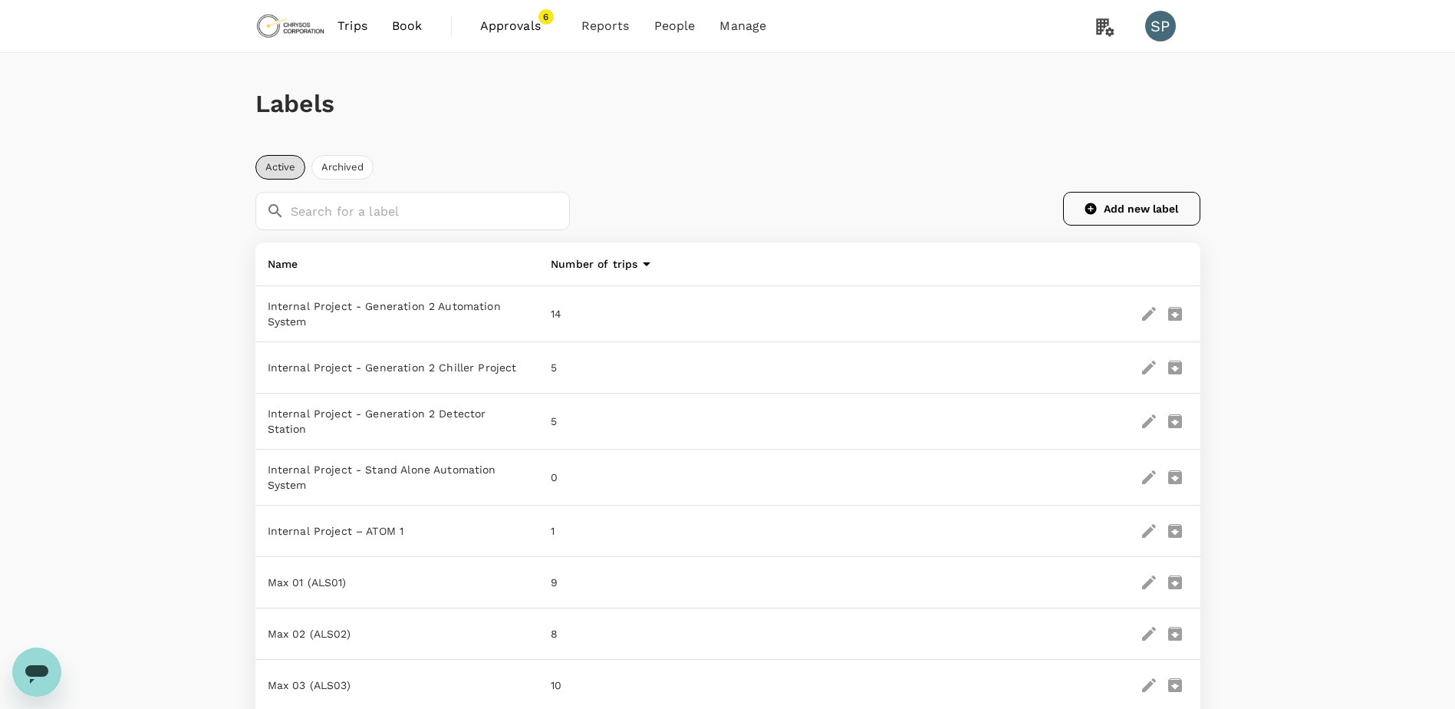
click at [1111, 205] on button "Add new label" at bounding box center [1131, 209] width 137 height 34
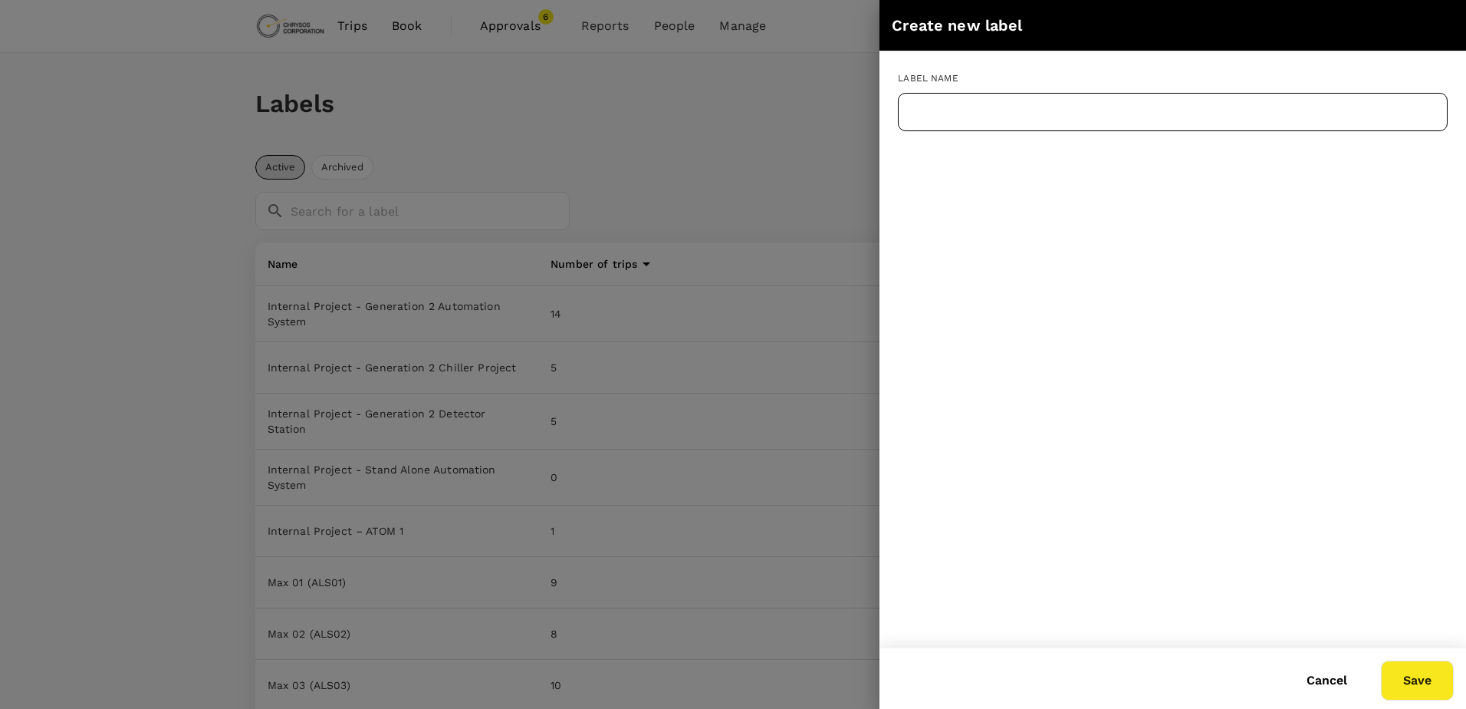
click at [998, 112] on input "text" at bounding box center [1173, 112] width 550 height 38
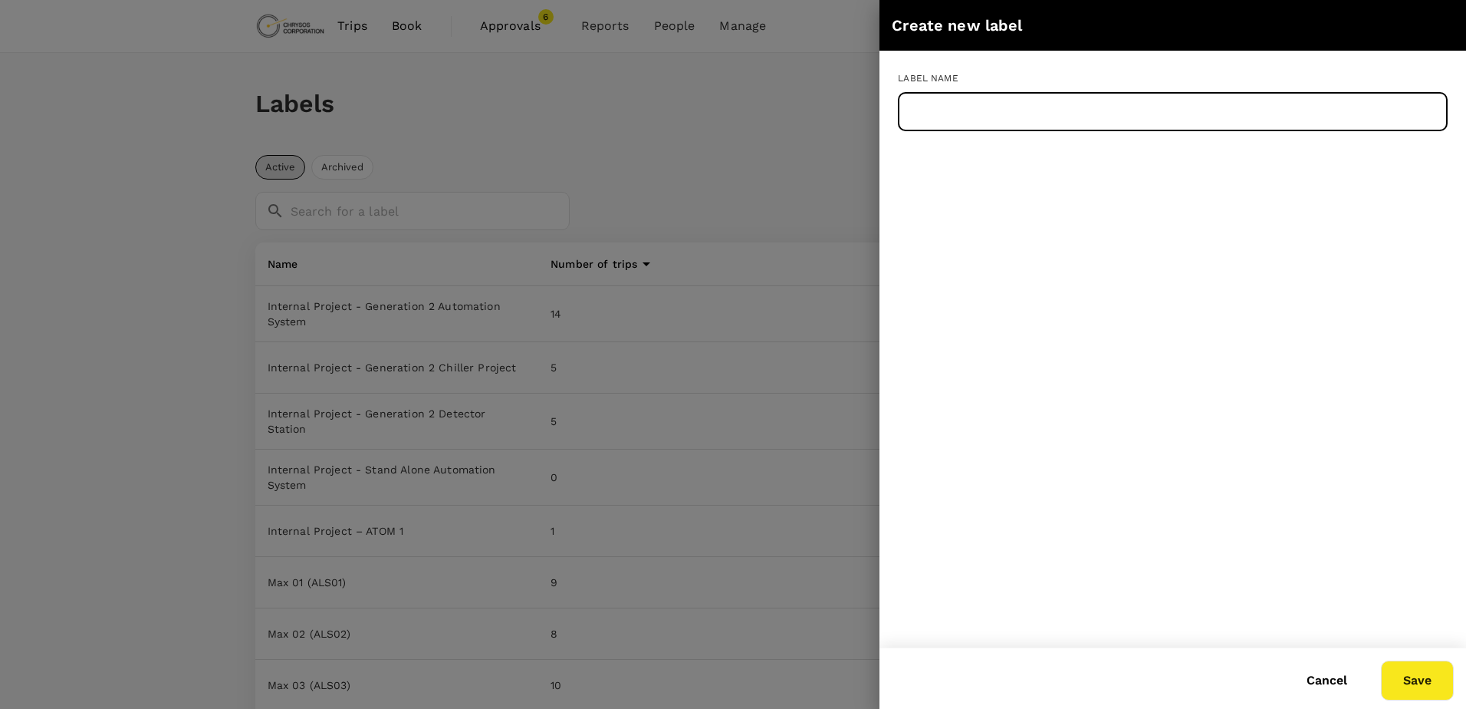
paste input "Internal Project-1338 XRF Analysis Testbed"
type input "Internal Project-1338 XRF Analysis Testbed"
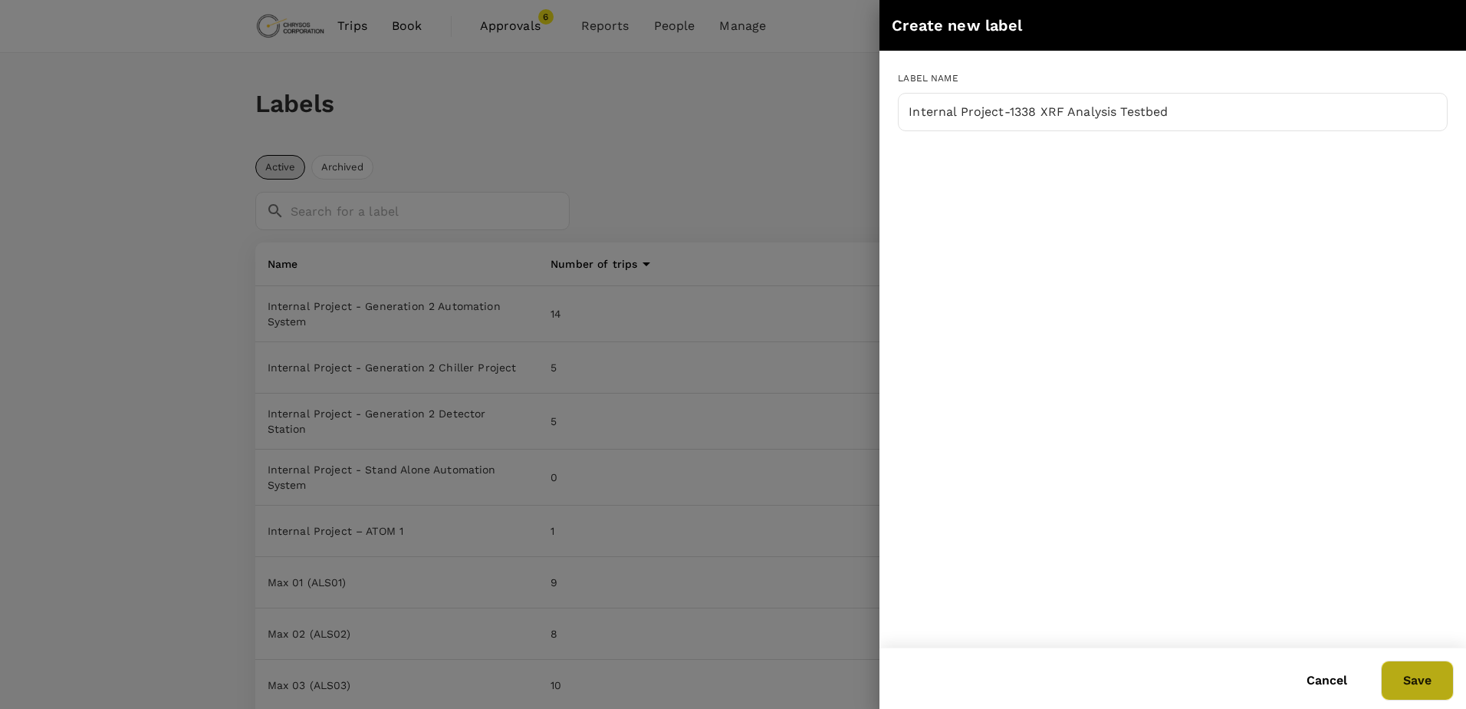
click at [1406, 678] on button "Save" at bounding box center [1417, 680] width 73 height 40
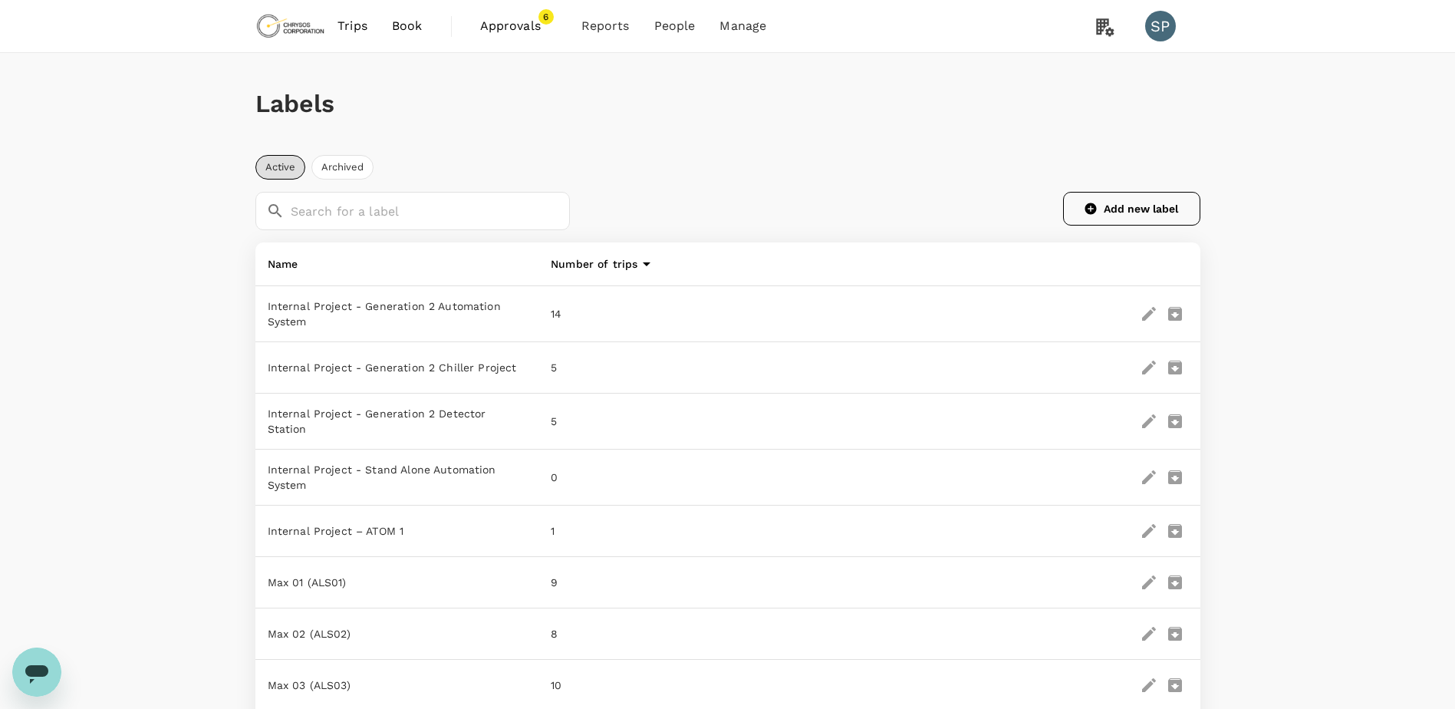
click at [1125, 211] on button "Add new label" at bounding box center [1131, 209] width 137 height 34
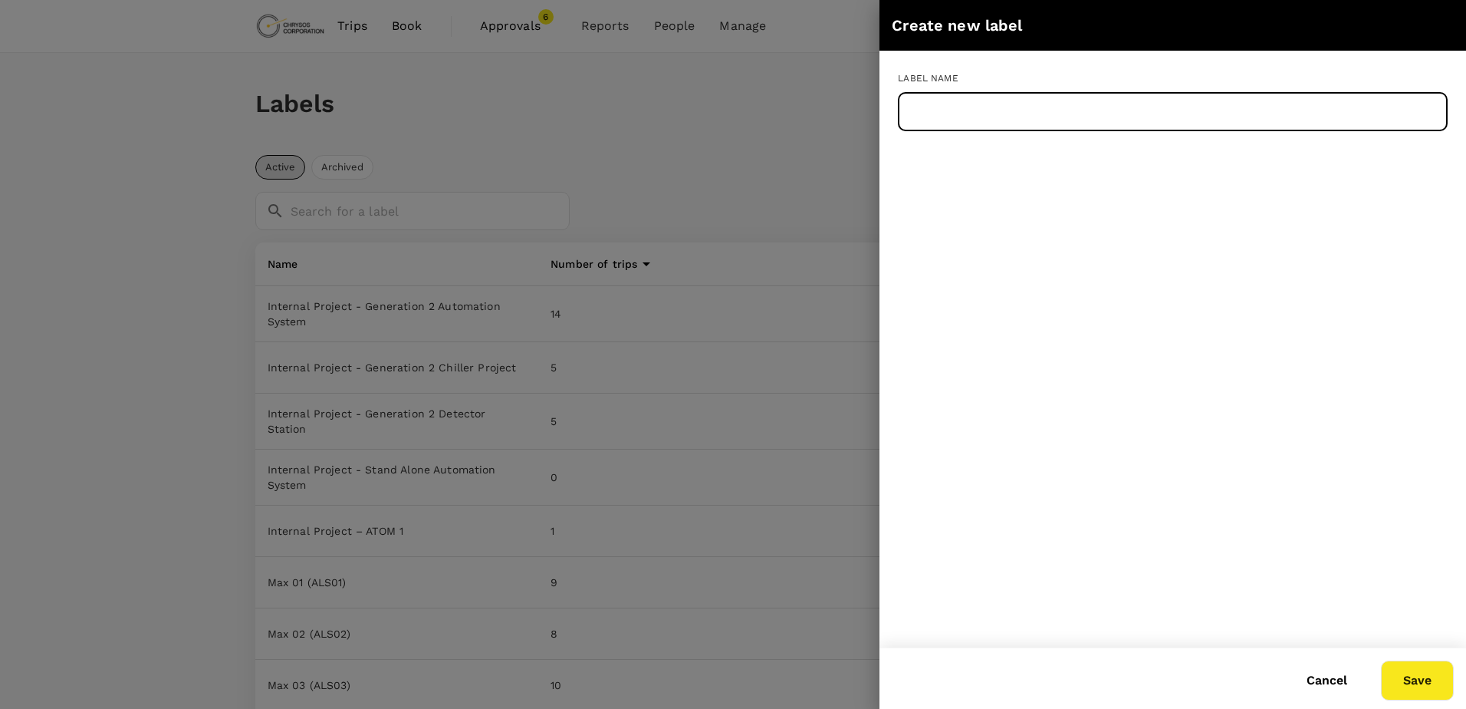
click at [1010, 101] on input "text" at bounding box center [1173, 112] width 550 height 38
paste input "Internal Project-1339 GR1FT"
type input "Internal Project-1339 GR1FT"
click at [1406, 679] on button "Save" at bounding box center [1417, 680] width 73 height 40
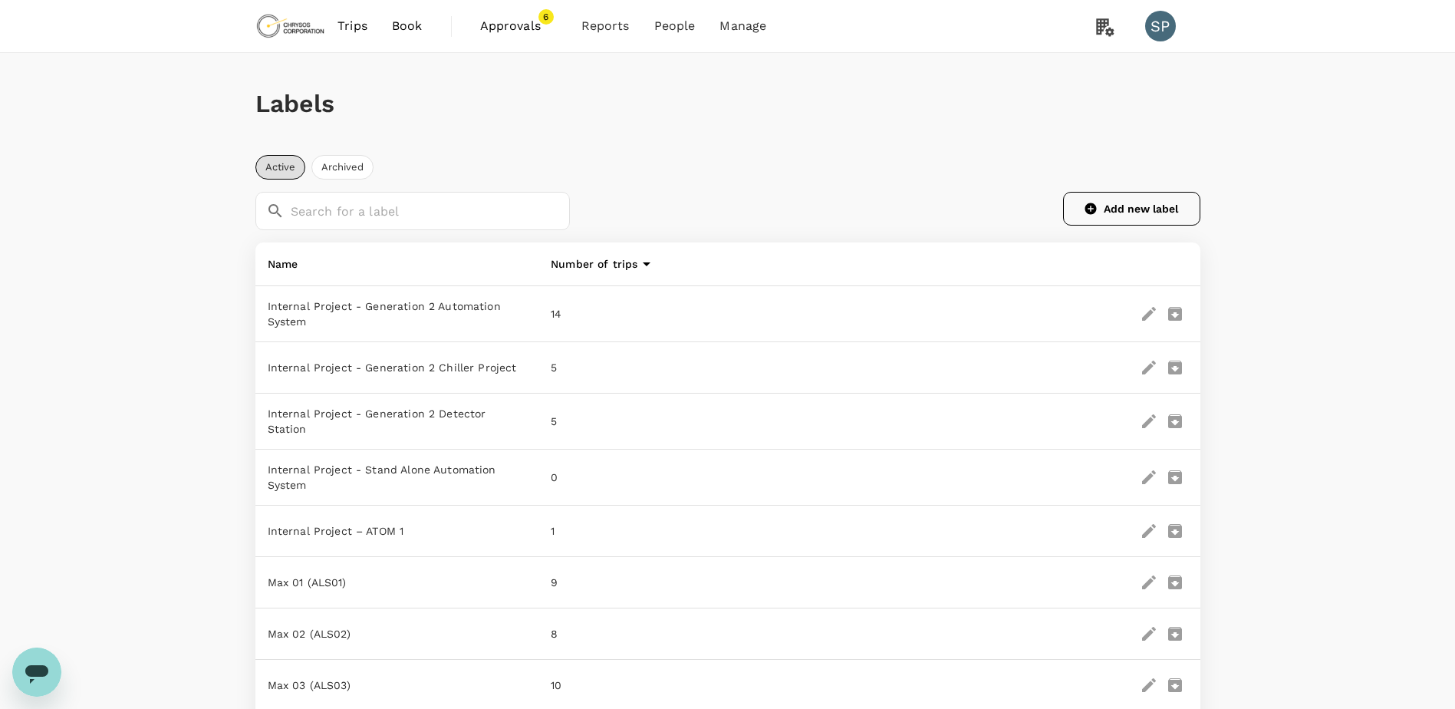
click at [1134, 205] on button "Add new label" at bounding box center [1131, 209] width 137 height 34
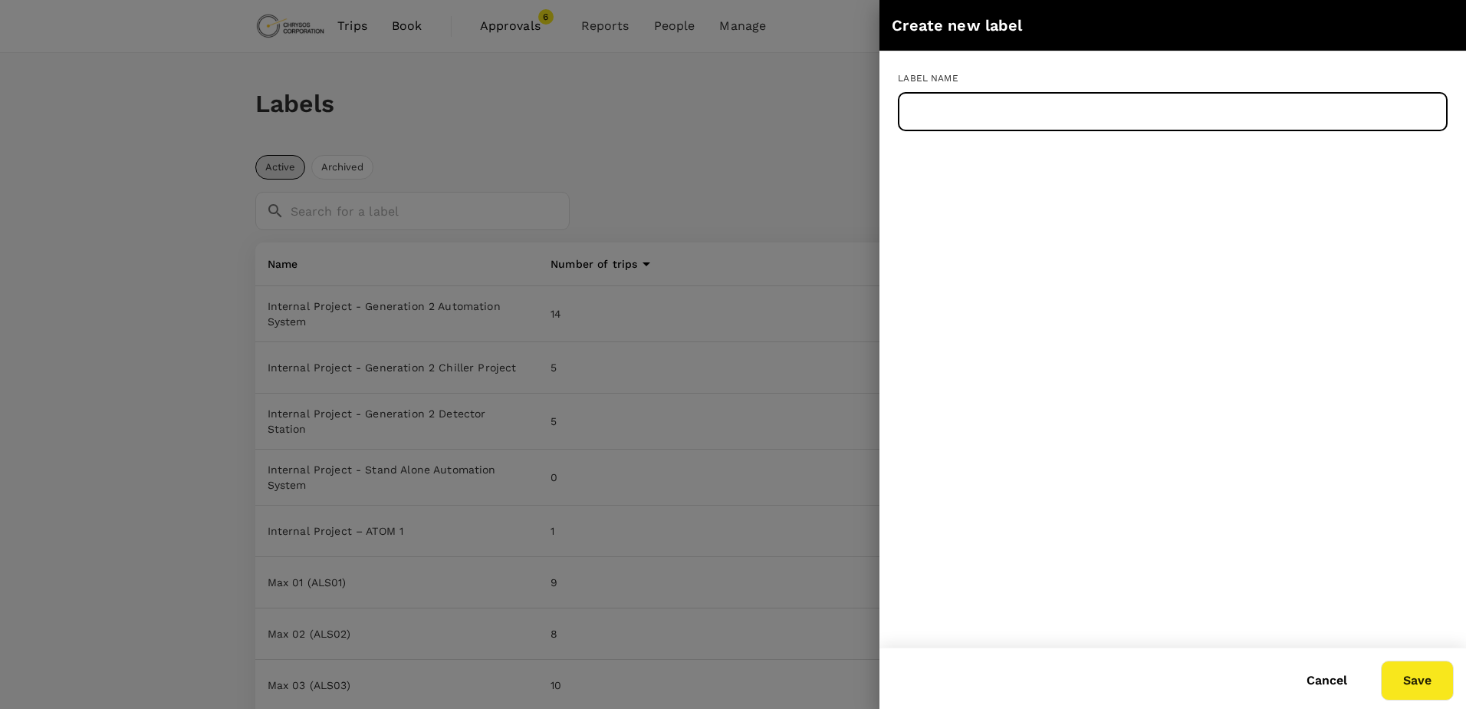
click at [1016, 103] on input "text" at bounding box center [1173, 112] width 550 height 38
paste input "Internal Project-1343 PGNAA feasibility"
type input "Internal Project-1343 PGNAA feasibility"
click at [1407, 684] on button "Save" at bounding box center [1417, 680] width 73 height 40
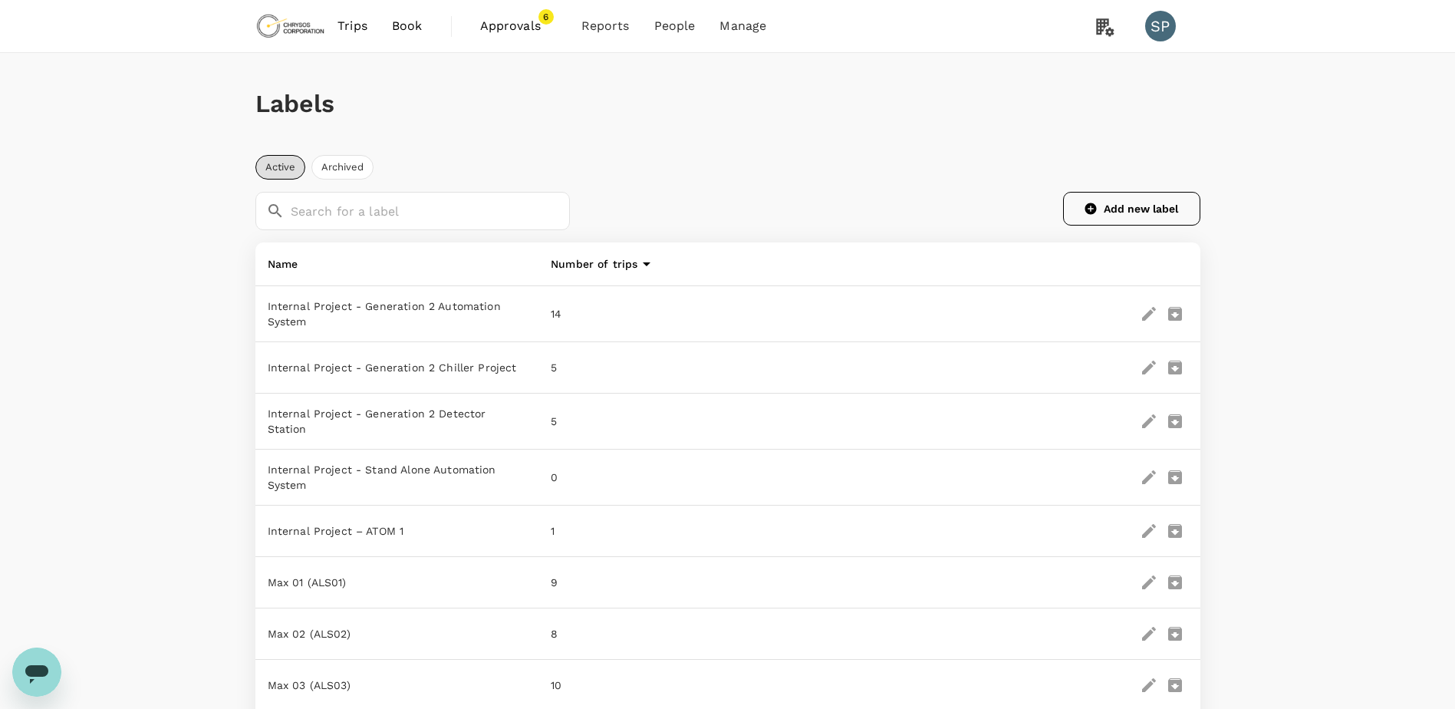
click at [1136, 201] on button "Add new label" at bounding box center [1131, 209] width 137 height 34
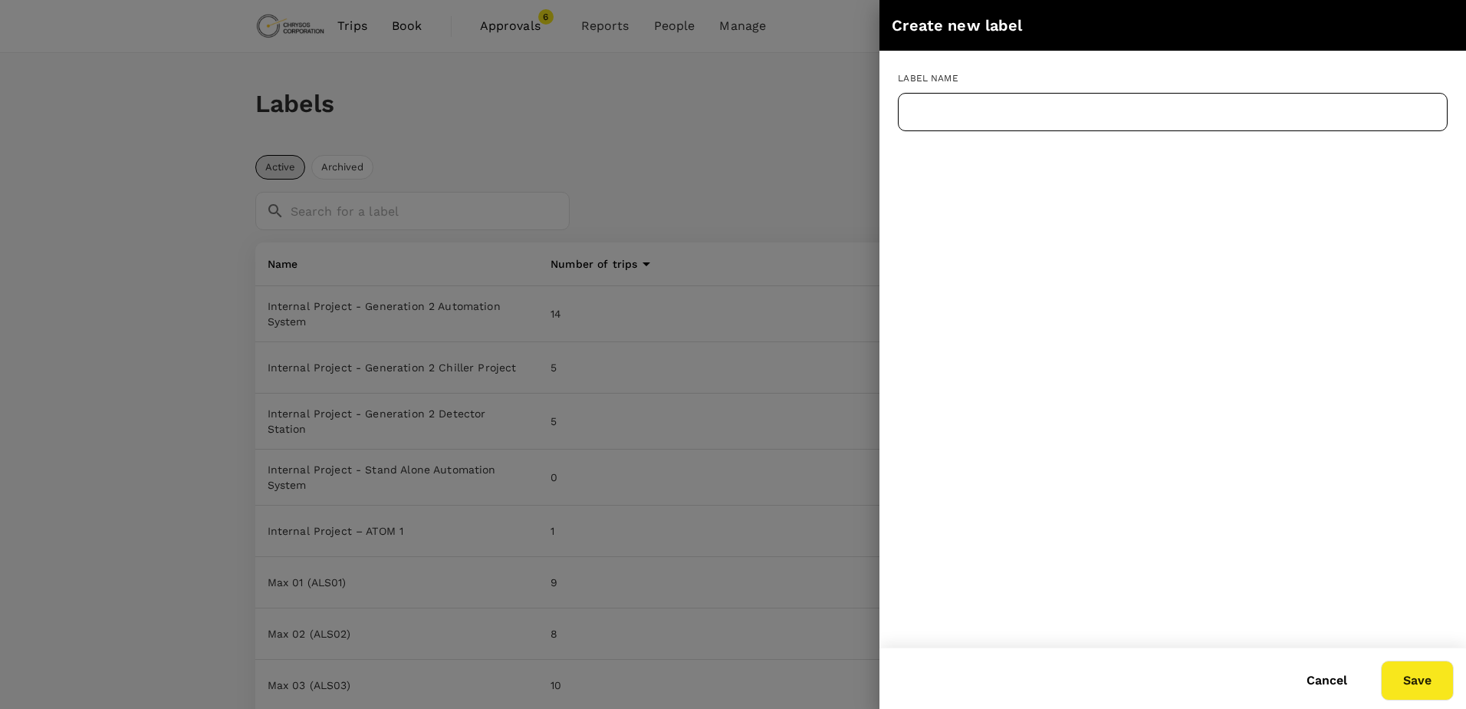
click at [1060, 119] on input "text" at bounding box center [1173, 112] width 550 height 38
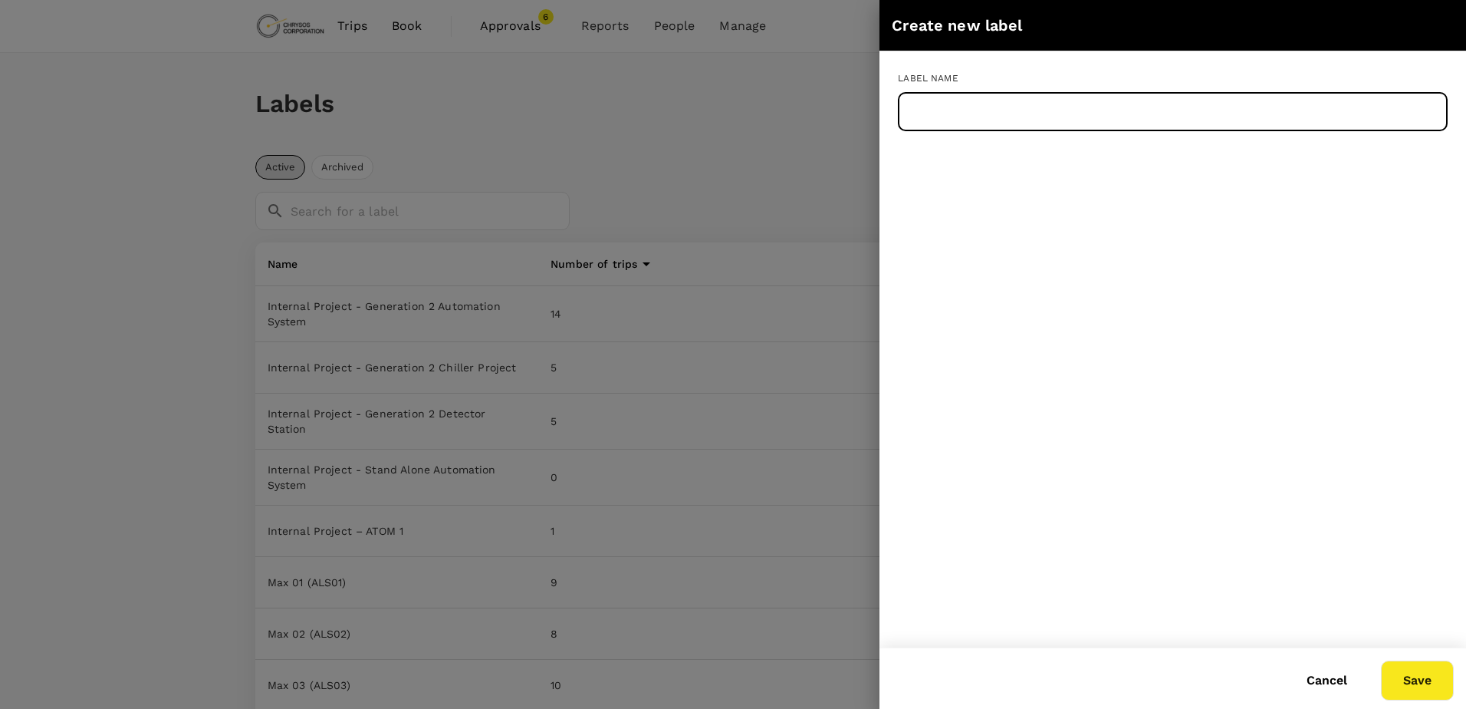
paste input "Internal Project-1344 XN Beta Units (Stage 4)"
type input "Internal Project-1344 XN Beta Units (Stage 4)"
click at [1415, 680] on button "Save" at bounding box center [1417, 680] width 73 height 40
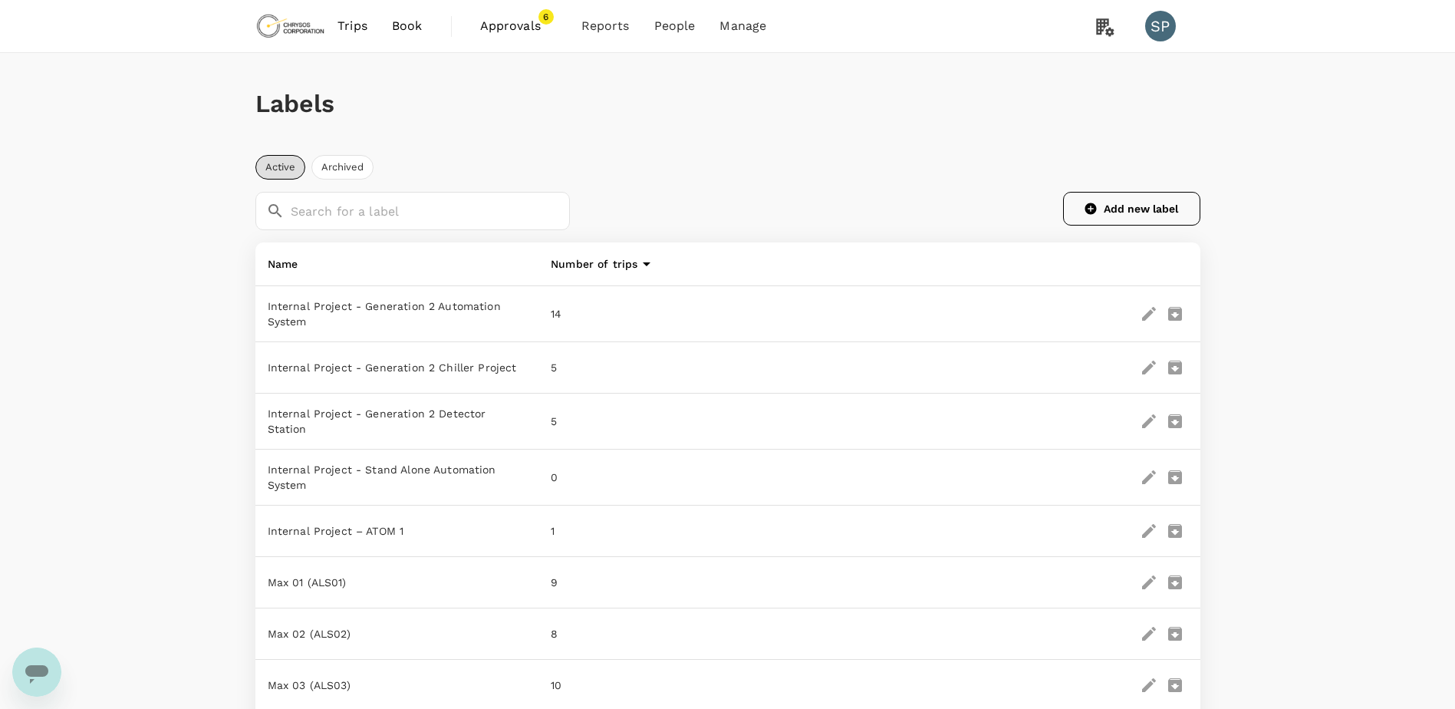
click at [1153, 202] on button "Add new label" at bounding box center [1131, 209] width 137 height 34
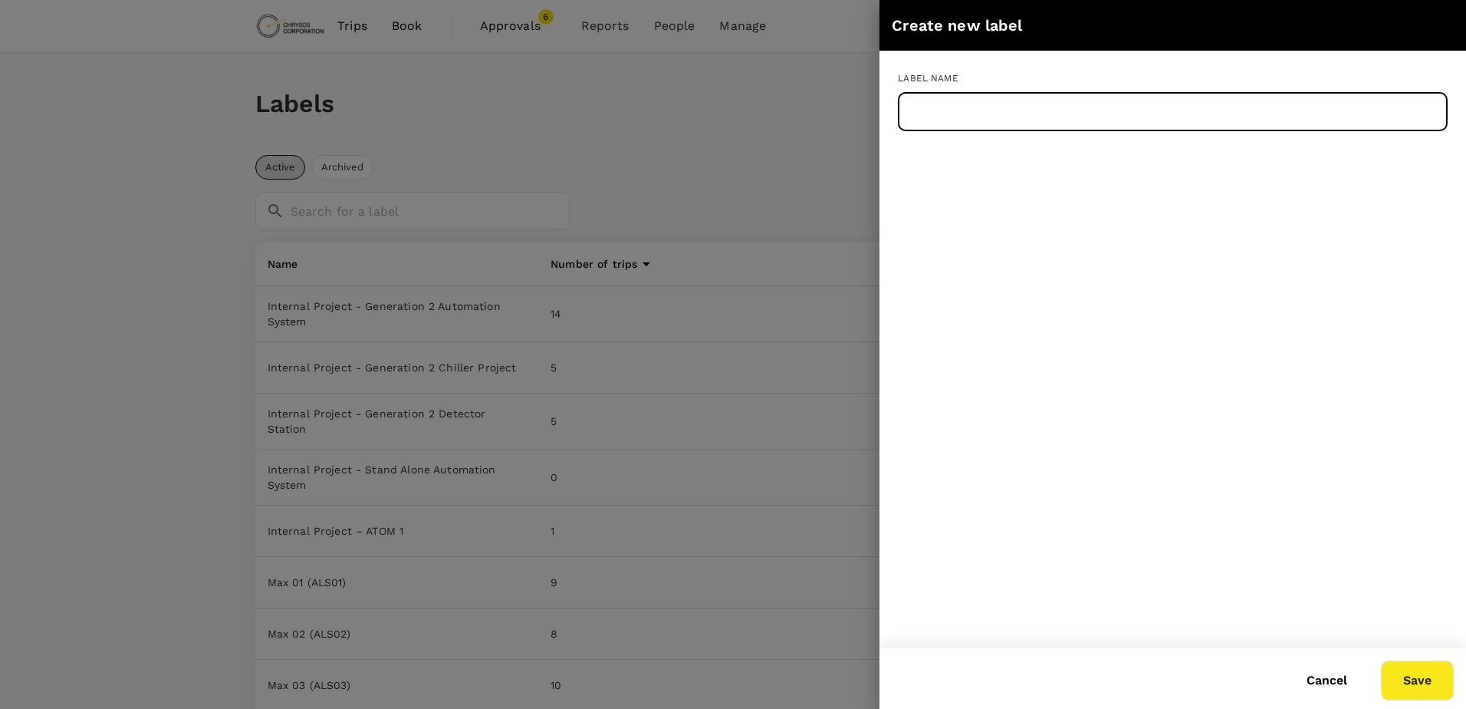
click at [1068, 121] on input "text" at bounding box center [1173, 112] width 550 height 38
paste input "Internal Project-1345 XC Beta Unit (Stage 4)"
type input "Internal Project-1345 XC Beta Unit (Stage 4)"
click at [1436, 684] on button "Save" at bounding box center [1417, 680] width 73 height 40
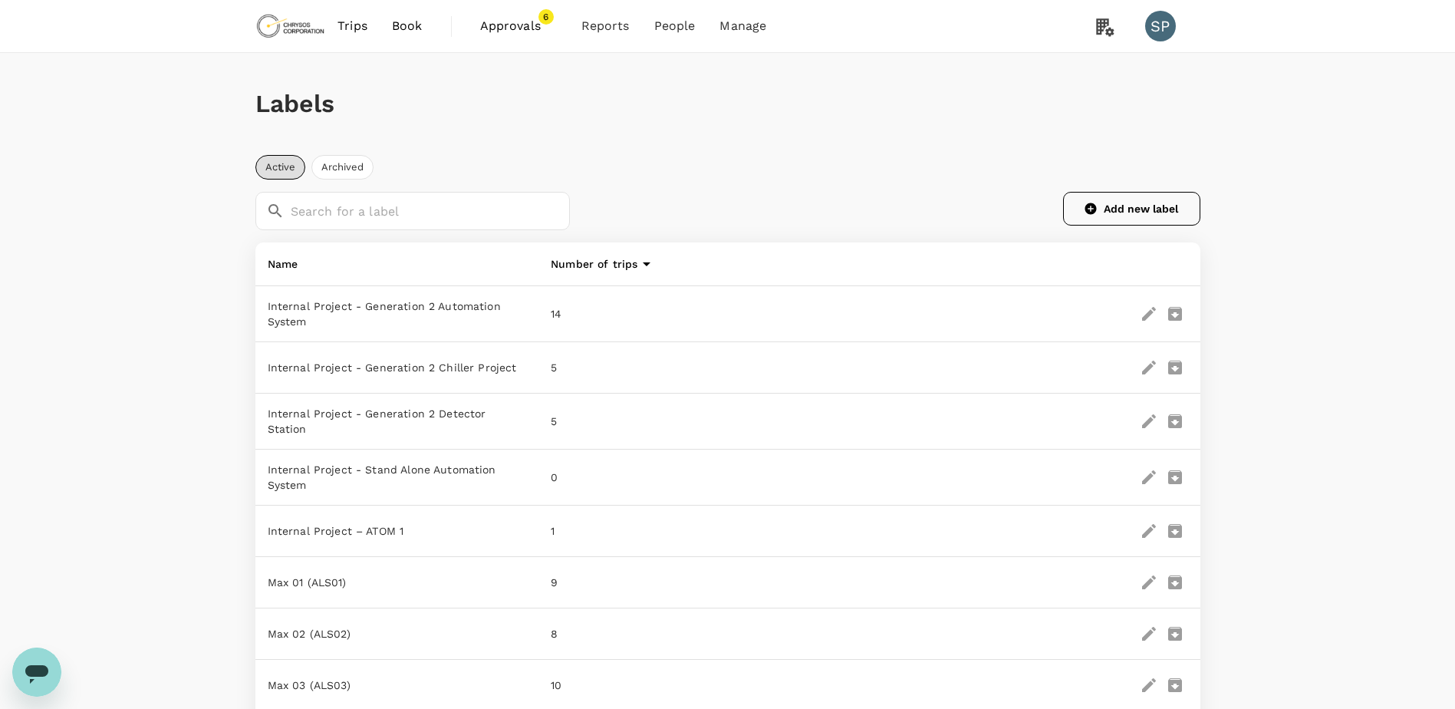
click at [1150, 209] on button "Add new label" at bounding box center [1131, 209] width 137 height 34
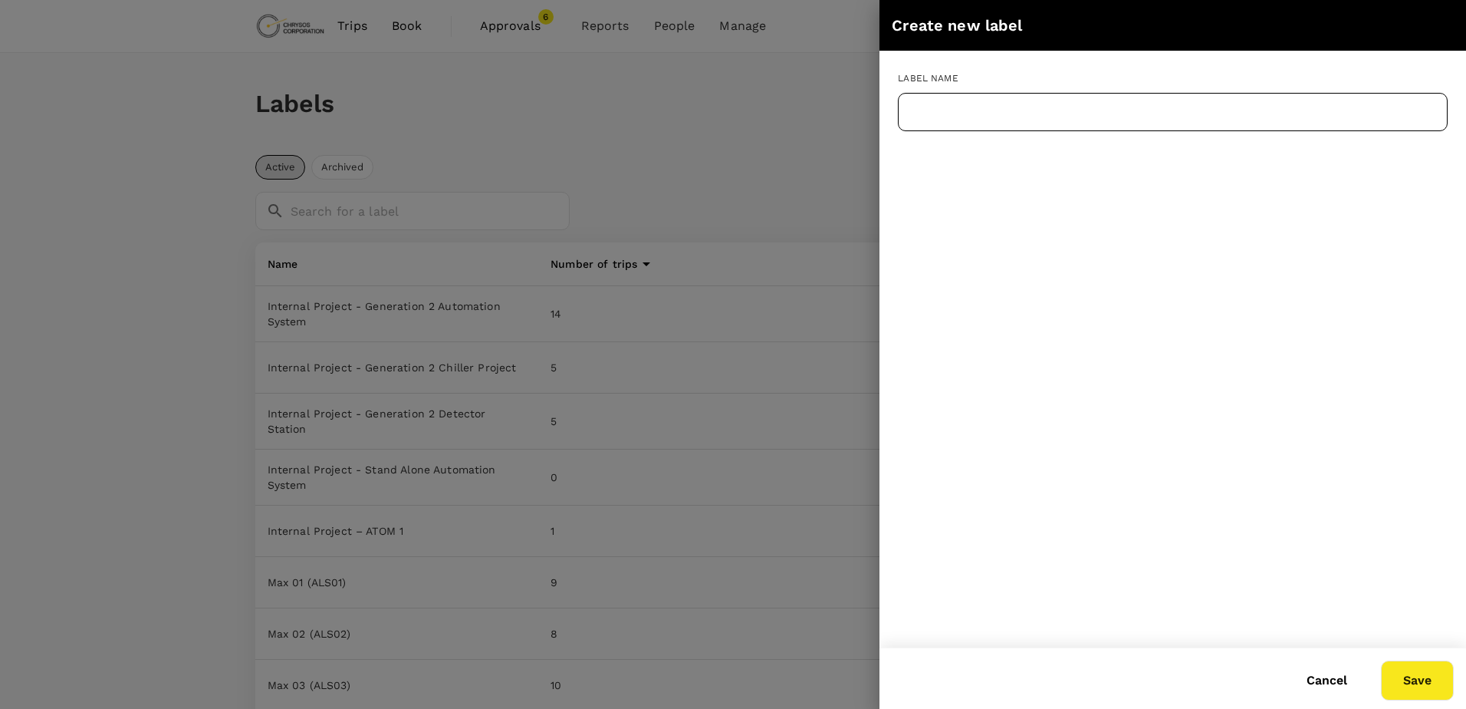
click at [1037, 117] on input "text" at bounding box center [1173, 112] width 550 height 38
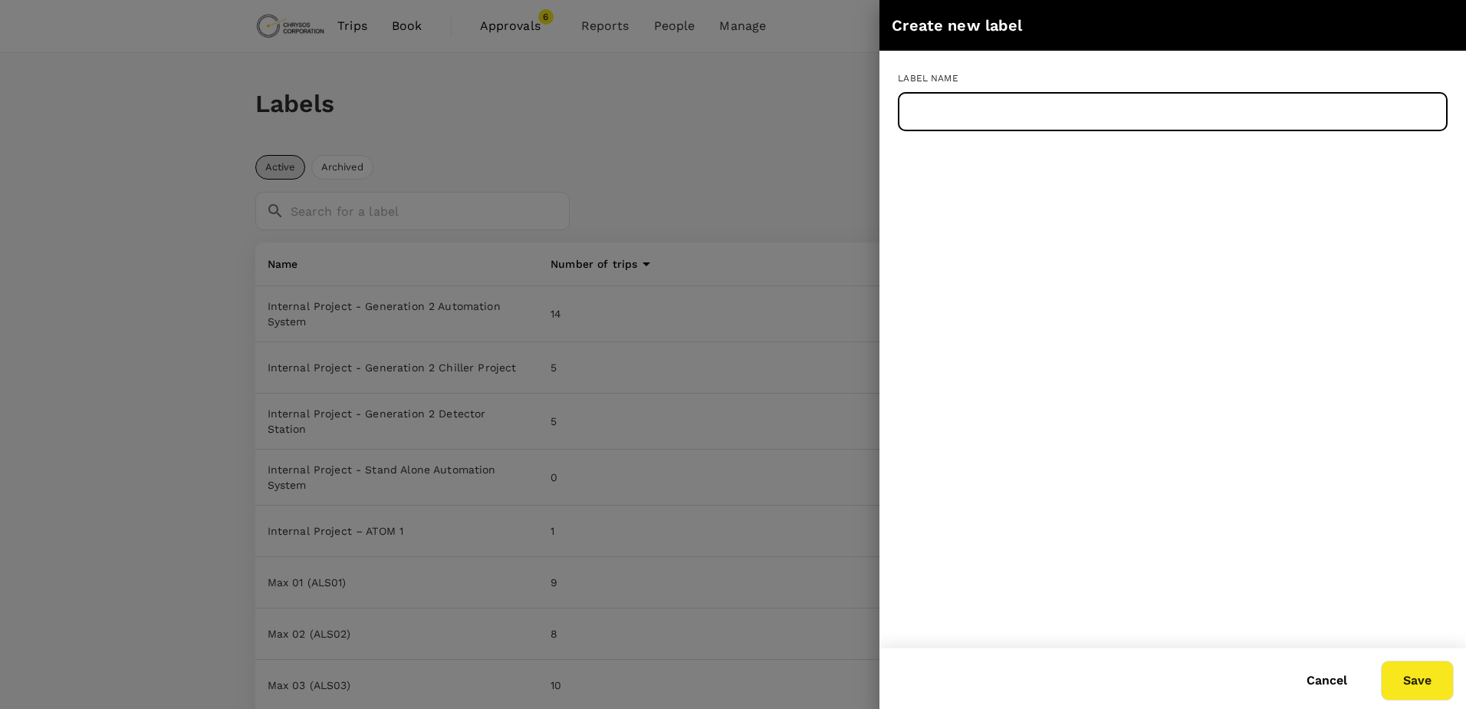
paste input "Internal Project-1346 Gamma Automation System Design (Stage 4)"
click at [1110, 113] on input "Internal Project-1346 Gamma Automation System Design (Stage 4)" at bounding box center [1173, 112] width 550 height 38
drag, startPoint x: 1159, startPoint y: 112, endPoint x: 1123, endPoint y: 110, distance: 36.1
click at [1123, 110] on input "Internal Project-1346 Gamma Automation System Design (Stage 4)" at bounding box center [1173, 112] width 550 height 38
click at [1240, 110] on input "Internal Project-1346 Gamma Auto System Design (Stage 4)" at bounding box center [1173, 112] width 550 height 38
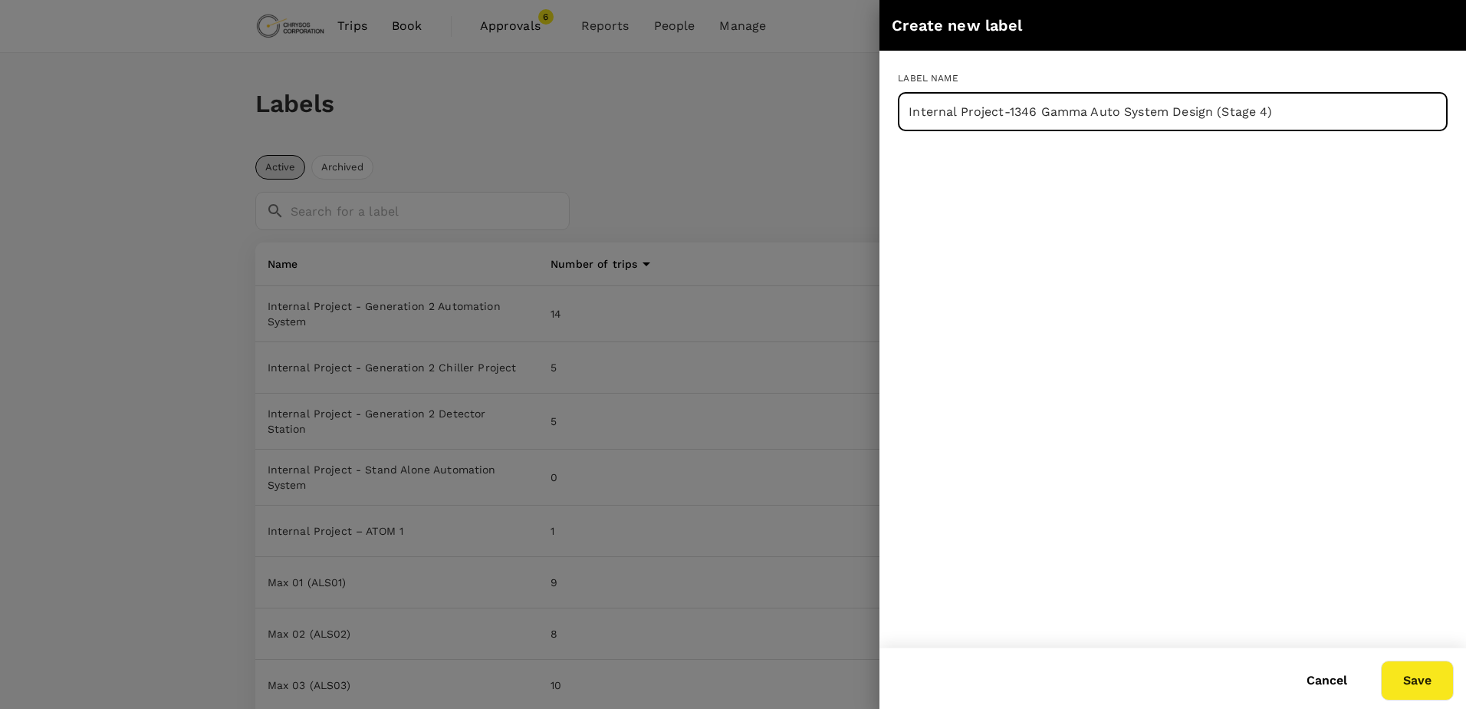
click at [1240, 110] on input "Internal Project-1346 Gamma Auto System Design (Stage 4)" at bounding box center [1173, 112] width 550 height 38
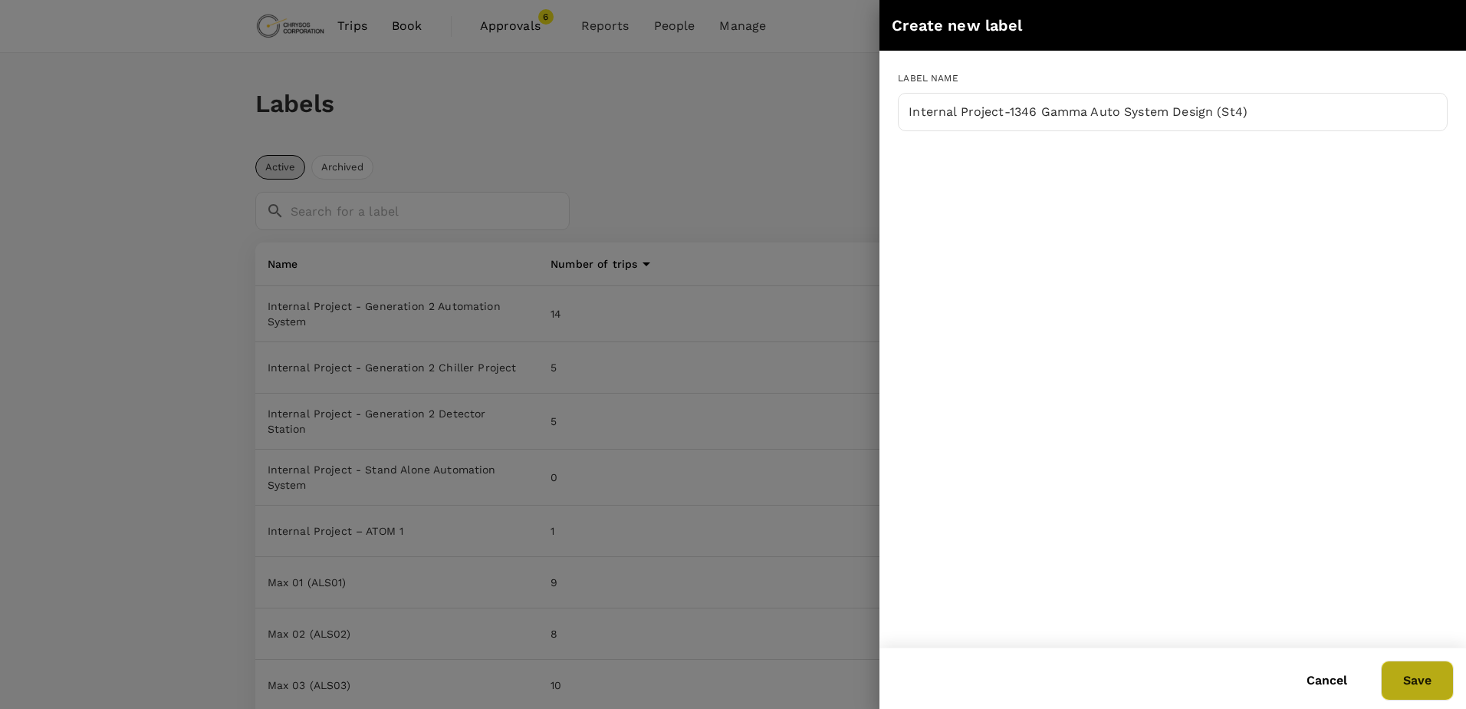
click at [1413, 673] on button "Save" at bounding box center [1417, 680] width 73 height 40
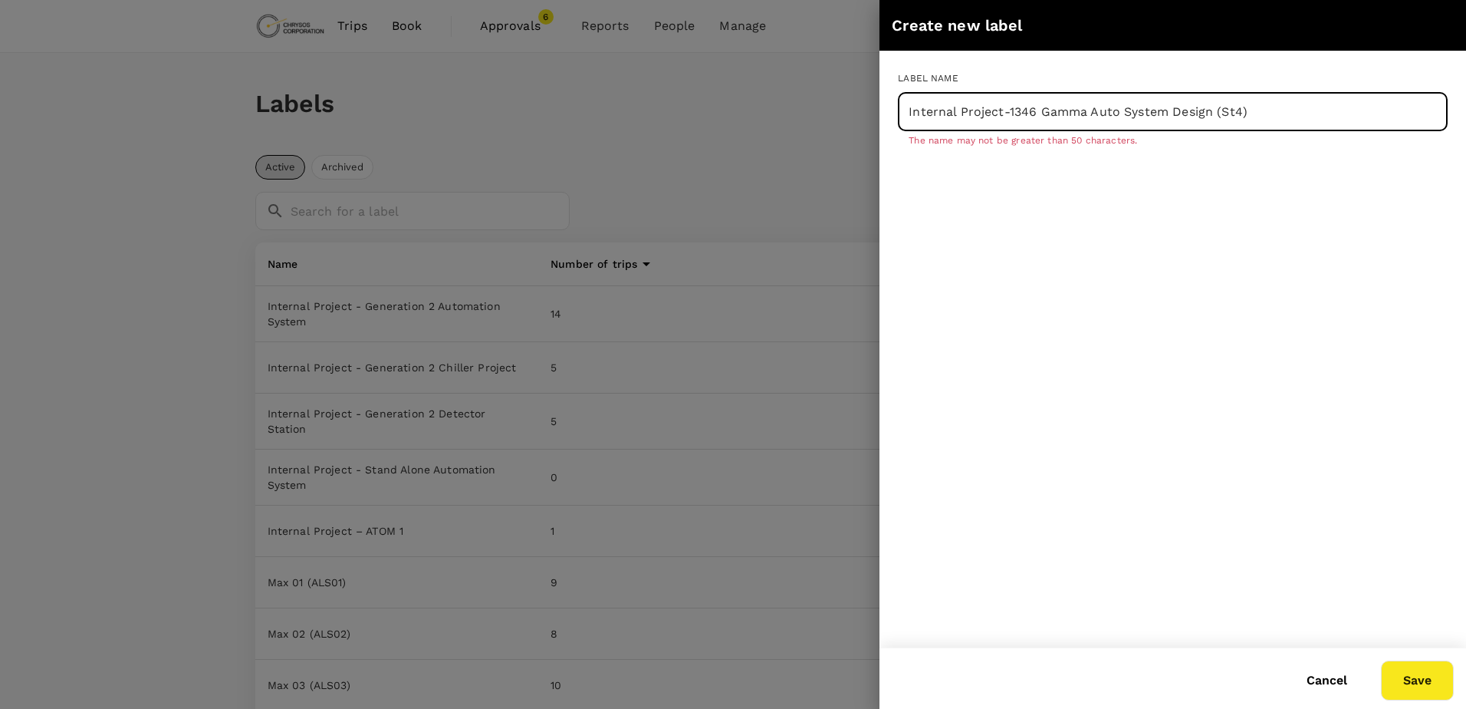
drag, startPoint x: 1166, startPoint y: 112, endPoint x: 1144, endPoint y: 110, distance: 22.3
click at [1144, 110] on input "Internal Project-1346 Gamma Auto System Design (St4)" at bounding box center [1173, 112] width 550 height 38
type input "Internal Project-1346 Gamma Auto Sys Design (St4)"
click at [1415, 668] on button "Save" at bounding box center [1417, 680] width 73 height 40
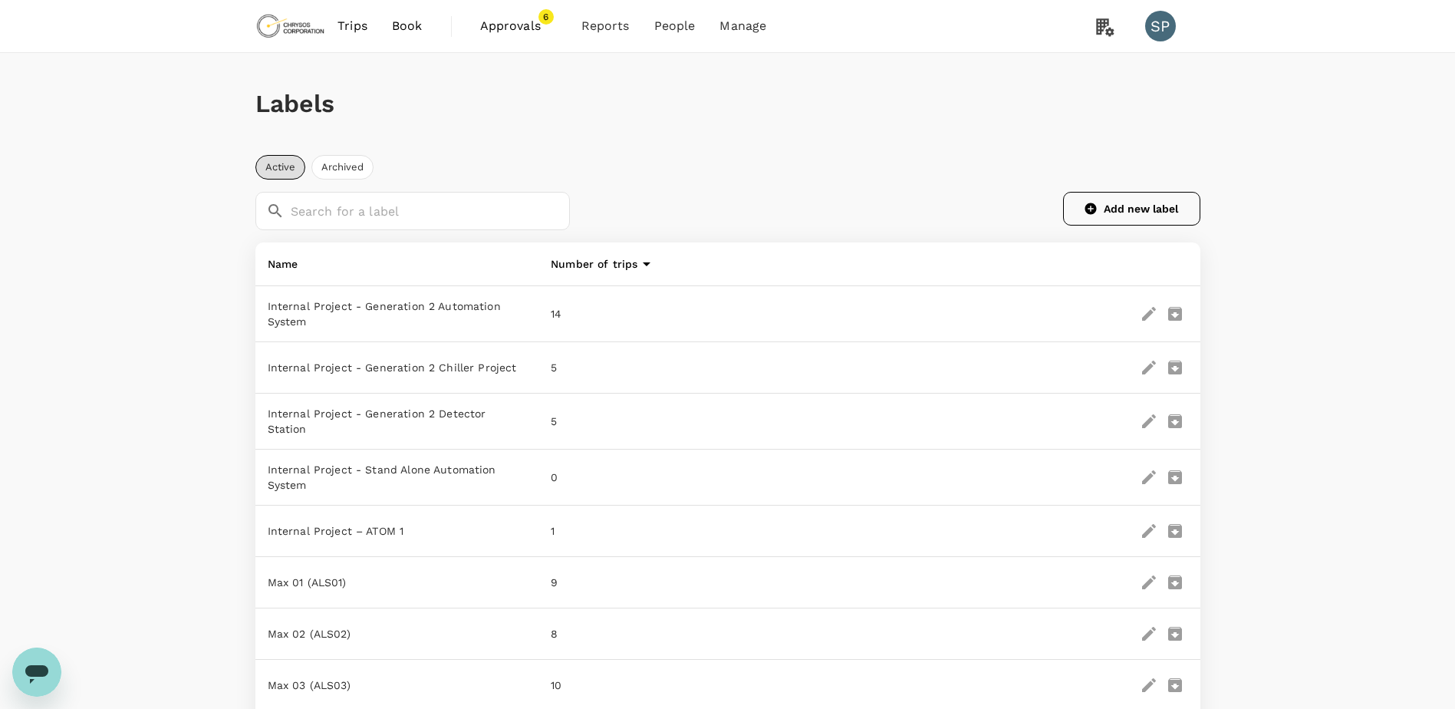
click at [1142, 202] on button "Add new label" at bounding box center [1131, 209] width 137 height 34
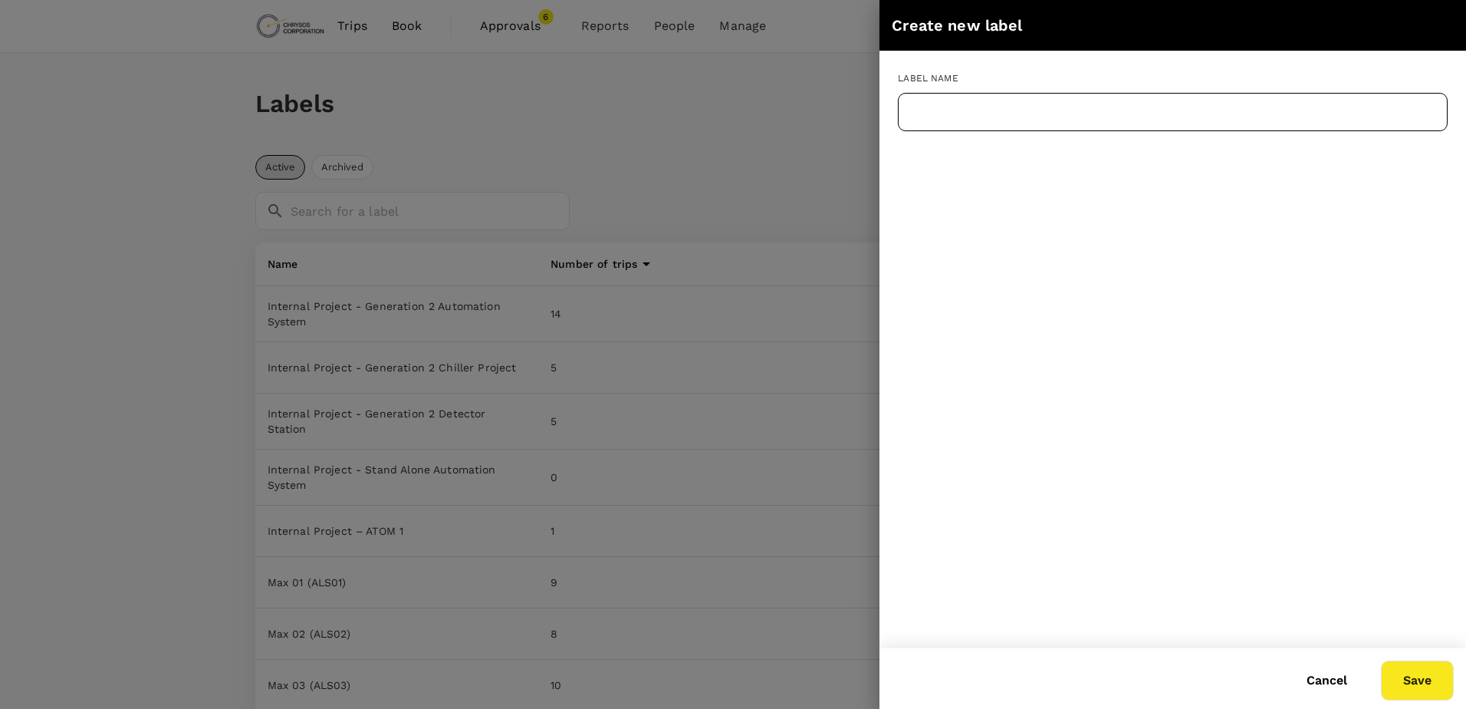
click at [1069, 125] on input "text" at bounding box center [1173, 112] width 550 height 38
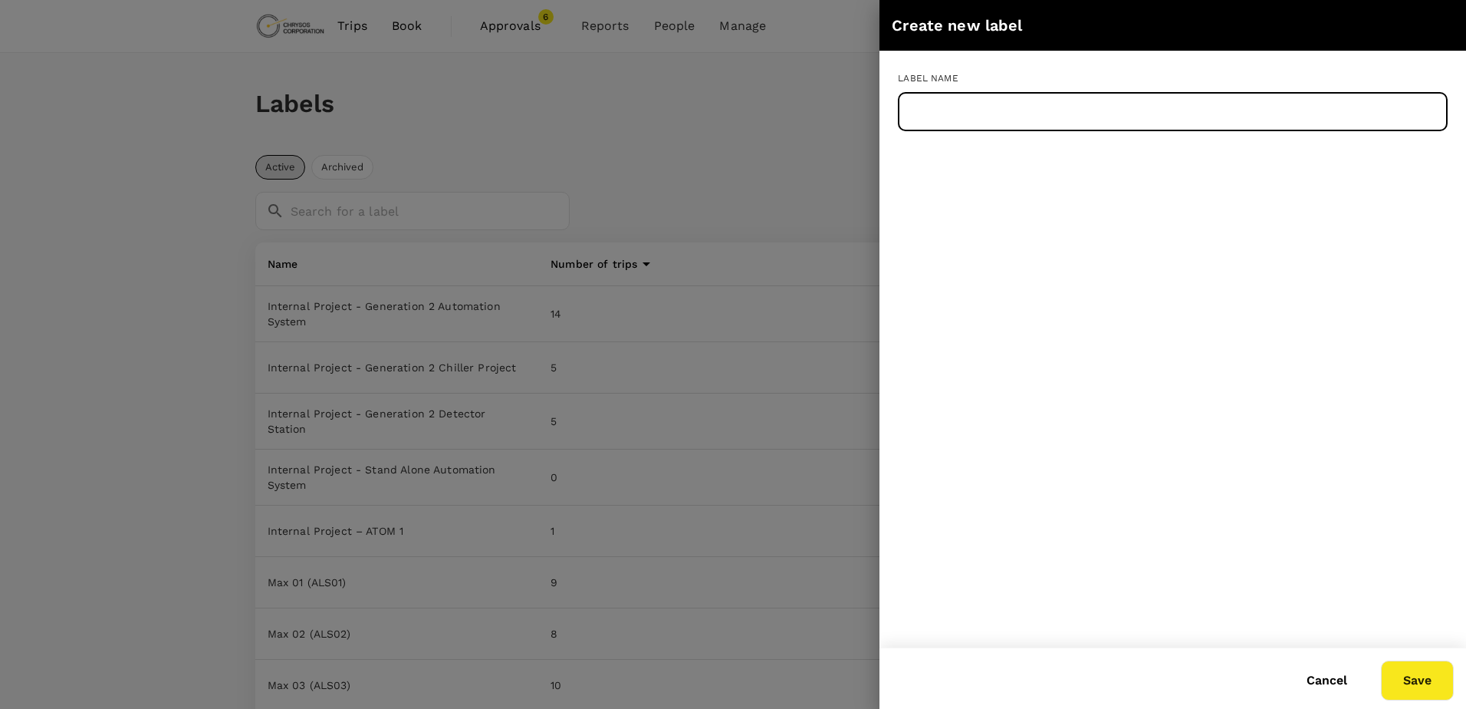
paste input "Internal Project-1348 Uranium Analysis via PA & Natural Activity"
drag, startPoint x: 1265, startPoint y: 113, endPoint x: 1330, endPoint y: 113, distance: 64.4
click at [1330, 113] on input "Internal Project-1348 Uranium Analysis via PA & Natural Activity" at bounding box center [1173, 112] width 550 height 38
click at [1117, 114] on input "Internal Project-1348 Uranium Analysis via PA & Natural Act" at bounding box center [1173, 112] width 550 height 38
click at [1117, 113] on input "Internal Project-1348 Uranium Analysis via PA & Natural Act" at bounding box center [1173, 112] width 550 height 38
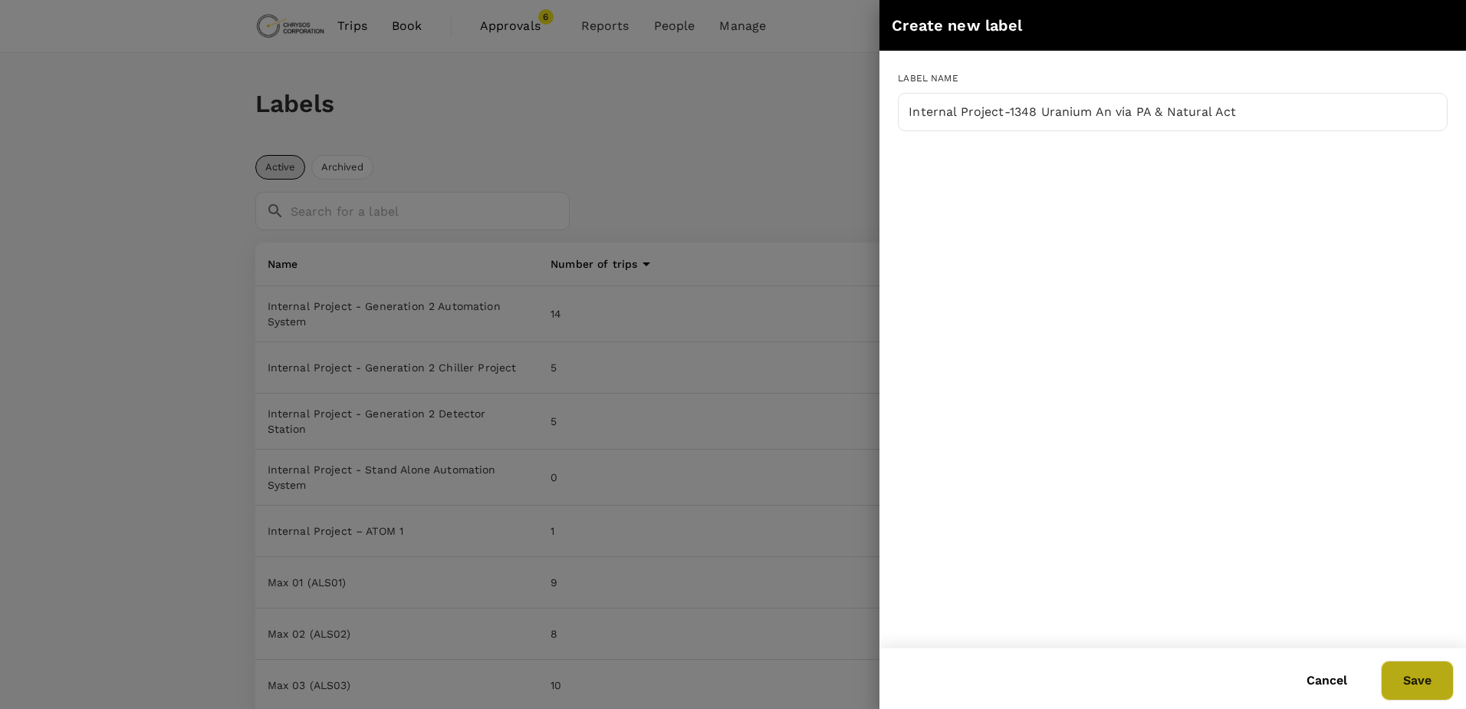
click at [1417, 677] on button "Save" at bounding box center [1417, 680] width 73 height 40
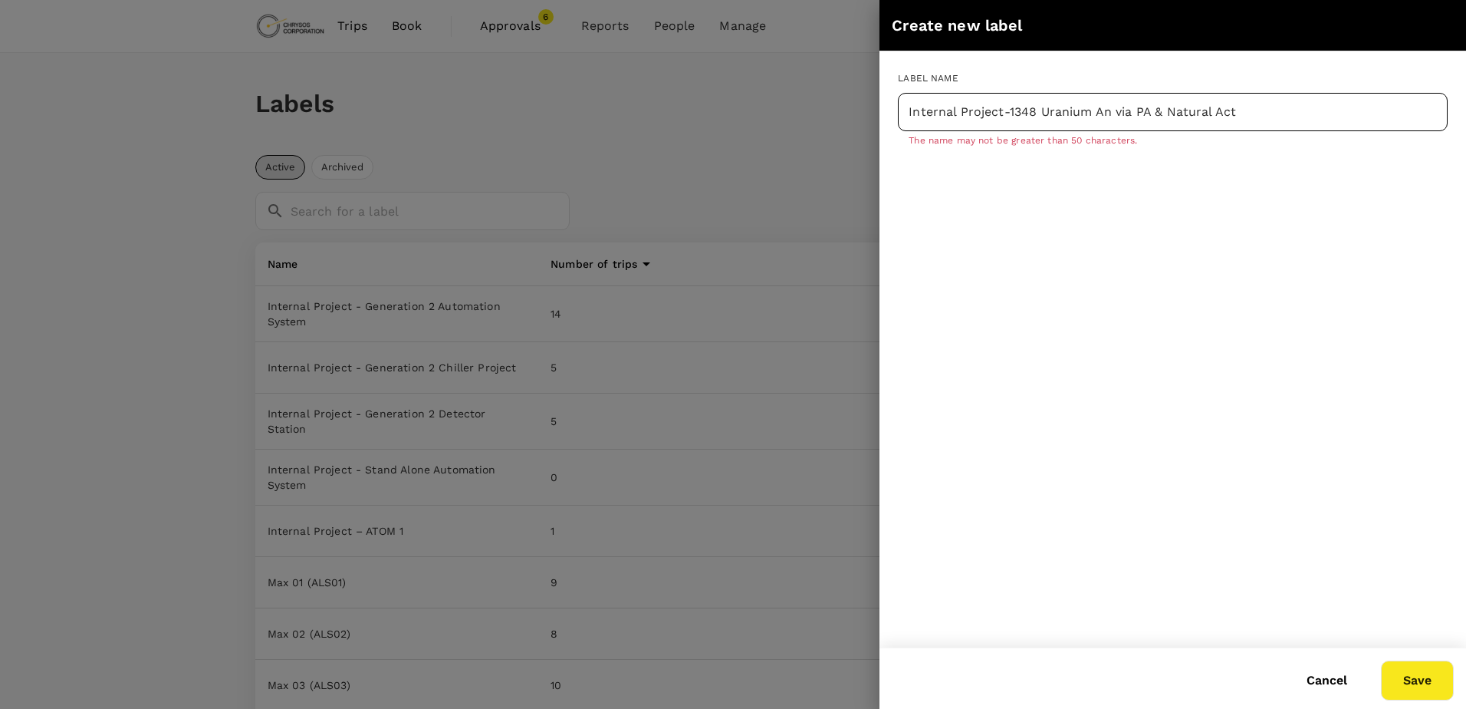
click at [1185, 112] on input "Internal Project-1348 Uranium An via PA & Natural Act" at bounding box center [1173, 112] width 550 height 38
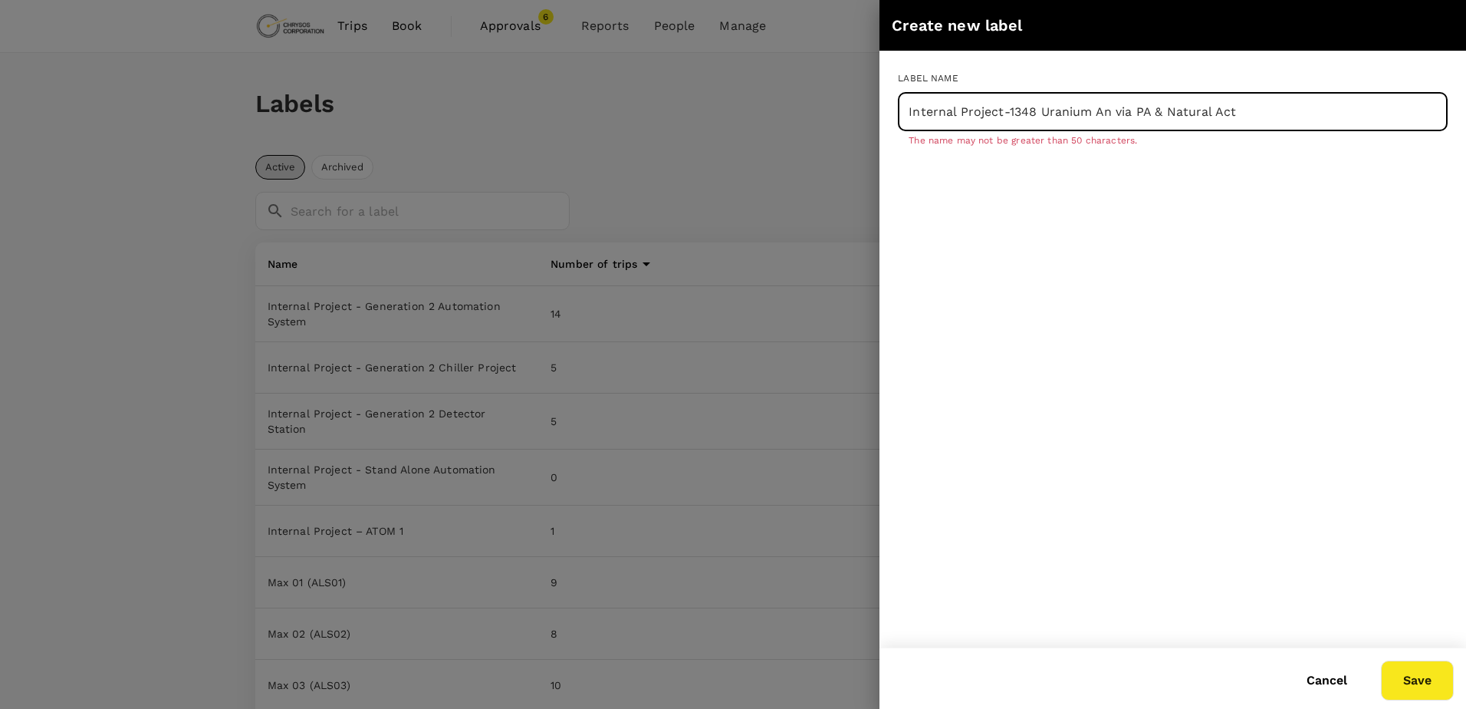
click at [1185, 112] on input "Internal Project-1348 Uranium An via PA & Natural Act" at bounding box center [1173, 112] width 550 height 38
type input "Internal Project-1348 Uranium An via PA & Nat Act"
click at [1425, 681] on button "Save" at bounding box center [1417, 680] width 73 height 40
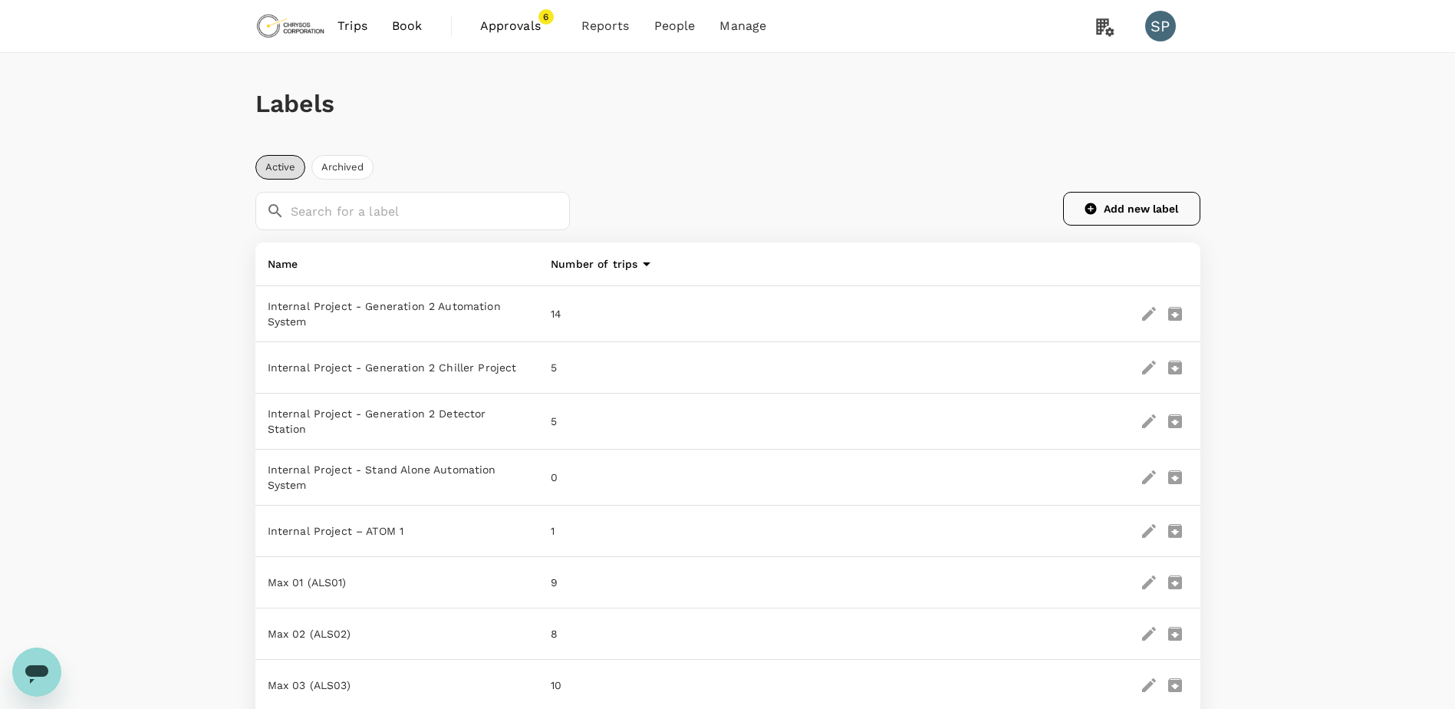
click at [1115, 198] on button "Add new label" at bounding box center [1131, 209] width 137 height 34
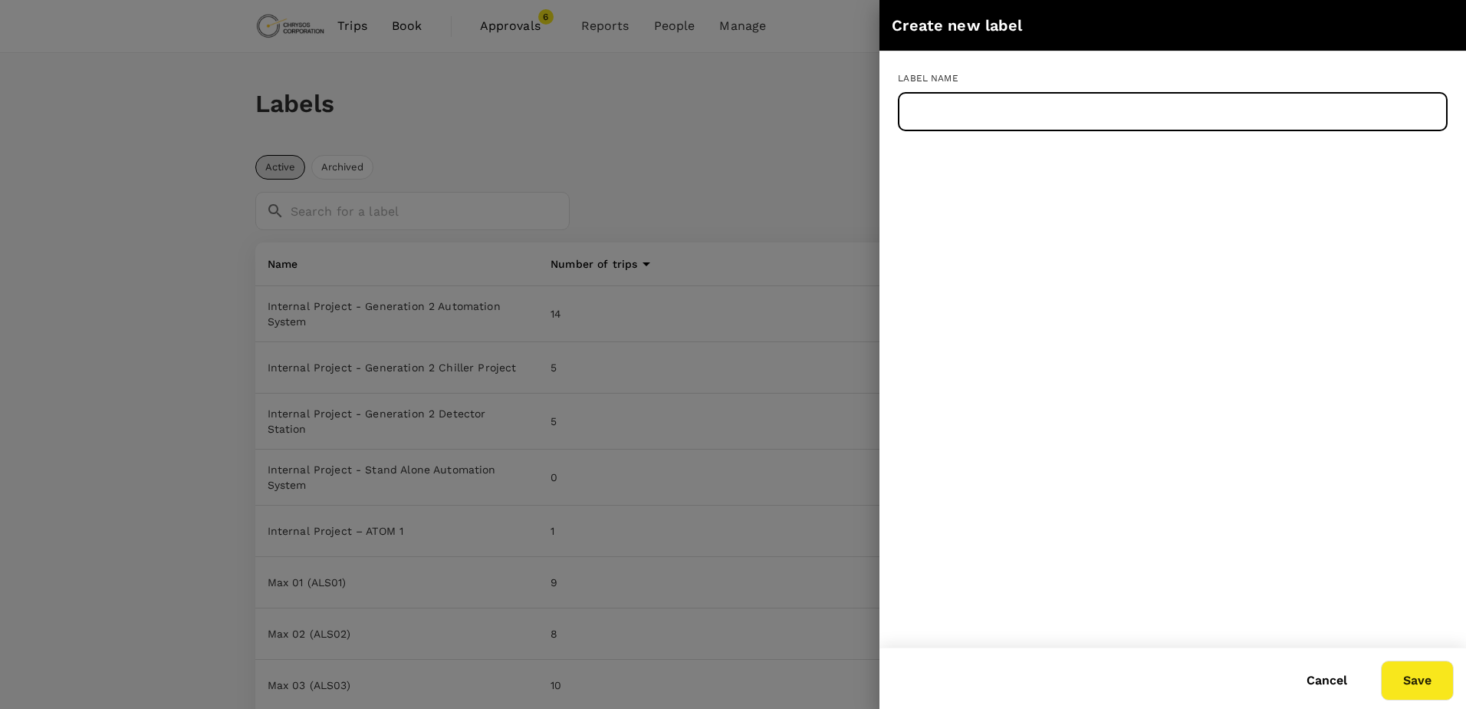
click at [1037, 121] on input "text" at bounding box center [1173, 112] width 550 height 38
paste input "Internal Project-1349 PhotonAssay Simulation Framework"
click at [1162, 114] on input "Internal Project-1349 PhotonAssay Simulation Framework" at bounding box center [1173, 112] width 550 height 38
type input "Internal Project-1349 PhotonAssay Sim Framework"
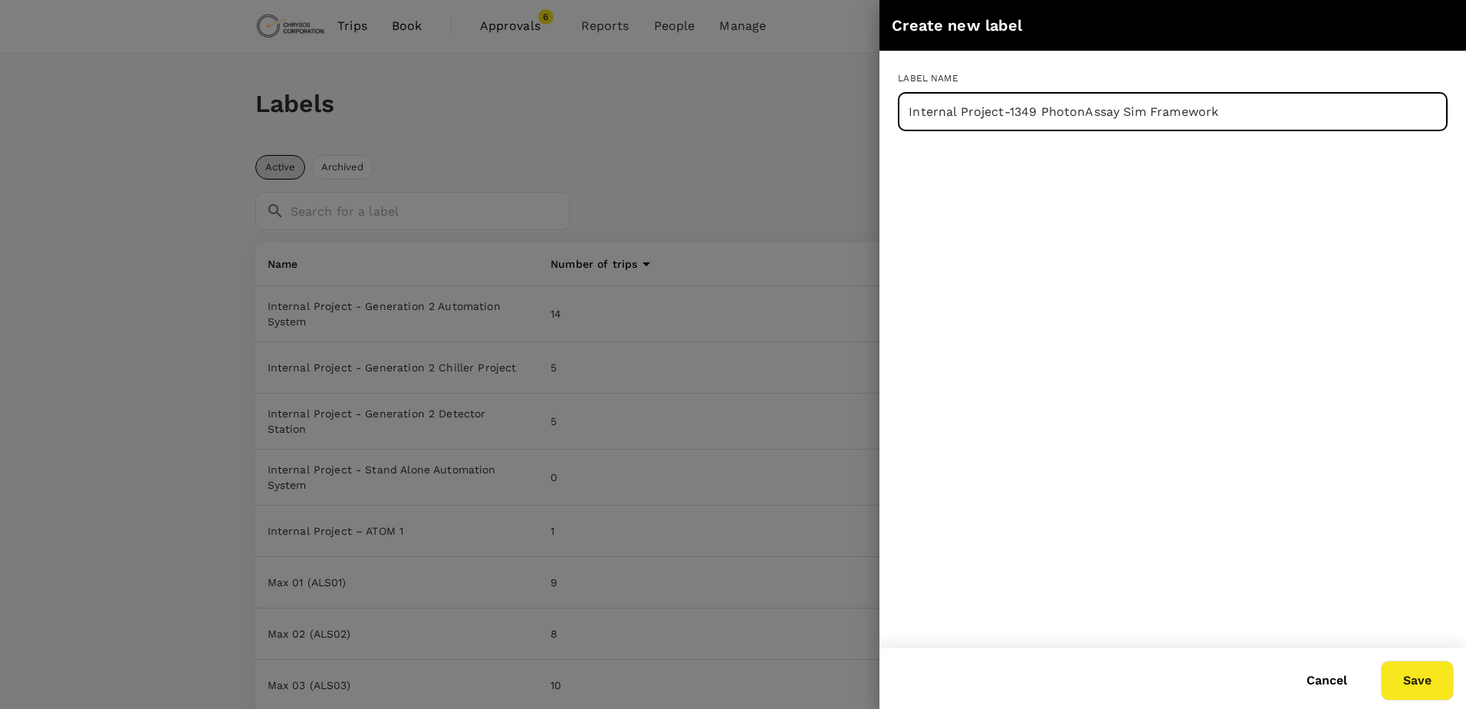
click at [1409, 678] on button "Save" at bounding box center [1417, 680] width 73 height 40
